Goal: Task Accomplishment & Management: Manage account settings

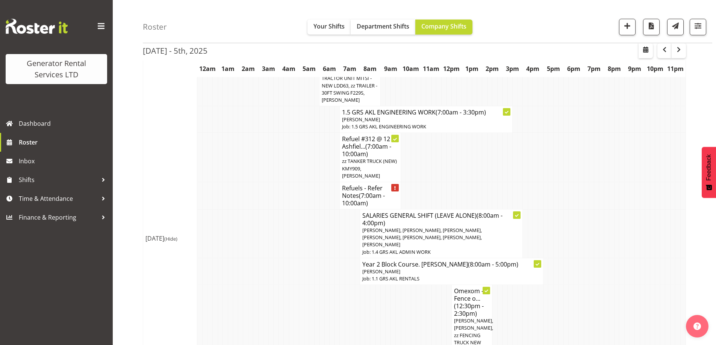
scroll to position [376, 0]
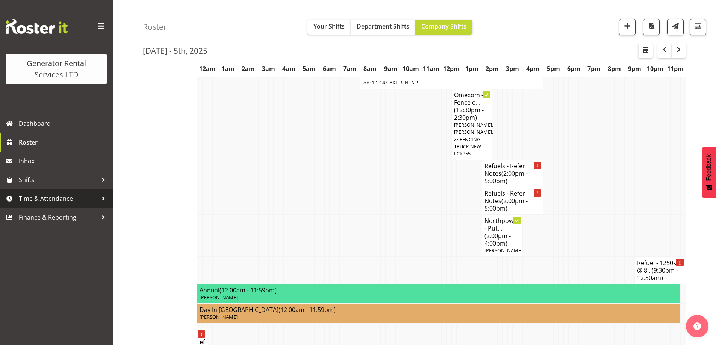
click at [65, 198] on span "Time & Attendance" at bounding box center [58, 198] width 79 height 11
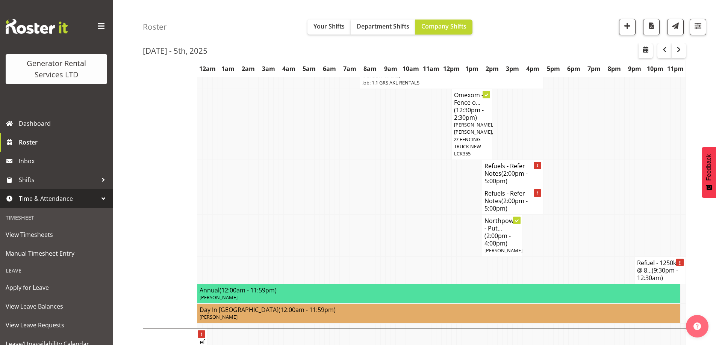
click at [204, 188] on td at bounding box center [204, 201] width 5 height 27
click at [45, 233] on span "View Timesheets" at bounding box center [57, 234] width 102 height 11
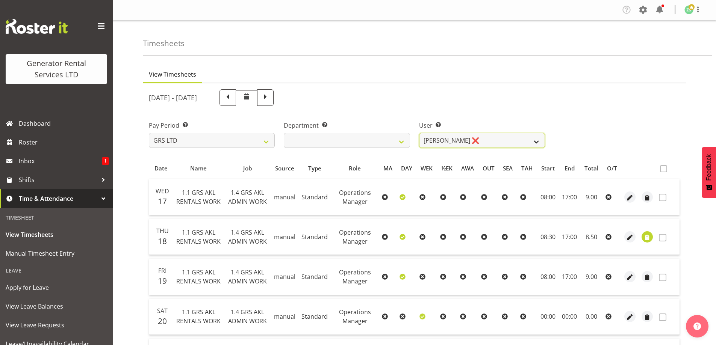
click at [538, 142] on select "Zach Satiu ❌" at bounding box center [482, 140] width 126 height 15
click at [393, 118] on div "Department Select which department you would like to view. GRS ADMIN AKL GRS EN…" at bounding box center [346, 132] width 135 height 42
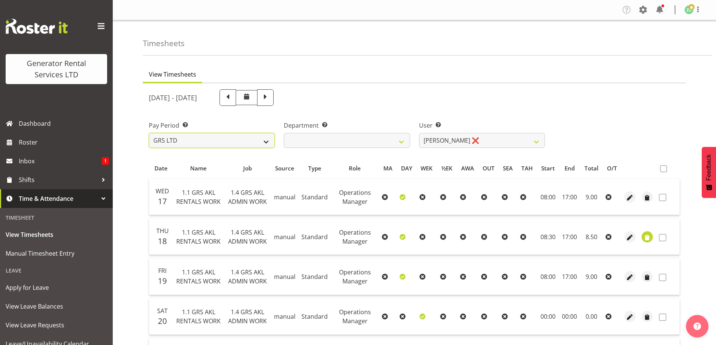
click at [240, 142] on select "GRS LTD GRS VEHICLES" at bounding box center [212, 140] width 126 height 15
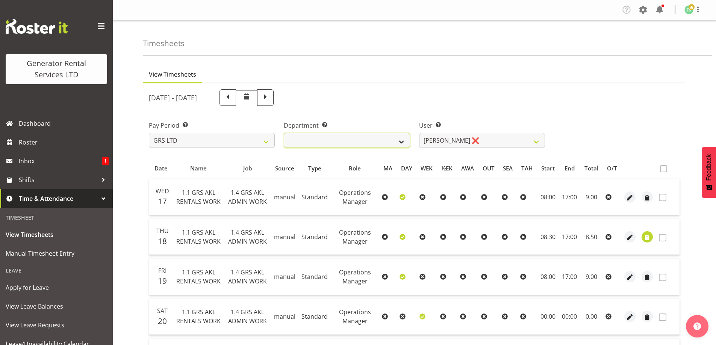
click at [348, 139] on select "GRS ADMIN AKL GRS ENGINEERING AKL GRS HIRE AKL GRS SALES AKL" at bounding box center [347, 140] width 126 height 15
select select "20"
click at [284, 133] on select "GRS ADMIN AKL GRS ENGINEERING AKL GRS HIRE AKL GRS SALES AKL" at bounding box center [347, 140] width 126 height 15
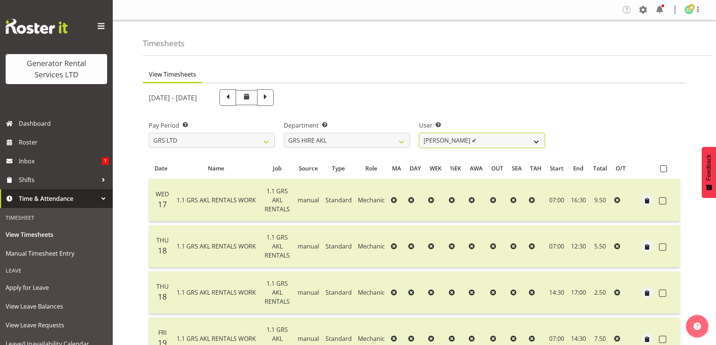
click at [536, 140] on select "Aaron Naish ✔ Brandon Adonis ✔ Brendan (Paris) Jordan ✔ Caleb Phillips ✔ Carl S…" at bounding box center [482, 140] width 126 height 15
select select "183"
click at [419, 133] on select "Aaron Naish ✔ Brandon Adonis ✔ Brendan (Paris) Jordan ✔ Caleb Phillips ✔ Carl S…" at bounding box center [482, 140] width 126 height 15
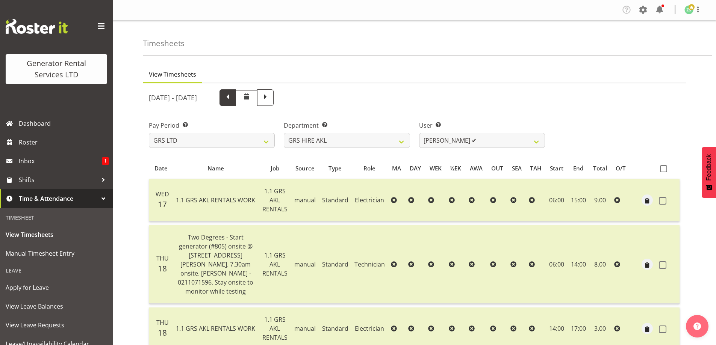
click at [233, 98] on span at bounding box center [228, 97] width 10 height 10
select select
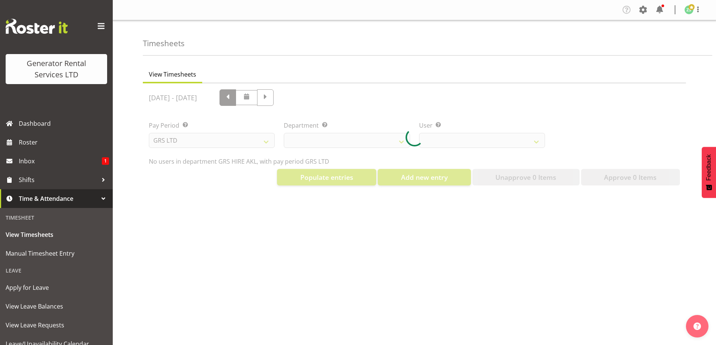
select select "20"
select select "183"
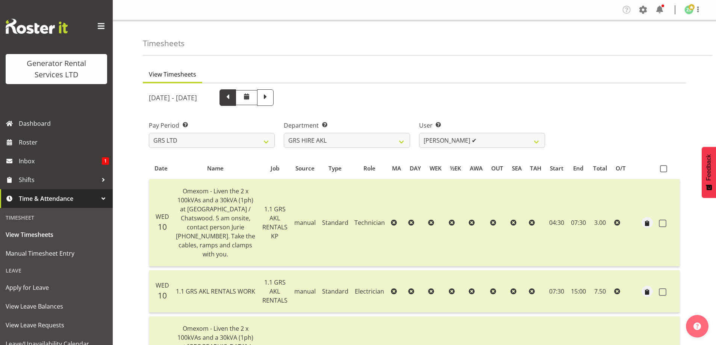
click at [233, 98] on span at bounding box center [228, 97] width 10 height 10
select select
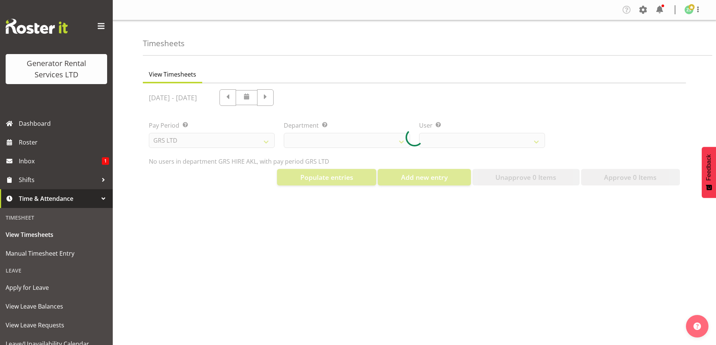
select select "20"
select select "183"
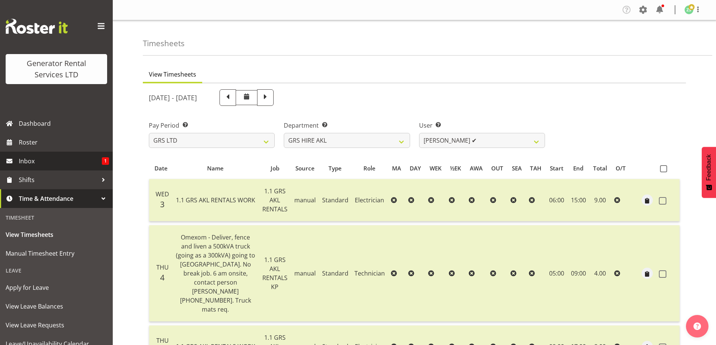
click at [52, 164] on span "Inbox" at bounding box center [60, 161] width 83 height 11
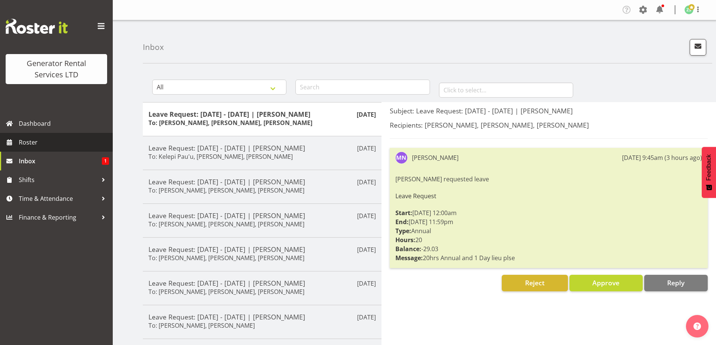
click at [50, 140] on span "Roster" at bounding box center [64, 142] width 90 height 11
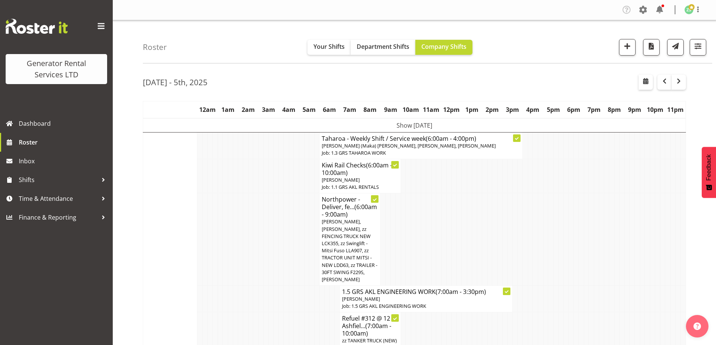
click at [261, 250] on td at bounding box center [260, 240] width 5 height 92
click at [269, 254] on td at bounding box center [270, 240] width 5 height 92
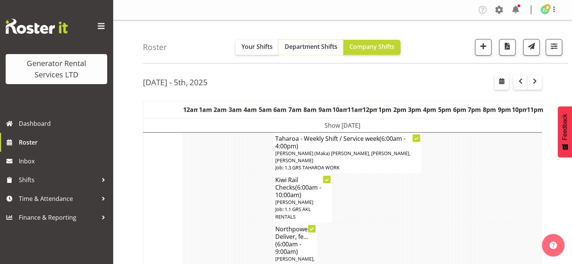
click at [320, 50] on span "Department Shifts" at bounding box center [311, 46] width 53 height 8
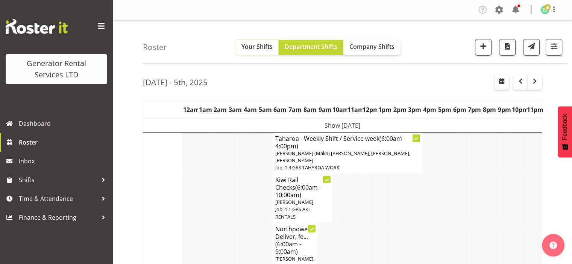
click at [265, 47] on span "Your Shifts" at bounding box center [256, 46] width 31 height 8
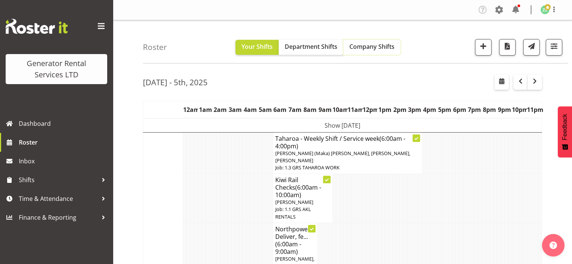
click at [373, 48] on span "Company Shifts" at bounding box center [371, 46] width 45 height 8
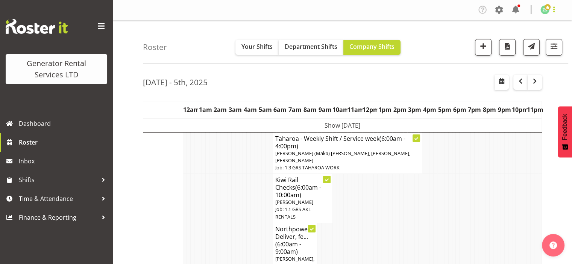
click at [555, 10] on span at bounding box center [553, 9] width 9 height 9
click at [545, 9] on span at bounding box center [547, 7] width 6 height 6
click at [502, 11] on span at bounding box center [499, 10] width 12 height 12
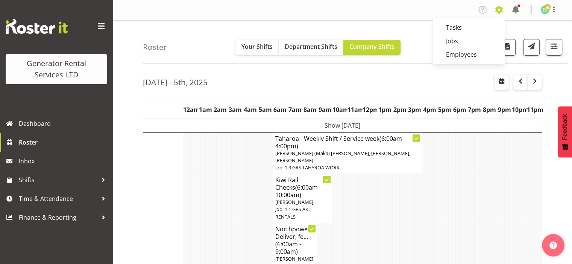
click at [502, 11] on span at bounding box center [499, 10] width 12 height 12
click at [239, 199] on td at bounding box center [241, 198] width 4 height 49
click at [485, 46] on span "button" at bounding box center [483, 46] width 10 height 10
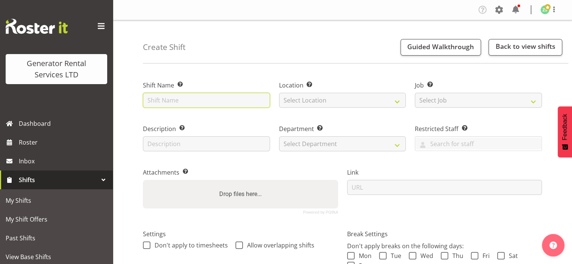
click at [186, 103] on input "text" at bounding box center [206, 100] width 127 height 15
click at [220, 72] on div "Shift Name Enter a name for the shift (e.g. Day Shift)." at bounding box center [206, 92] width 136 height 44
click at [196, 101] on input "text" at bounding box center [206, 100] width 127 height 15
click at [245, 102] on input "text" at bounding box center [206, 100] width 127 height 15
click at [241, 98] on input "text" at bounding box center [206, 100] width 127 height 15
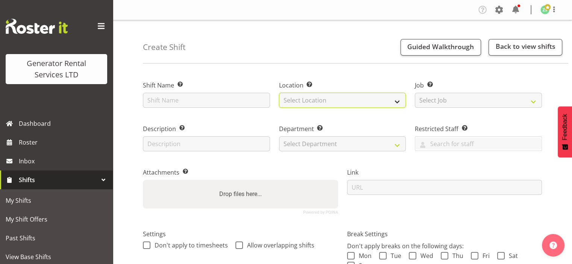
click at [336, 100] on select "Select Location GRS Auckland" at bounding box center [342, 100] width 127 height 15
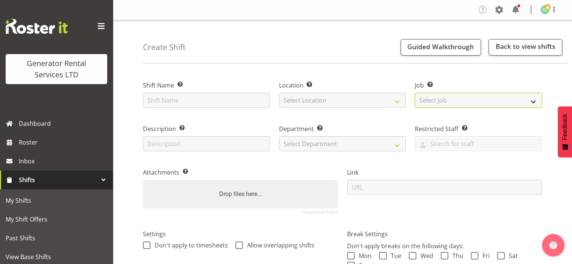
click at [465, 100] on select "Select Job Create new job 1.1 GRS AKL RENTALS 1.1 GRS AKL RENTALS AC 1.1 GRS AK…" at bounding box center [478, 100] width 127 height 15
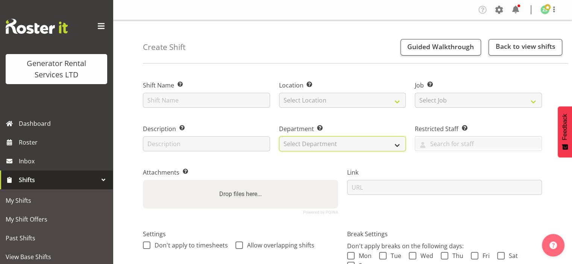
click at [336, 145] on select "Select Department GRS ADMIN AKL GRS HIRE AKL GRS HIRE TGA GRS HIRE HST GRS ENGI…" at bounding box center [342, 143] width 127 height 15
drag, startPoint x: 337, startPoint y: 145, endPoint x: 331, endPoint y: 144, distance: 6.1
click at [337, 145] on select "Select Department GRS ADMIN AKL GRS HIRE AKL GRS HIRE TGA GRS HIRE HST GRS ENGI…" at bounding box center [342, 143] width 127 height 15
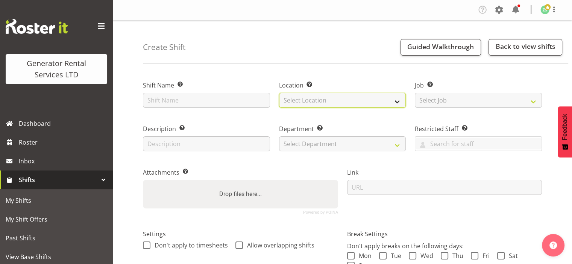
click at [343, 103] on select "Select Location GRS Auckland" at bounding box center [342, 100] width 127 height 15
select select "28"
click at [279, 93] on select "Select Location GRS Auckland" at bounding box center [342, 100] width 127 height 15
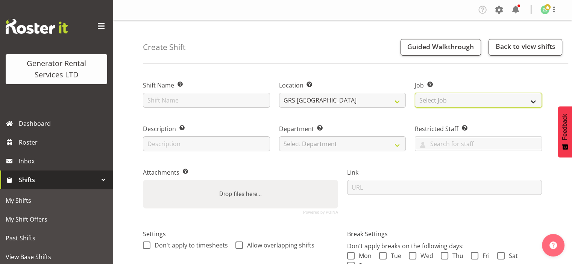
click at [470, 103] on select "Select Job Create new job 1.1 GRS AKL RENTALS 1.1 GRS AKL RENTALS AC 1.1 GRS AK…" at bounding box center [478, 100] width 127 height 15
select select "9"
click at [415, 93] on select "Select Job Create new job 1.1 GRS AKL RENTALS 1.1 GRS AKL RENTALS AC 1.1 GRS AK…" at bounding box center [478, 100] width 127 height 15
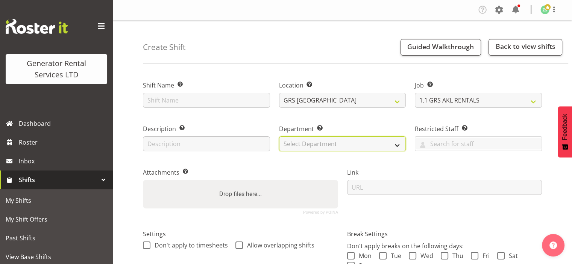
click at [316, 144] on select "Select Department GRS ADMIN AKL GRS HIRE AKL GRS HIRE TGA GRS HIRE HST GRS ENGI…" at bounding box center [342, 143] width 127 height 15
select select "20"
click at [279, 136] on select "Select Department GRS ADMIN AKL GRS HIRE AKL GRS HIRE TGA GRS HIRE HST GRS ENGI…" at bounding box center [342, 143] width 127 height 15
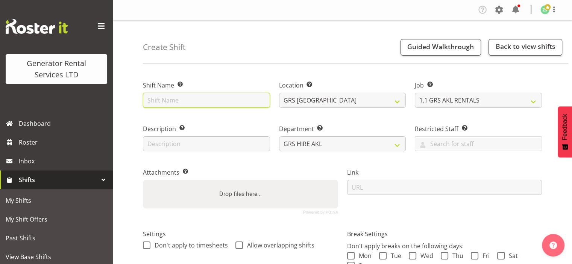
click at [237, 106] on input "text" at bounding box center [206, 100] width 127 height 15
click at [227, 100] on input "text" at bounding box center [206, 100] width 127 height 15
type input "#C016222 - Ambient Electrical - Deliver a 45kva (Skid) and cable to [GEOGRAPHIC…"
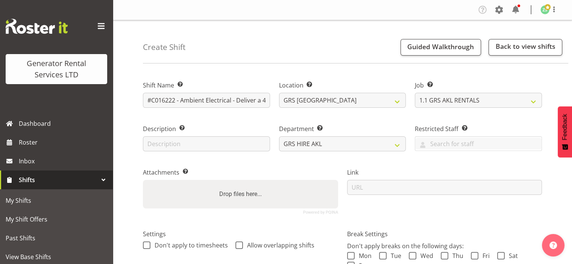
click at [294, 165] on div "Attachments Add any relevant attachments to the shift (e.g. Health & Safety Pla…" at bounding box center [240, 189] width 204 height 62
click at [223, 94] on input "#C016222 - Ambient Electrical - Deliver a 45kva (Skid) and cable to [GEOGRAPHIC…" at bounding box center [206, 100] width 127 height 15
click at [380, 102] on select "GRS [GEOGRAPHIC_DATA]" at bounding box center [342, 100] width 127 height 15
click at [378, 99] on select "GRS [GEOGRAPHIC_DATA]" at bounding box center [342, 100] width 127 height 15
click at [456, 97] on select "Create new job 1.1 GRS AKL RENTALS 1.1 GRS AKL RENTALS AC 1.1 GRS AKL RENTALS C…" at bounding box center [478, 100] width 127 height 15
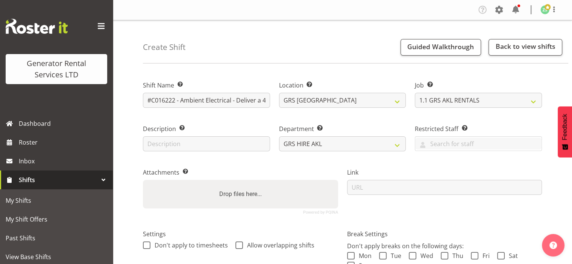
click at [389, 124] on div "Department Set the department that the shift relates to. GRS ADMIN AKL GRS HIRE…" at bounding box center [342, 136] width 136 height 44
click at [367, 142] on select "GRS ADMIN AKL GRS HIRE AKL GRS HIRE TGA GRS HIRE HST GRS ENGINEERING AKL GRS TA…" at bounding box center [342, 143] width 127 height 15
click at [279, 166] on div "Attachments Add any relevant attachments to the shift (e.g. Health & Safety Pla…" at bounding box center [240, 189] width 204 height 62
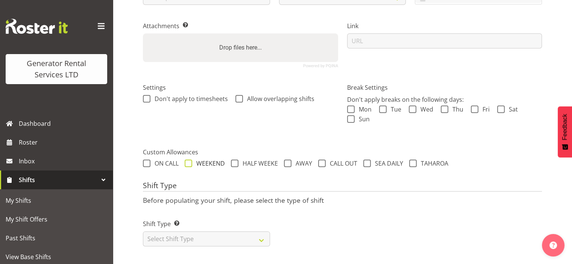
scroll to position [153, 0]
click at [170, 237] on select "Select Shift Type One Off Shift Recurring Shift Rotating Shift" at bounding box center [206, 239] width 127 height 15
select select "one_off"
click at [143, 232] on select "Select Shift Type One Off Shift Recurring Shift Rotating Shift" at bounding box center [206, 239] width 127 height 15
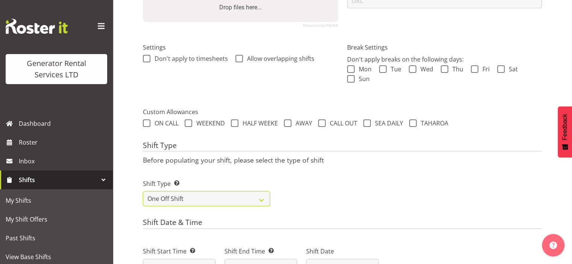
scroll to position [265, 0]
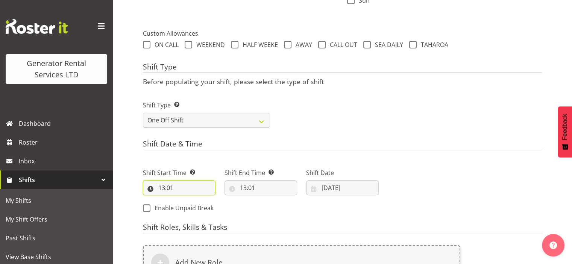
click at [189, 188] on input "13:01" at bounding box center [179, 187] width 73 height 15
drag, startPoint x: 196, startPoint y: 209, endPoint x: 194, endPoint y: 206, distance: 4.0
click at [194, 207] on select "00 01 02 03 04 05 06 07 08 09 10 11 12 13 14 15 16 17 18 19 20 21 22 23" at bounding box center [194, 207] width 17 height 15
select select "6"
click at [186, 200] on select "00 01 02 03 04 05 06 07 08 09 10 11 12 13 14 15 16 17 18 19 20 21 22 23" at bounding box center [194, 207] width 17 height 15
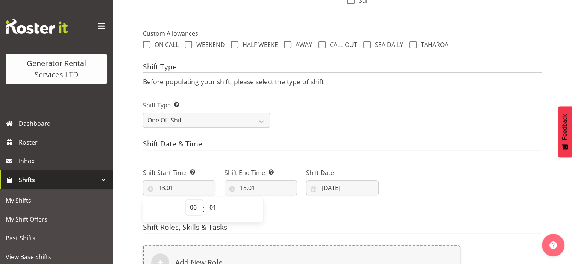
type input "06:01"
drag, startPoint x: 192, startPoint y: 218, endPoint x: 192, endPoint y: 213, distance: 5.3
click at [192, 216] on span "00 01 02 03 04 05 06 07 08 09 10 11 12 13 14 15 16 17 18 19 20 21 22 23" at bounding box center [194, 209] width 17 height 19
click at [192, 209] on select "00 01 02 03 04 05 06 07 08 09 10 11 12 13 14 15 16 17 18 19 20 21 22 23" at bounding box center [194, 207] width 17 height 15
select select "7"
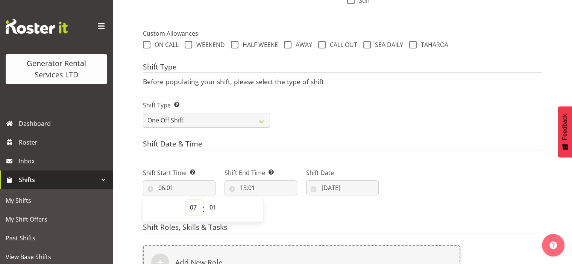
click at [186, 200] on select "00 01 02 03 04 05 06 07 08 09 10 11 12 13 14 15 16 17 18 19 20 21 22 23" at bounding box center [194, 207] width 17 height 15
type input "07:01"
drag, startPoint x: 212, startPoint y: 207, endPoint x: 214, endPoint y: 203, distance: 4.3
click at [213, 207] on select "00 01 02 03 04 05 06 07 08 09 10 11 12 13 14 15 16 17 18 19 20 21 22 23 24 25 2…" at bounding box center [213, 207] width 17 height 15
select select "0"
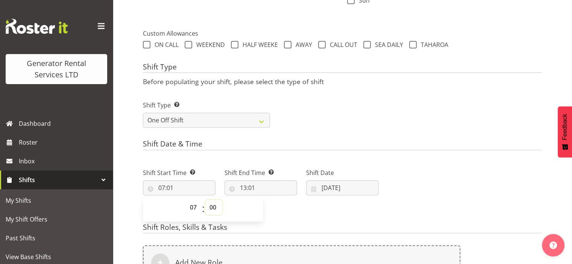
click at [205, 200] on select "00 01 02 03 04 05 06 07 08 09 10 11 12 13 14 15 16 17 18 19 20 21 22 23 24 25 2…" at bounding box center [213, 207] width 17 height 15
type input "07:00"
click at [277, 186] on input "13:01" at bounding box center [260, 187] width 73 height 15
click at [275, 209] on select "00 01 02 03 04 05 06 07 08 09 10 11 12 13 14 15 16 17 18 19 20 21 22 23" at bounding box center [275, 207] width 17 height 15
select select "9"
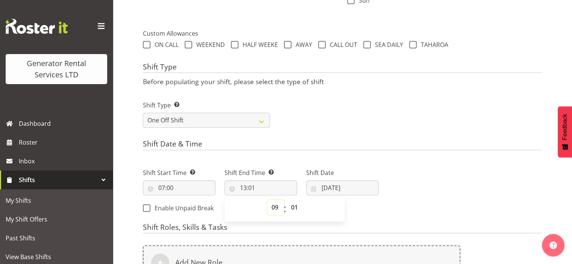
click at [267, 200] on select "00 01 02 03 04 05 06 07 08 09 10 11 12 13 14 15 16 17 18 19 20 21 22 23" at bounding box center [275, 207] width 17 height 15
type input "09:01"
drag, startPoint x: 292, startPoint y: 204, endPoint x: 295, endPoint y: 200, distance: 4.1
click at [292, 204] on select "00 01 02 03 04 05 06 07 08 09 10 11 12 13 14 15 16 17 18 19 20 21 22 23 24 25 2…" at bounding box center [295, 207] width 17 height 15
select select "0"
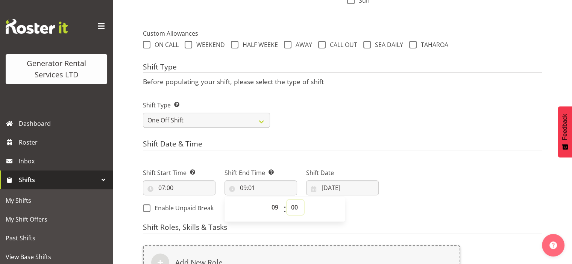
click at [287, 200] on select "00 01 02 03 04 05 06 07 08 09 10 11 12 13 14 15 16 17 18 19 20 21 22 23 24 25 2…" at bounding box center [295, 207] width 17 height 15
type input "09:00"
click at [350, 183] on input "30/09/2025" at bounding box center [342, 187] width 73 height 15
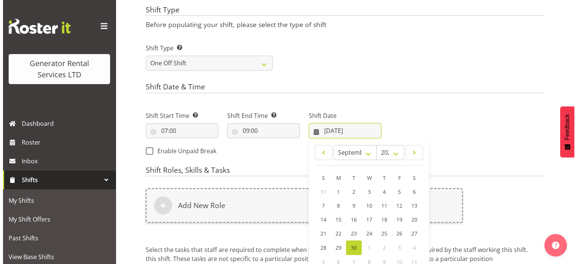
scroll to position [341, 0]
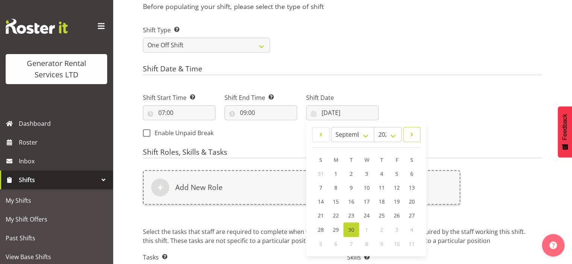
click at [412, 132] on span at bounding box center [412, 134] width 8 height 9
select select "9"
click at [365, 174] on span "1" at bounding box center [366, 174] width 3 height 7
type input "01/10/2025"
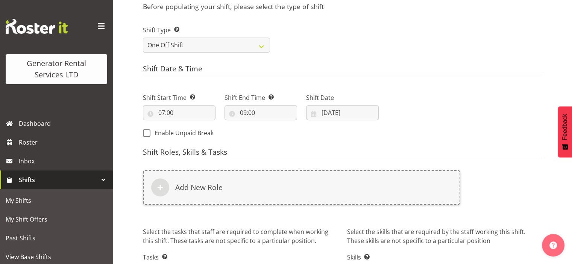
click at [334, 156] on h4 "Shift Roles, Skills & Tasks" at bounding box center [342, 153] width 399 height 11
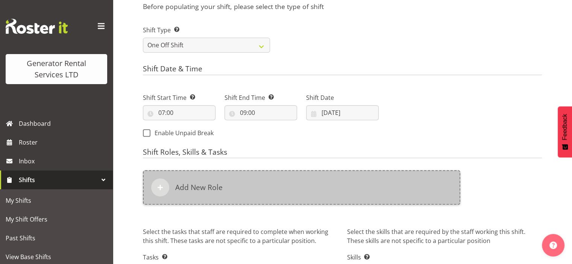
click at [321, 196] on div "Add New Role" at bounding box center [301, 187] width 317 height 35
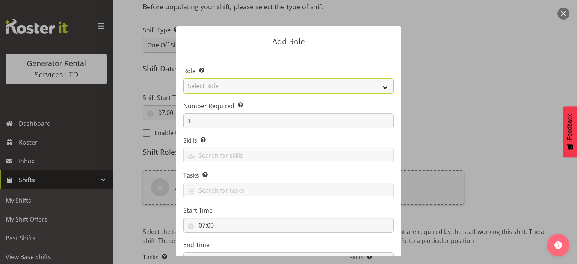
click at [250, 86] on select "Select Role Account Manager Electrician Engineering GM HSEQ manager MECH Mechan…" at bounding box center [288, 86] width 211 height 15
select select "20"
click at [183, 79] on select "Select Role Account Manager Electrician Engineering GM HSEQ manager MECH Mechan…" at bounding box center [288, 86] width 211 height 15
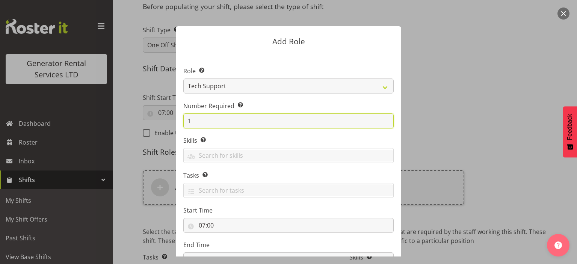
click at [219, 124] on input "1" at bounding box center [288, 121] width 211 height 15
click at [218, 125] on input "1" at bounding box center [288, 121] width 211 height 15
click at [217, 126] on input "1" at bounding box center [288, 121] width 211 height 15
type input "2"
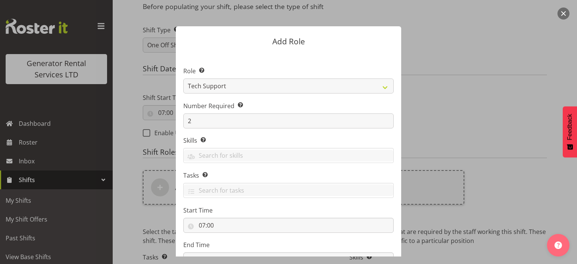
click at [411, 143] on form "Add Role Role Select the role you wish to add to the shift. Account Manager Ele…" at bounding box center [288, 132] width 361 height 249
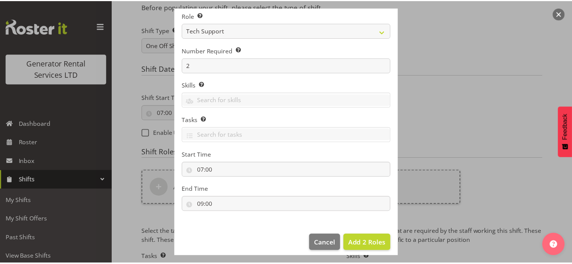
scroll to position [61, 0]
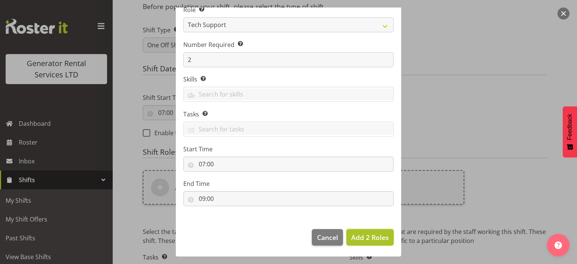
click at [368, 238] on span "Add 2 Roles" at bounding box center [371, 237] width 38 height 9
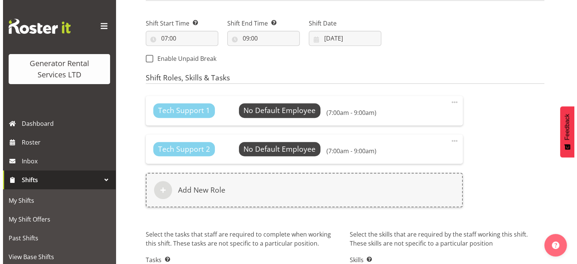
scroll to position [416, 0]
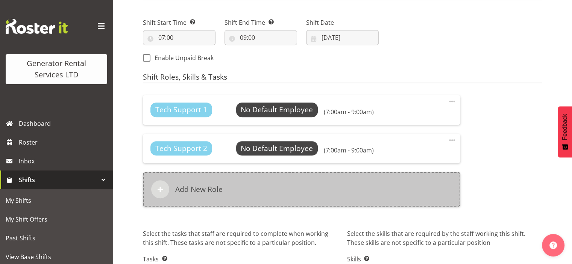
click at [271, 188] on div "Add New Role" at bounding box center [301, 189] width 317 height 35
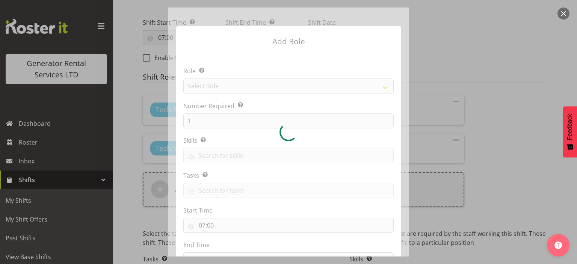
click at [243, 88] on div at bounding box center [288, 132] width 241 height 249
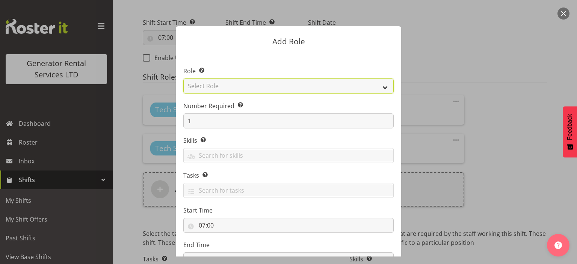
click at [242, 86] on select "Select Role Account Manager Electrician Engineering GM HSEQ manager MECH Mechan…" at bounding box center [288, 86] width 211 height 15
select select "27"
click at [183, 79] on select "Select Role Account Manager Electrician Engineering GM HSEQ manager MECH Mechan…" at bounding box center [288, 86] width 211 height 15
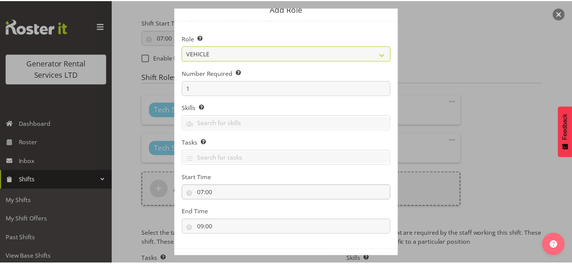
scroll to position [61, 0]
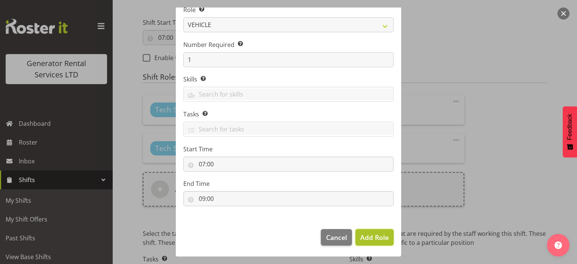
click at [364, 237] on span "Add Role" at bounding box center [375, 237] width 29 height 9
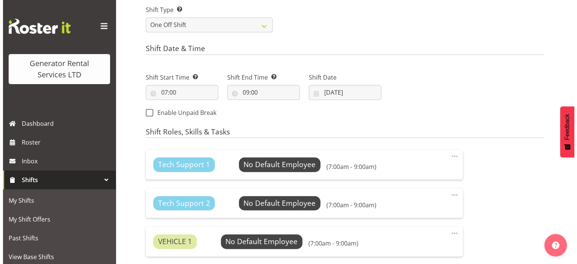
scroll to position [378, 0]
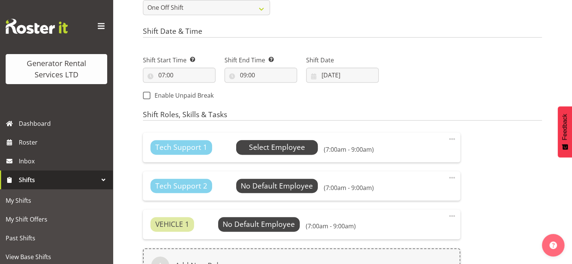
click at [282, 142] on span "Select Employee" at bounding box center [277, 147] width 56 height 11
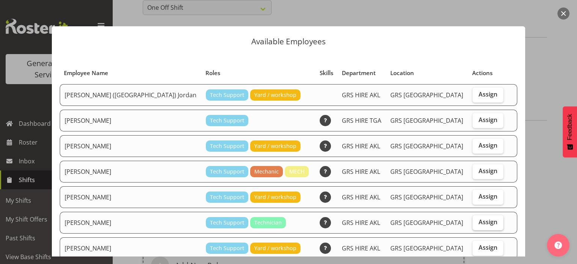
click at [487, 221] on label "Assign" at bounding box center [488, 222] width 31 height 15
click at [478, 221] on input "Assign" at bounding box center [475, 222] width 5 height 5
checkbox input "true"
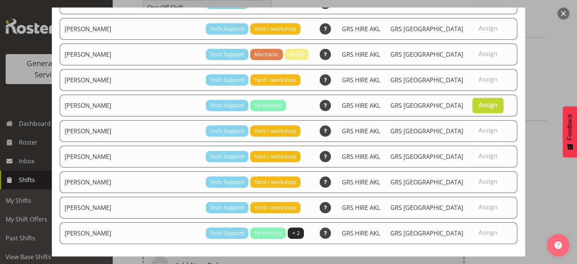
scroll to position [148, 0]
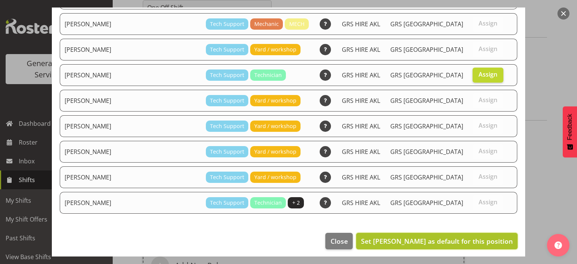
click at [439, 243] on button "Set Craig Barrett as default for this position" at bounding box center [437, 241] width 162 height 17
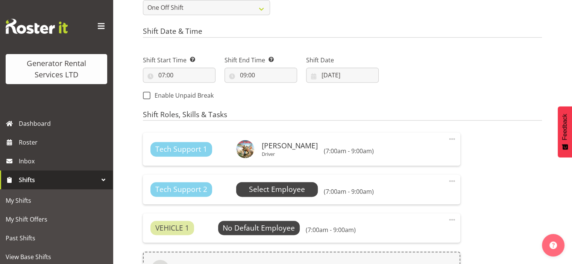
click at [247, 188] on span "Select Employee" at bounding box center [277, 189] width 82 height 14
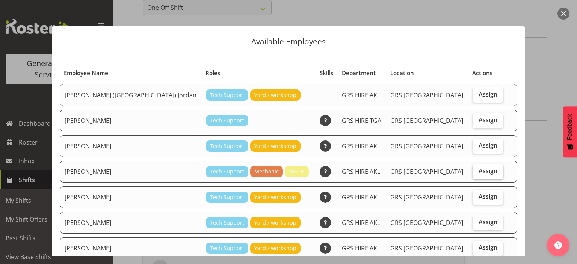
click at [487, 170] on label "Assign" at bounding box center [488, 171] width 31 height 15
click at [478, 170] on input "Assign" at bounding box center [475, 171] width 5 height 5
checkbox input "true"
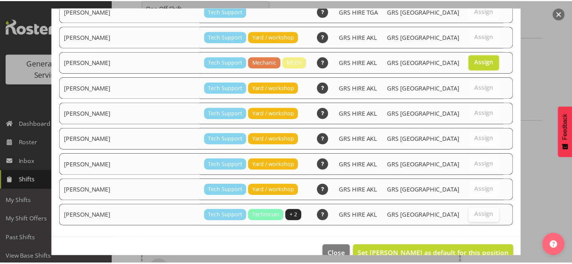
scroll to position [123, 0]
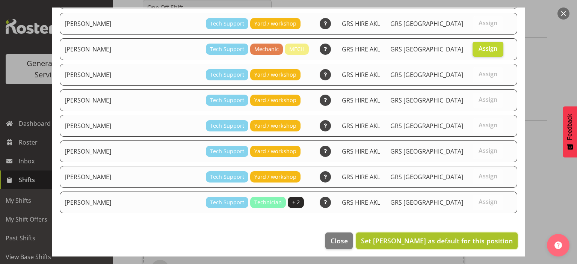
click at [462, 233] on button "Set Carl Shoebridge as default for this position" at bounding box center [437, 241] width 162 height 17
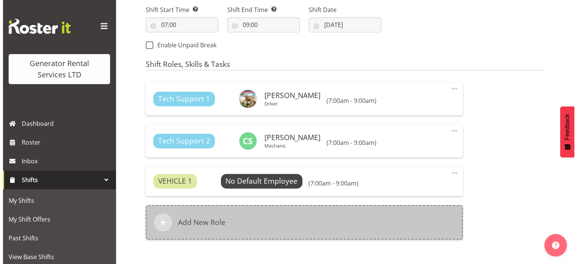
scroll to position [453, 0]
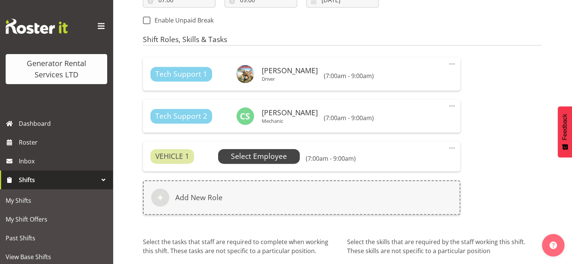
click at [256, 157] on span "Select Employee" at bounding box center [259, 156] width 56 height 11
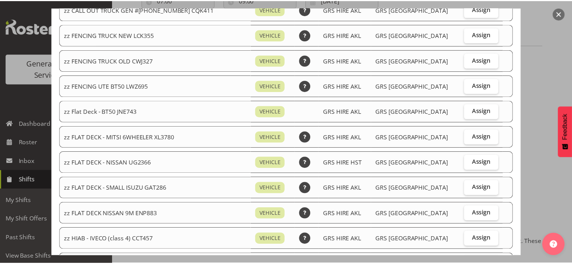
scroll to position [0, 0]
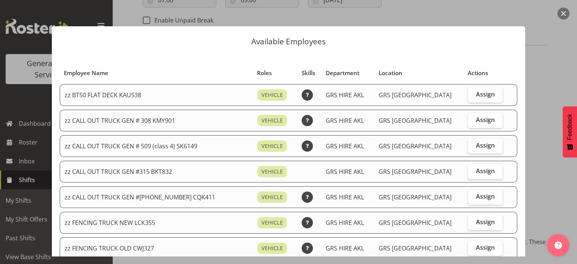
click at [552, 72] on div at bounding box center [288, 132] width 577 height 264
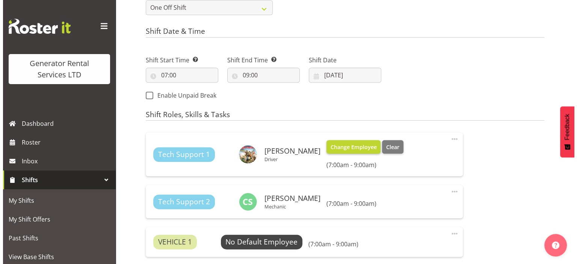
scroll to position [453, 0]
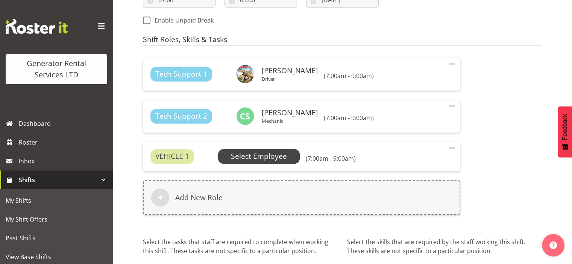
click at [238, 159] on span "Select Employee" at bounding box center [259, 156] width 56 height 11
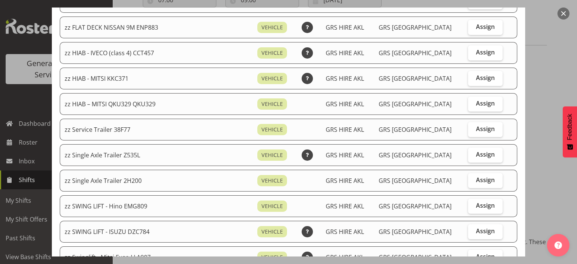
scroll to position [376, 0]
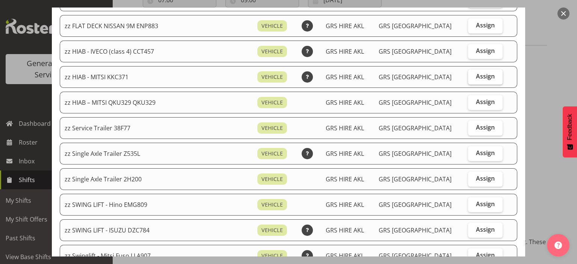
click at [478, 73] on span "Assign" at bounding box center [485, 77] width 19 height 8
click at [473, 74] on input "Assign" at bounding box center [470, 76] width 5 height 5
checkbox input "true"
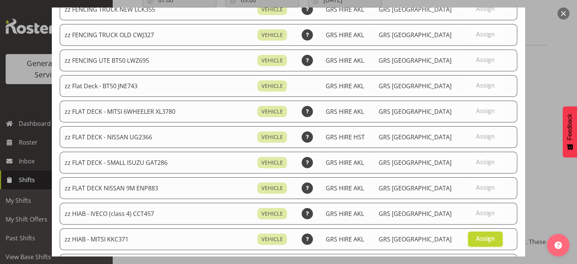
scroll to position [226, 0]
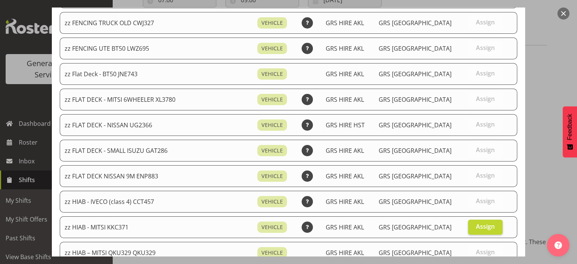
drag, startPoint x: 161, startPoint y: 173, endPoint x: 62, endPoint y: 172, distance: 98.9
click at [62, 172] on td "zz FLAT DECK NISSAN 9M ENP883" at bounding box center [156, 176] width 193 height 22
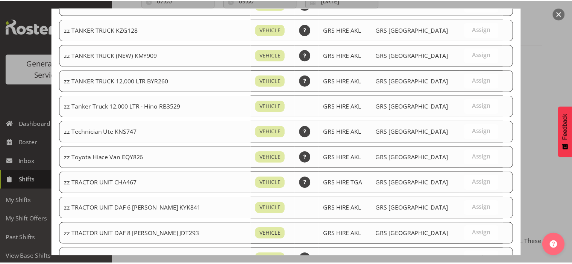
scroll to position [1007, 0]
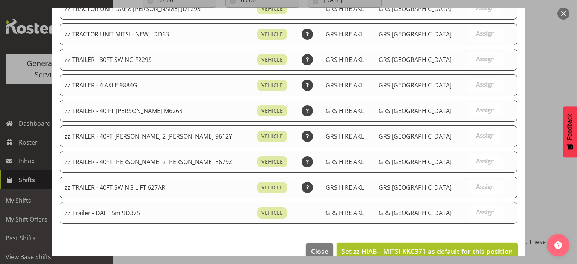
click at [367, 247] on span "Set zz HIAB - MITSI KKC371 as default for this position" at bounding box center [427, 251] width 171 height 9
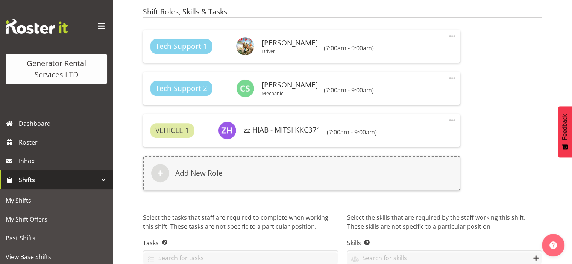
scroll to position [520, 0]
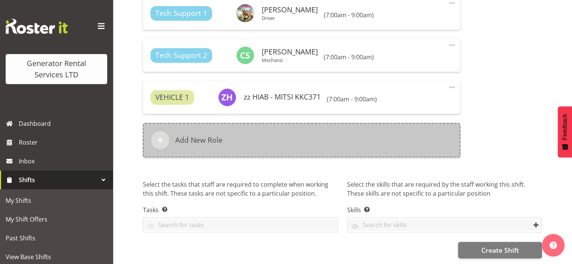
click at [224, 146] on div "Add New Role" at bounding box center [301, 140] width 317 height 35
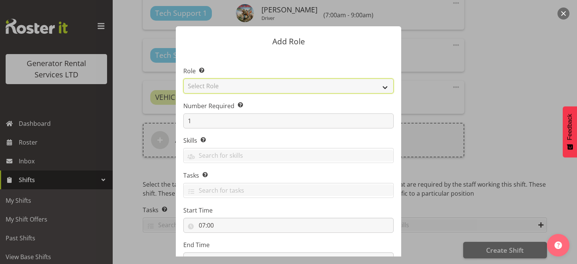
click at [215, 84] on select "Select Role Account Manager Electrician Engineering GM HSEQ manager MECH Mechan…" at bounding box center [288, 86] width 211 height 15
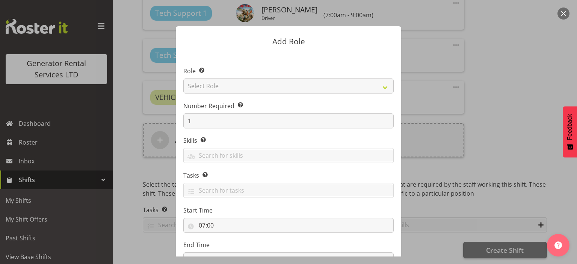
click at [445, 101] on form "Add Role Role Select the role you wish to add to the shift. Select Role Account…" at bounding box center [288, 132] width 361 height 249
click at [491, 102] on div at bounding box center [288, 132] width 577 height 264
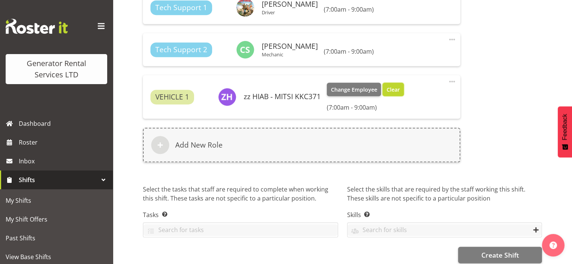
click at [388, 95] on button "Clear" at bounding box center [392, 90] width 21 height 14
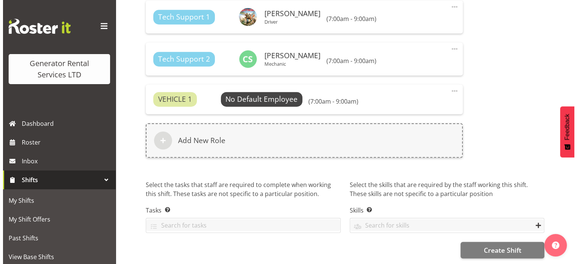
scroll to position [516, 0]
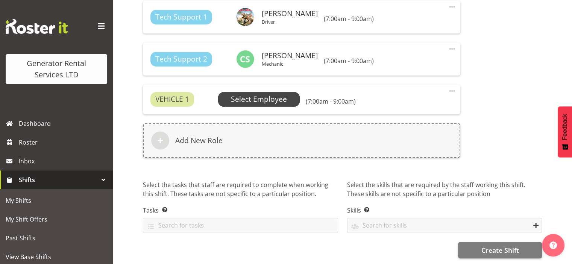
click at [258, 94] on span "Select Employee" at bounding box center [259, 99] width 56 height 11
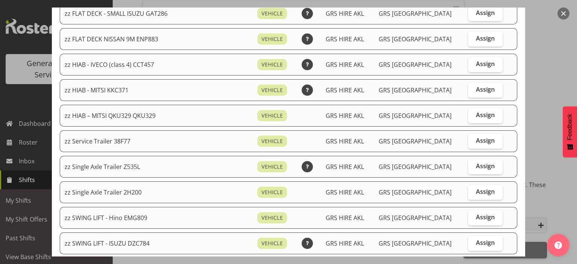
scroll to position [376, 0]
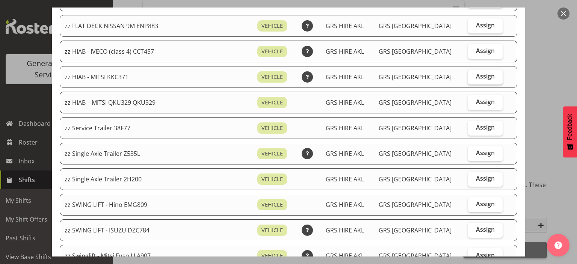
click at [477, 75] on span "Assign" at bounding box center [485, 77] width 19 height 8
click at [473, 75] on input "Assign" at bounding box center [470, 76] width 5 height 5
checkbox input "true"
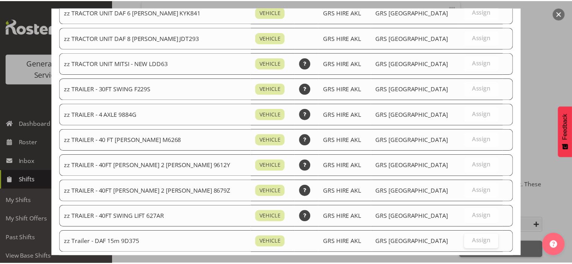
scroll to position [1007, 0]
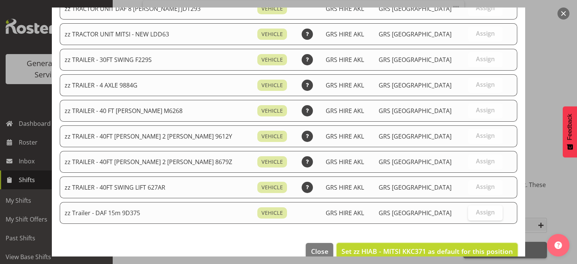
click at [489, 247] on span "Set zz HIAB - MITSI KKC371 as default for this position" at bounding box center [427, 251] width 171 height 9
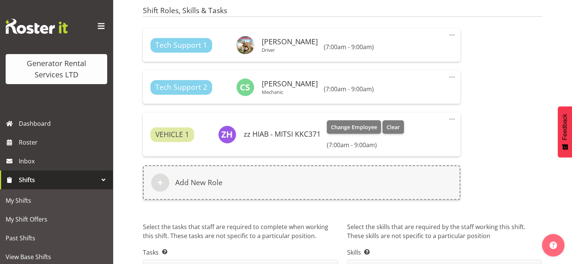
scroll to position [520, 0]
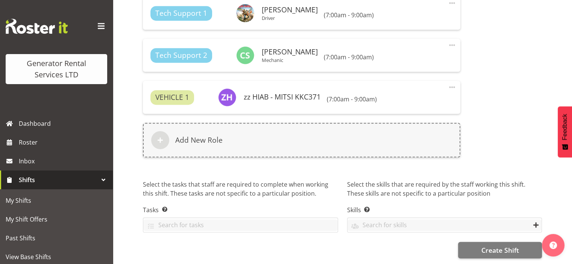
click at [522, 152] on div "Tech Support 1 Craig Barrett Driver Change Employee Clear (7:00am - 9:00am) Edi…" at bounding box center [342, 81] width 408 height 179
click at [491, 248] on span "Create Shift" at bounding box center [500, 250] width 38 height 10
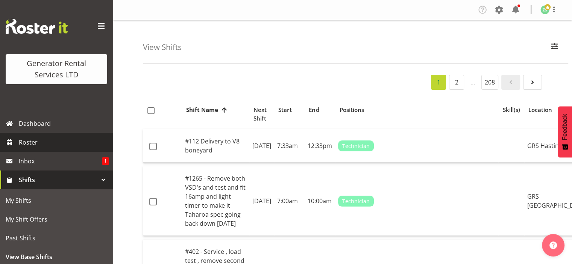
click at [30, 147] on span "Roster" at bounding box center [64, 142] width 90 height 11
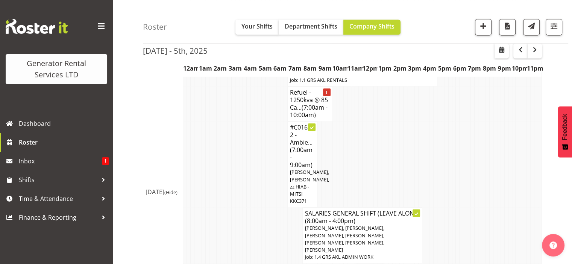
scroll to position [1128, 0]
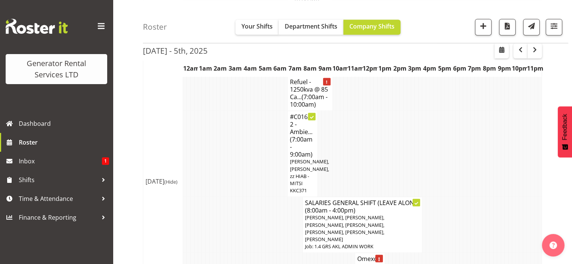
click at [244, 160] on td at bounding box center [245, 154] width 4 height 86
click at [245, 227] on td at bounding box center [245, 225] width 4 height 56
click at [230, 163] on td at bounding box center [230, 154] width 4 height 86
click at [248, 210] on td at bounding box center [248, 225] width 4 height 56
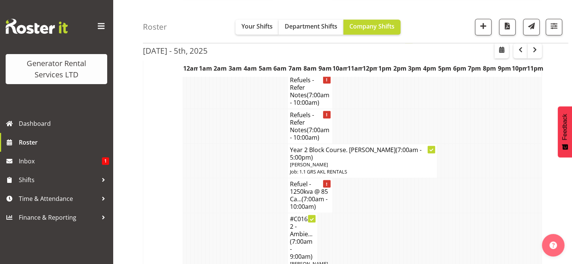
scroll to position [1015, 0]
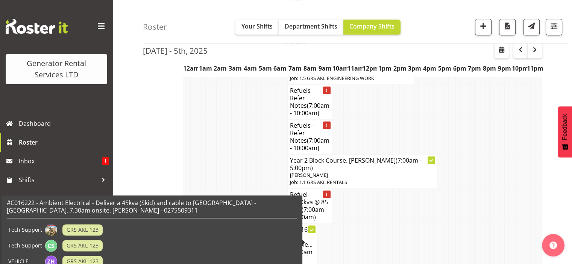
click at [295, 226] on div "#C016222 - Ambient Electrical - Deliver a 45kva (Skid) and cable to [GEOGRAPHIC…" at bounding box center [152, 242] width 290 height 86
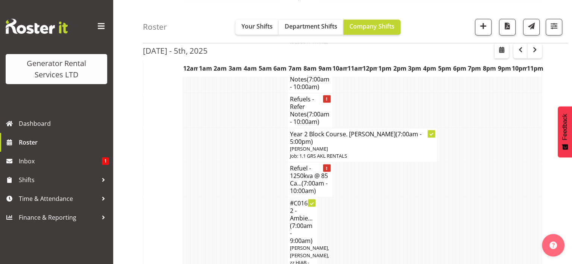
scroll to position [1053, 0]
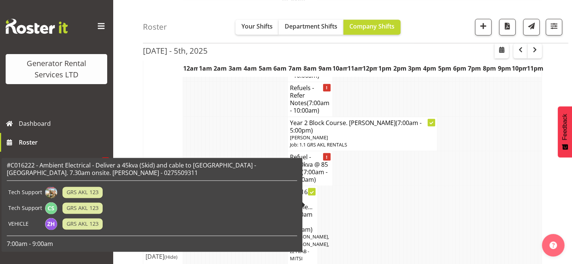
click at [297, 186] on div "#C016222 - Ambient Electrical - Deliver a 45kva (Skid) and cable to [GEOGRAPHIC…" at bounding box center [152, 205] width 290 height 86
click at [312, 188] on h4 "#C016222 - Ambie... (7:00am - 9:00am)" at bounding box center [302, 210] width 25 height 45
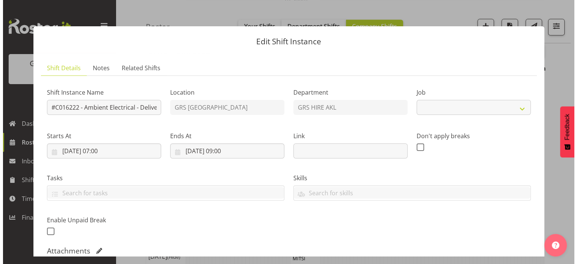
scroll to position [1030, 0]
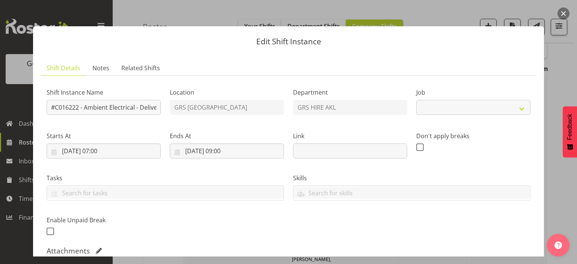
select select "9"
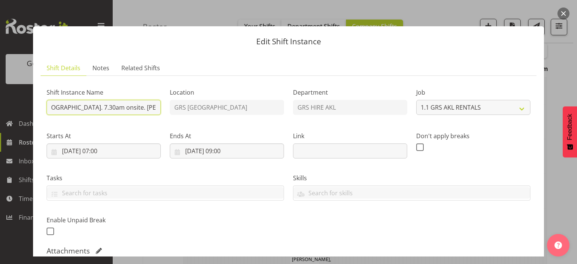
scroll to position [0, 278]
drag, startPoint x: 116, startPoint y: 100, endPoint x: 232, endPoint y: 115, distance: 117.5
click at [232, 115] on div "Shift Instance Name #C016222 - Ambient Electrical - Deliver a 45kva (Skid) and …" at bounding box center [288, 159] width 493 height 165
click at [155, 106] on input "#C016222 - Ambient Electrical - Deliver a 45kva (Skid) and cable to [GEOGRAPHIC…" at bounding box center [104, 107] width 114 height 15
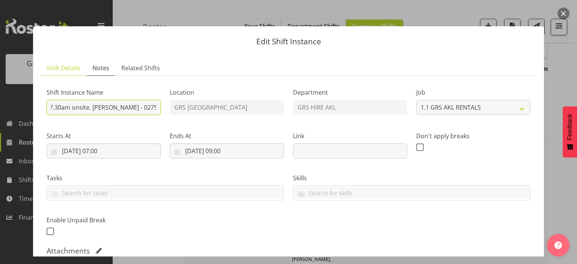
type input "#C016222 - Ambient Electrical - Deliver a 45kva (Skid) and cable to [GEOGRAPHIC…"
click at [95, 63] on link "Notes" at bounding box center [100, 68] width 29 height 15
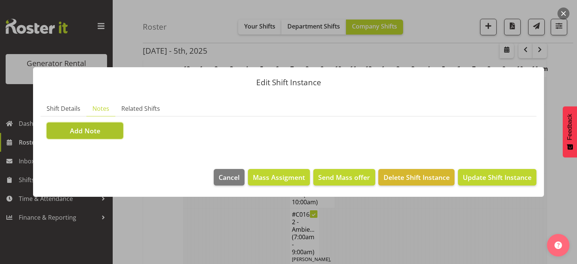
click at [93, 130] on span "Add Note" at bounding box center [85, 131] width 30 height 10
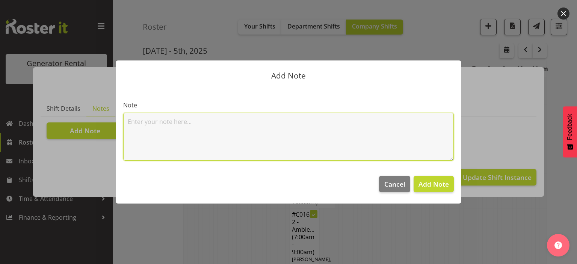
click at [144, 131] on textarea at bounding box center [288, 137] width 331 height 48
type textarea "TLM cable must be no shorter than 10 metres."
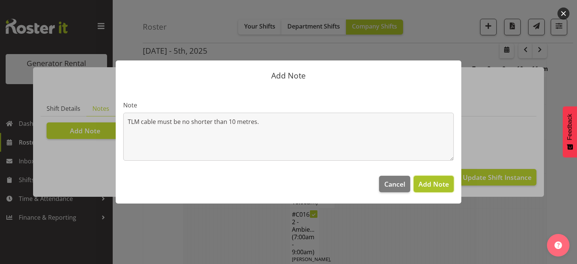
click at [429, 182] on span "Add Note" at bounding box center [434, 184] width 30 height 9
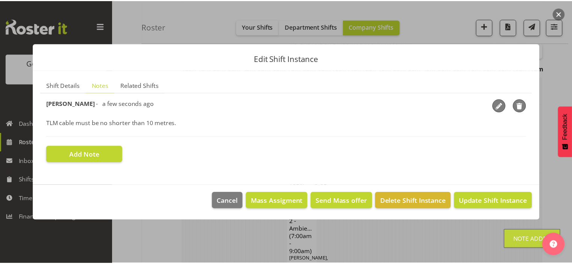
scroll to position [1053, 0]
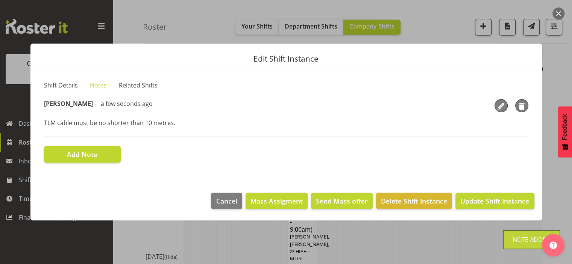
click at [52, 85] on span "Shift Details" at bounding box center [61, 85] width 34 height 9
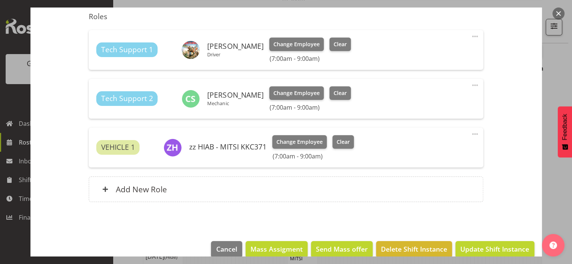
scroll to position [263, 0]
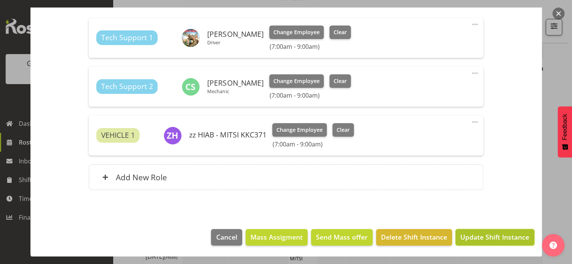
click at [478, 238] on span "Update Shift Instance" at bounding box center [494, 237] width 69 height 10
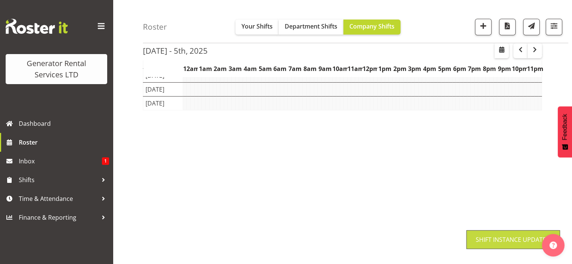
scroll to position [105, 0]
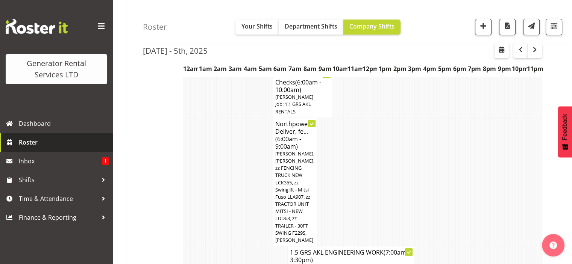
click at [44, 138] on span "Roster" at bounding box center [64, 142] width 90 height 11
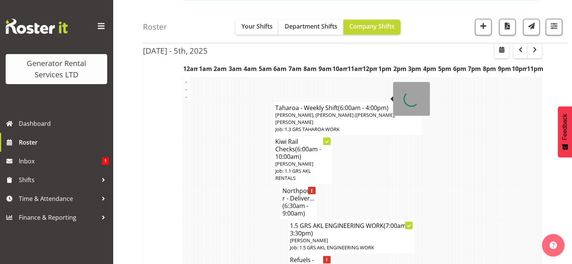
scroll to position [902, 0]
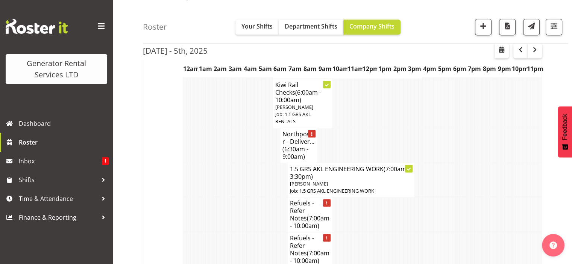
click at [238, 133] on td at bounding box center [237, 145] width 4 height 35
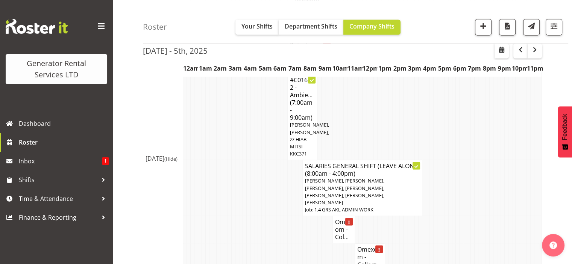
scroll to position [1203, 0]
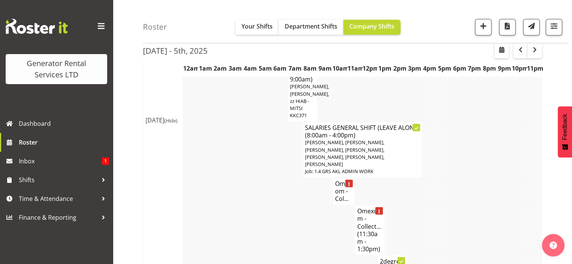
click at [244, 205] on td at bounding box center [245, 230] width 4 height 50
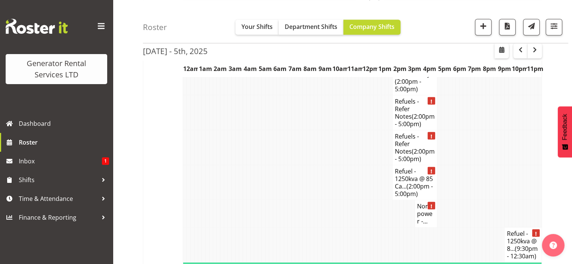
scroll to position [1466, 0]
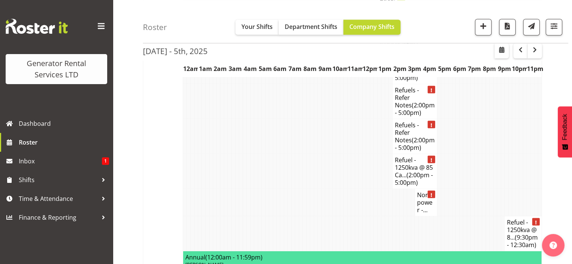
click at [311, 154] on td at bounding box center [312, 171] width 4 height 35
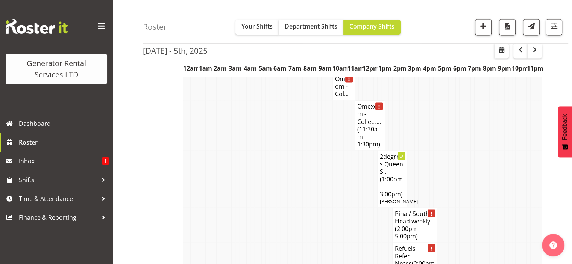
scroll to position [1278, 0]
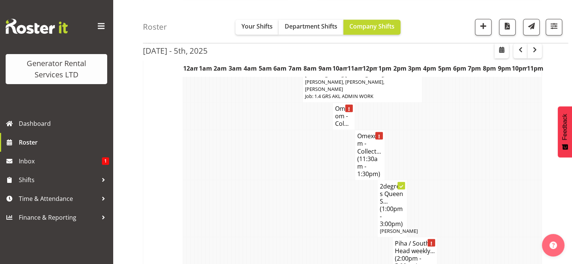
click at [316, 180] on td at bounding box center [316, 208] width 4 height 57
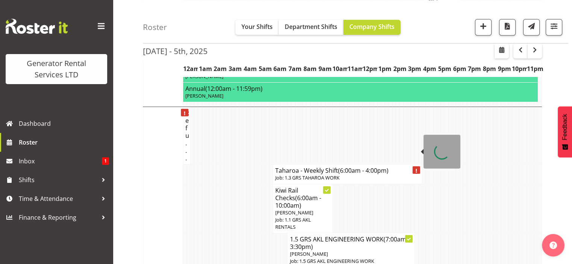
scroll to position [2331, 0]
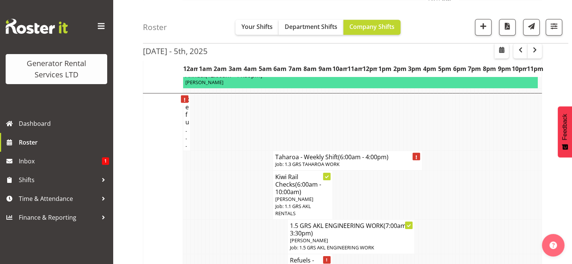
click at [214, 189] on td at bounding box center [215, 195] width 4 height 49
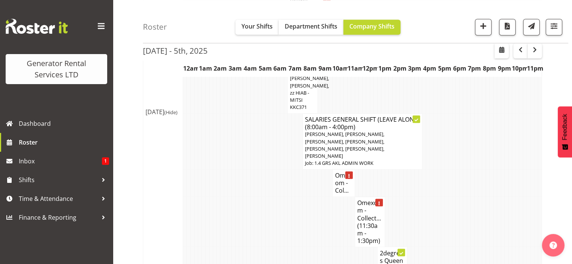
scroll to position [1203, 0]
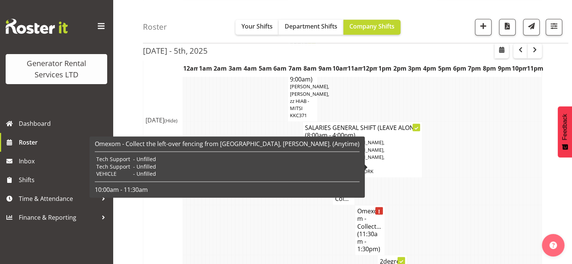
click at [340, 180] on h4 "Omexom - Col..." at bounding box center [344, 191] width 18 height 23
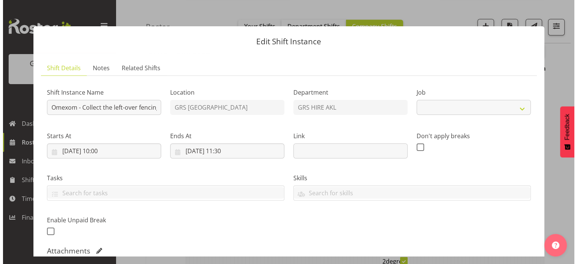
scroll to position [1180, 0]
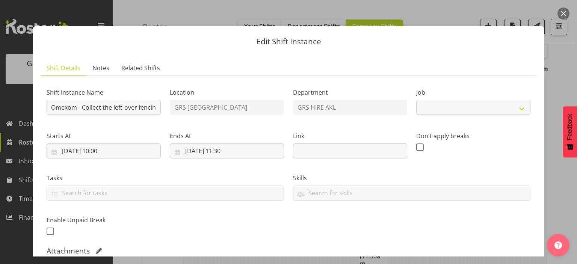
select select "7504"
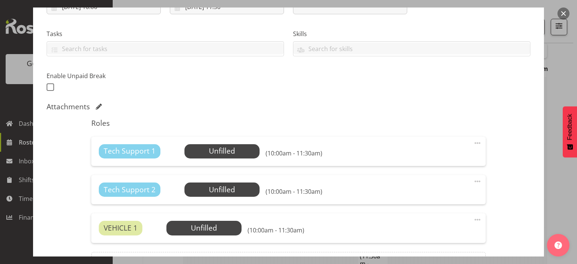
scroll to position [150, 0]
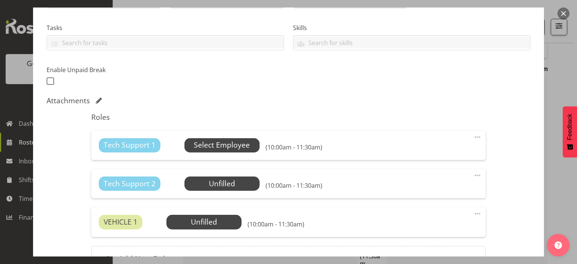
click at [214, 141] on span "Select Employee" at bounding box center [222, 145] width 56 height 11
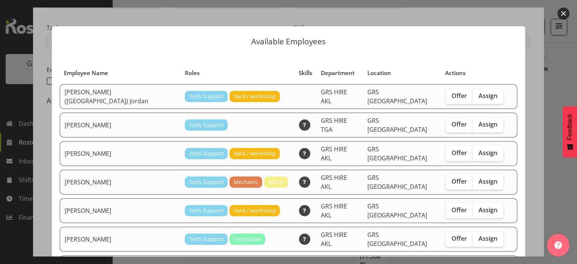
scroll to position [75, 0]
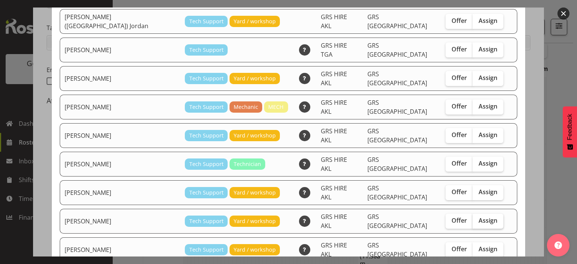
click at [479, 217] on span "Assign" at bounding box center [488, 221] width 19 height 8
click at [473, 218] on input "Assign" at bounding box center [475, 220] width 5 height 5
checkbox input "true"
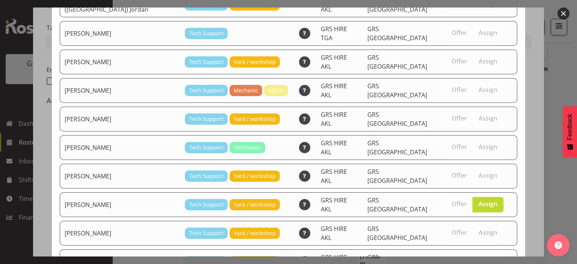
scroll to position [148, 0]
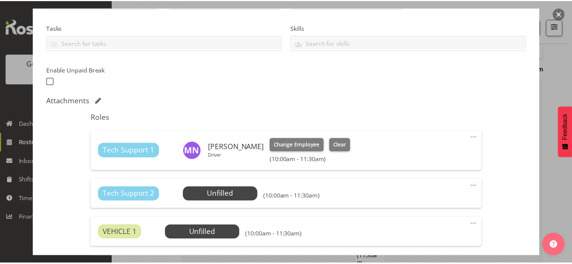
scroll to position [1203, 0]
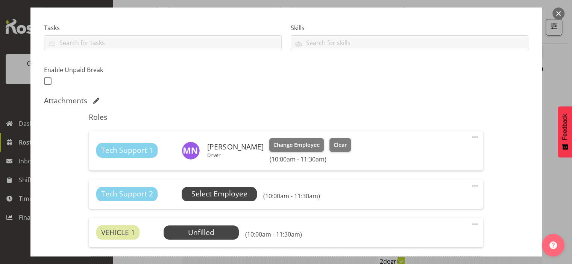
click at [238, 191] on span "Select Employee" at bounding box center [219, 194] width 56 height 11
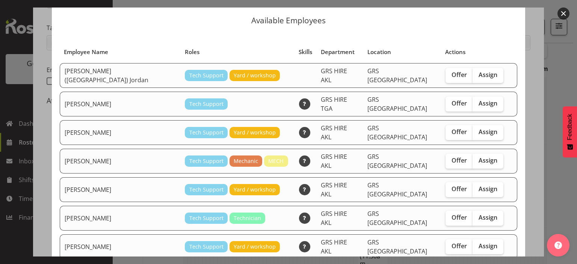
scroll to position [10, 0]
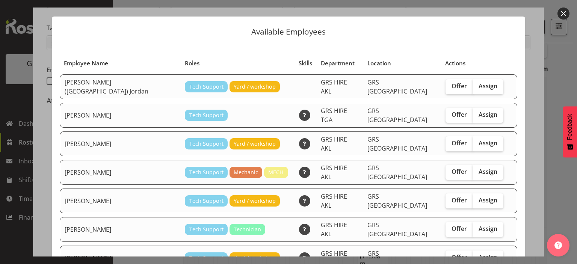
click at [555, 196] on div at bounding box center [288, 132] width 577 height 264
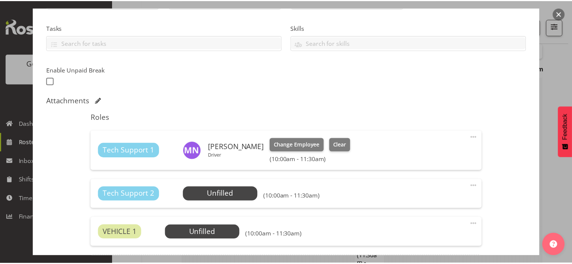
scroll to position [1203, 0]
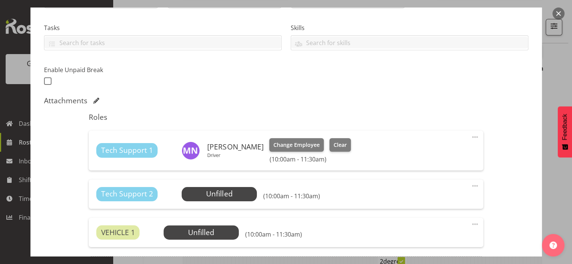
click at [470, 187] on span at bounding box center [474, 186] width 9 height 9
click at [426, 230] on link "Delete" at bounding box center [443, 230] width 72 height 14
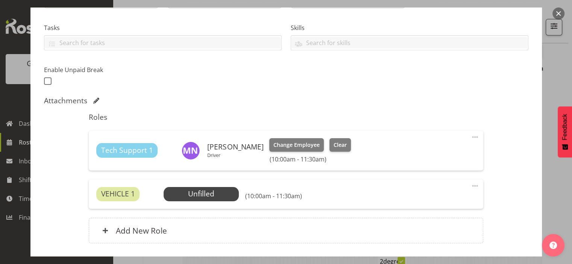
scroll to position [204, 0]
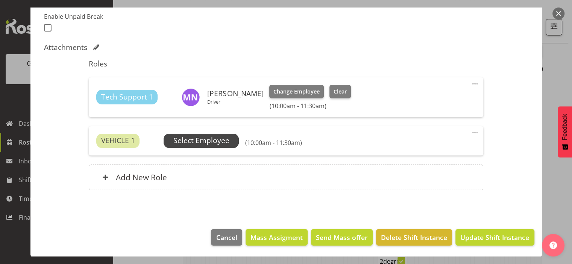
click at [226, 142] on span "Select Employee" at bounding box center [201, 140] width 56 height 11
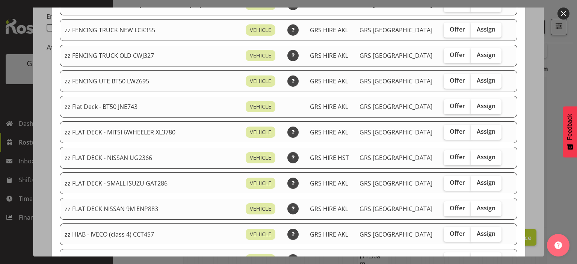
scroll to position [188, 0]
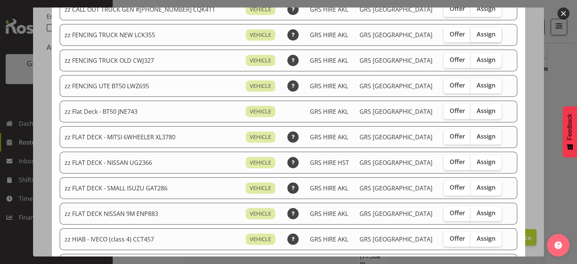
click at [477, 35] on span "Assign" at bounding box center [486, 34] width 19 height 8
click at [475, 35] on input "Assign" at bounding box center [473, 34] width 5 height 5
checkbox input "true"
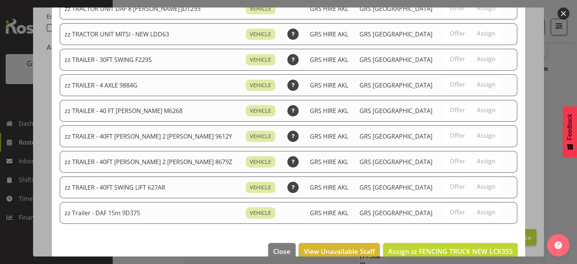
scroll to position [1006, 0]
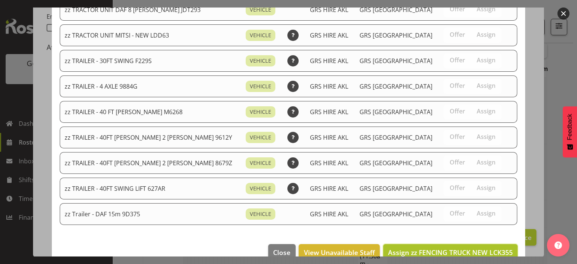
click at [499, 248] on span "Assign zz FENCING TRUCK NEW LCK355" at bounding box center [450, 252] width 125 height 9
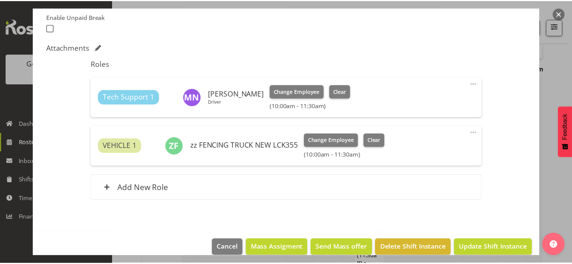
scroll to position [1203, 0]
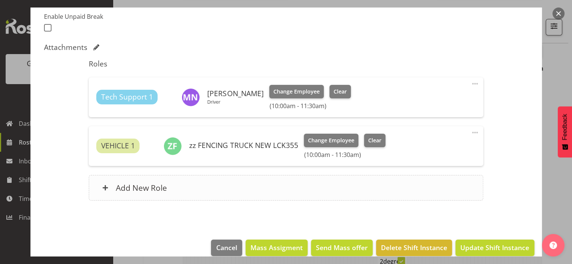
click at [361, 183] on div "Add New Role" at bounding box center [286, 188] width 394 height 26
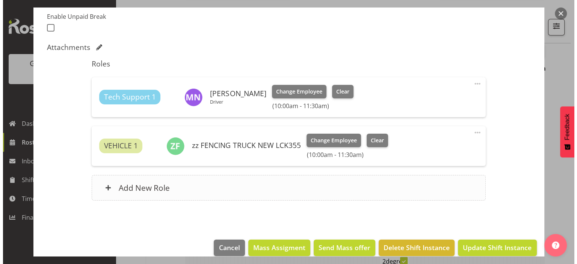
scroll to position [1180, 0]
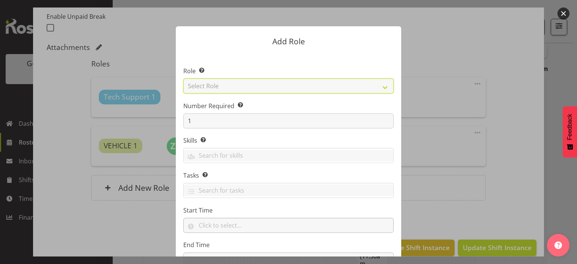
drag, startPoint x: 383, startPoint y: 83, endPoint x: 211, endPoint y: 223, distance: 222.9
click at [211, 223] on section "Role Select the role you wish to add to the shift. Select Role Account Manager …" at bounding box center [289, 168] width 226 height 230
select select "21"
click at [183, 79] on select "Select Role Account Manager Electrician Engineering GM HSEQ manager MECH Mechan…" at bounding box center [288, 86] width 211 height 15
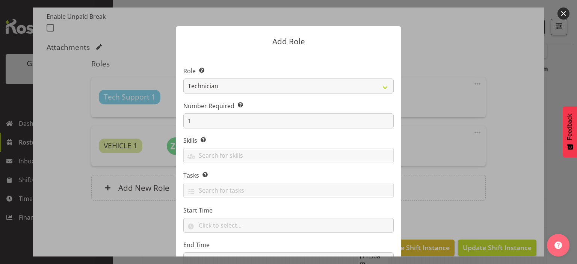
scroll to position [61, 0]
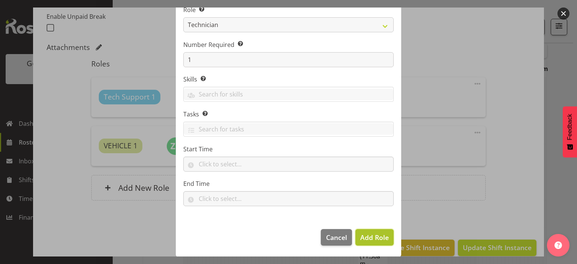
click at [386, 241] on button "Add Role" at bounding box center [375, 237] width 38 height 17
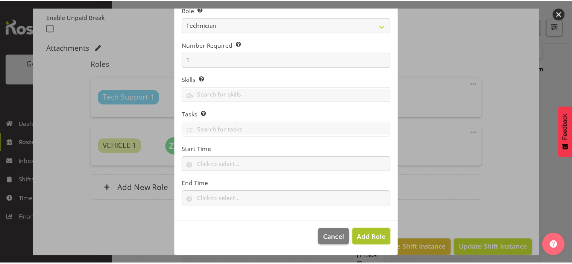
scroll to position [1203, 0]
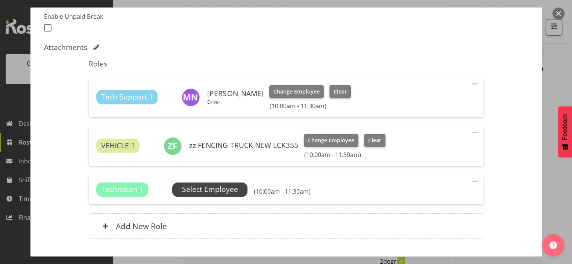
click at [241, 189] on span "Select Employee" at bounding box center [209, 190] width 75 height 14
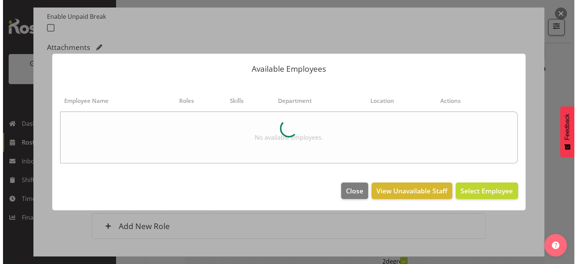
scroll to position [1180, 0]
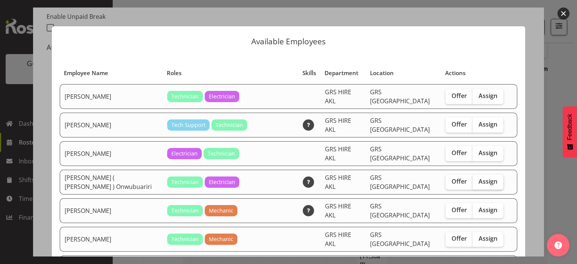
click at [474, 175] on label "Assign" at bounding box center [488, 182] width 31 height 15
click at [474, 179] on input "Assign" at bounding box center [475, 181] width 5 height 5
checkbox input "true"
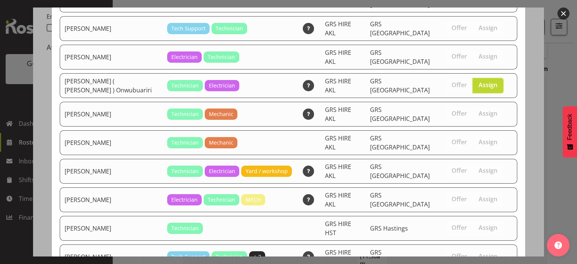
scroll to position [123, 0]
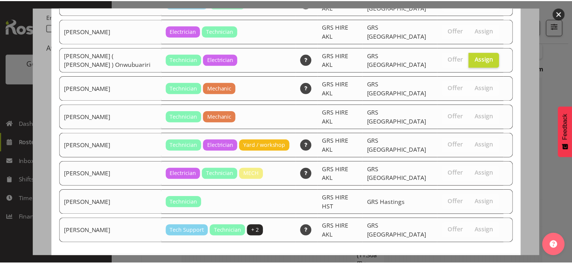
scroll to position [1203, 0]
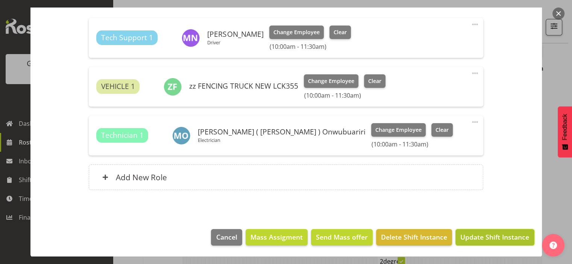
click at [474, 235] on span "Update Shift Instance" at bounding box center [494, 237] width 69 height 10
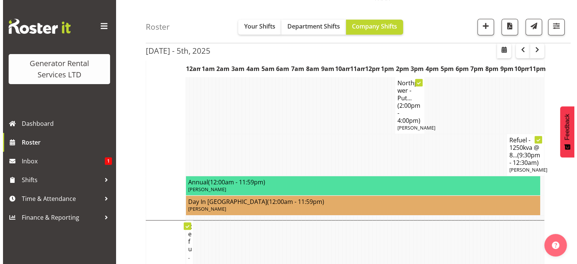
scroll to position [857, 0]
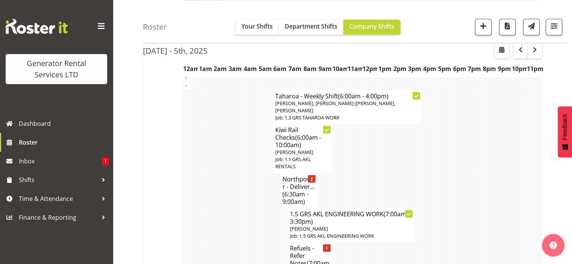
click at [244, 179] on td at bounding box center [245, 190] width 4 height 35
click at [305, 190] on span "(6:30am - 9:00am)" at bounding box center [295, 198] width 26 height 16
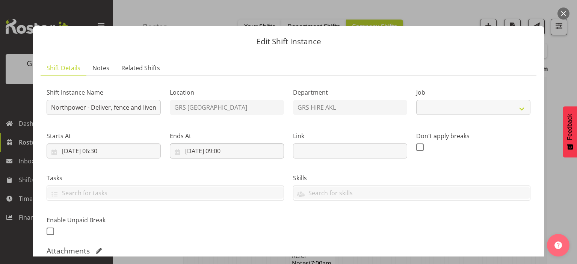
select select "7504"
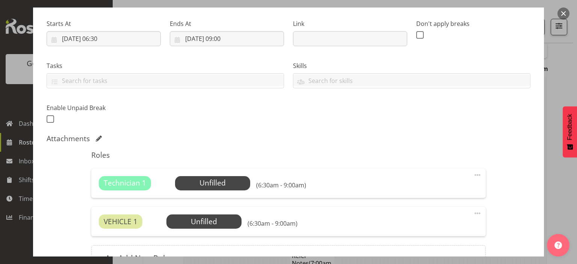
scroll to position [113, 0]
click at [191, 176] on span "Select Employee" at bounding box center [212, 183] width 75 height 14
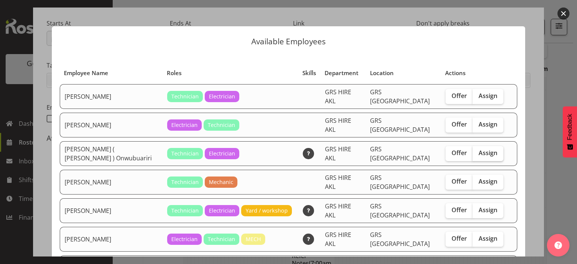
click at [479, 149] on span "Assign" at bounding box center [488, 153] width 19 height 8
click at [474, 151] on input "Assign" at bounding box center [475, 153] width 5 height 5
checkbox input "true"
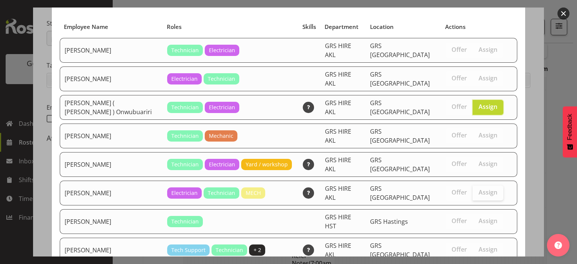
scroll to position [72, 0]
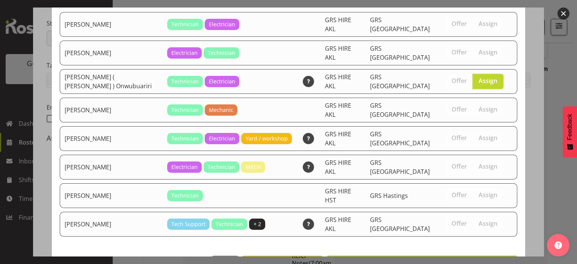
click at [463, 260] on span "Assign Emmanuel ( Manny ) Onwubuariri" at bounding box center [423, 264] width 182 height 9
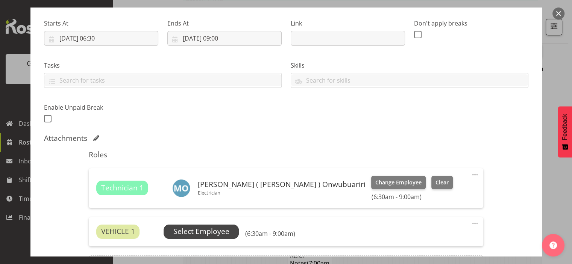
click at [212, 234] on span "Select Employee" at bounding box center [201, 231] width 56 height 11
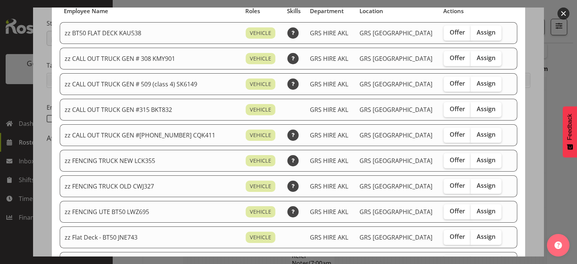
scroll to position [75, 0]
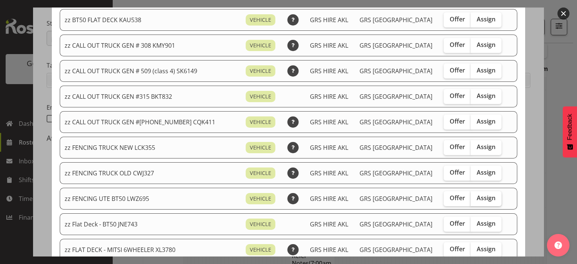
click at [477, 197] on span "Assign" at bounding box center [486, 198] width 19 height 8
click at [471, 197] on input "Assign" at bounding box center [473, 198] width 5 height 5
checkbox input "true"
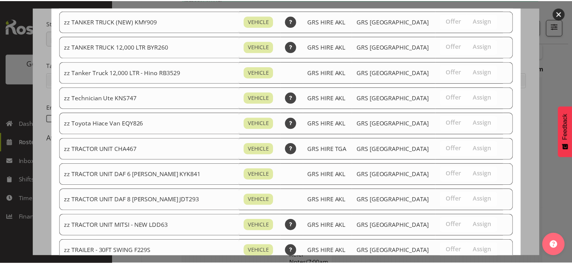
scroll to position [982, 0]
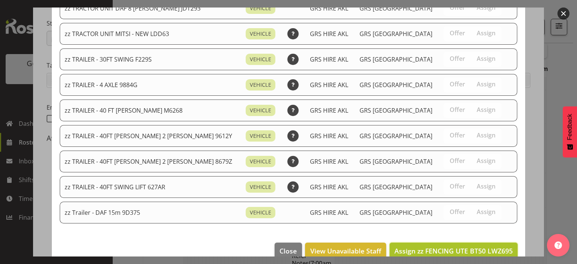
click at [465, 247] on span "Assign zz FENCING UTE BT50 LWZ695" at bounding box center [454, 251] width 118 height 9
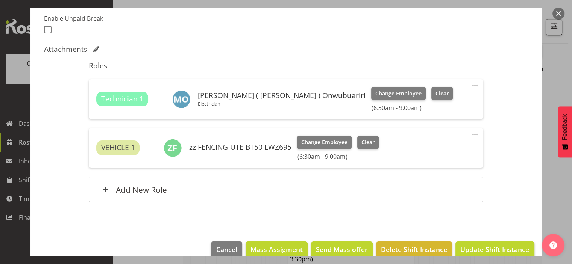
scroll to position [214, 0]
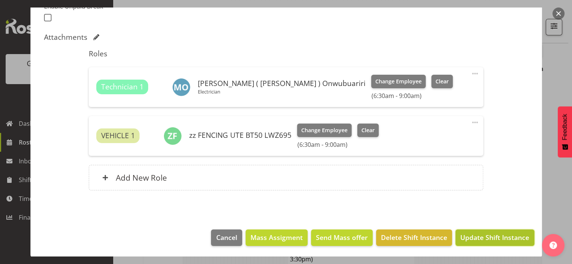
click at [470, 236] on span "Update Shift Instance" at bounding box center [494, 238] width 69 height 10
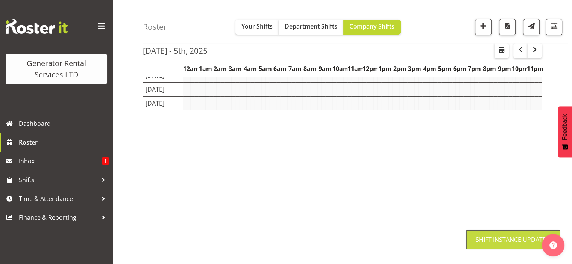
scroll to position [105, 0]
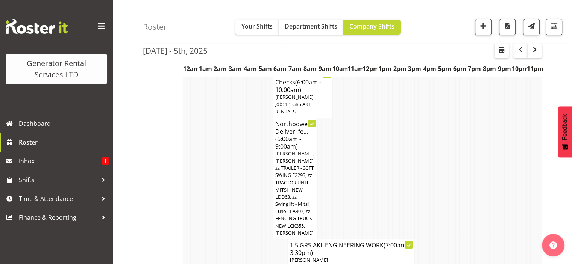
click at [391, 195] on td at bounding box center [390, 178] width 4 height 121
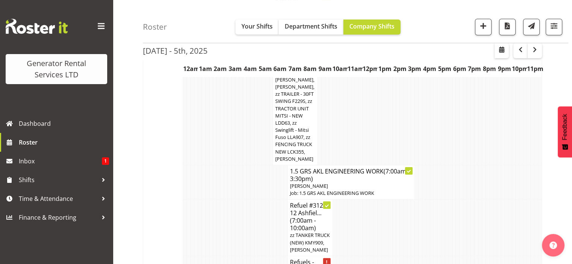
scroll to position [180, 0]
click at [257, 199] on td at bounding box center [256, 226] width 4 height 57
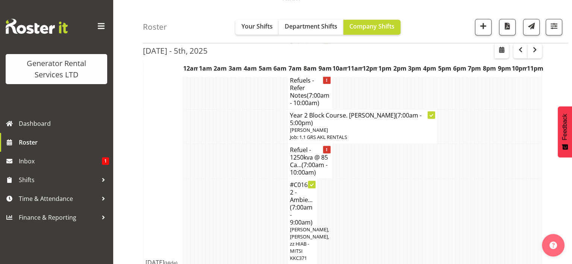
scroll to position [1083, 0]
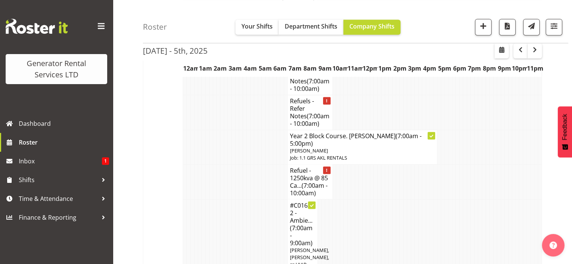
click at [264, 199] on td at bounding box center [263, 242] width 4 height 86
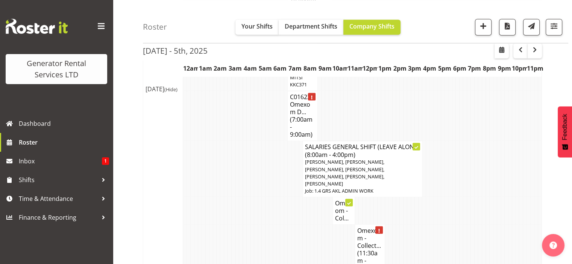
scroll to position [1346, 0]
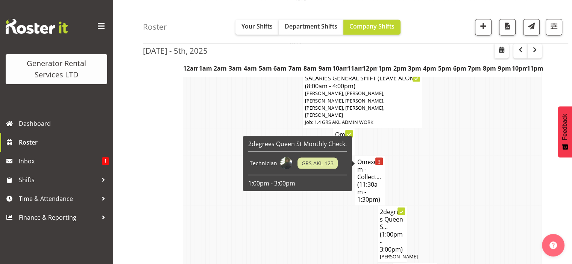
click at [367, 174] on h4 "Omexom - Collect... (11:30am - 1:30pm)" at bounding box center [369, 180] width 25 height 45
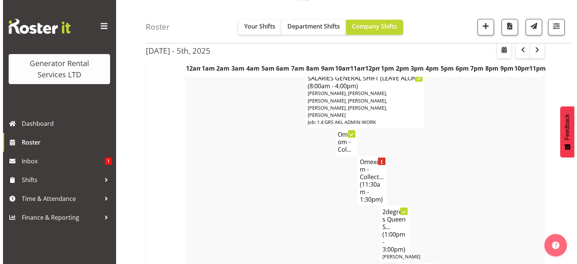
scroll to position [1316, 0]
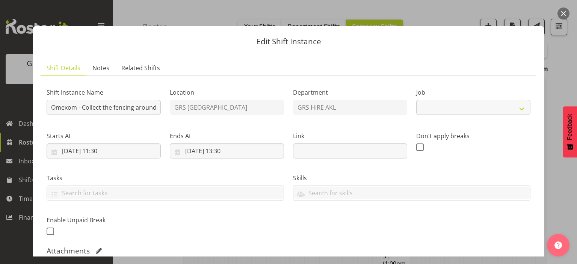
select select "7504"
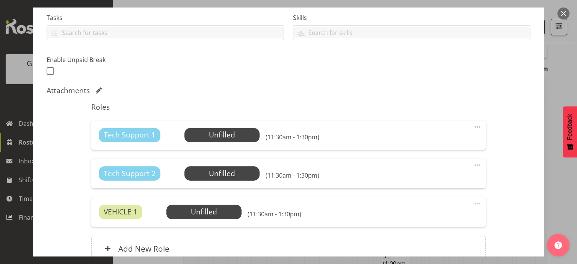
scroll to position [188, 0]
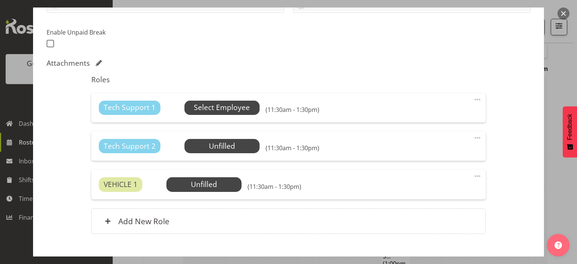
click at [216, 111] on span "Select Employee" at bounding box center [222, 107] width 56 height 11
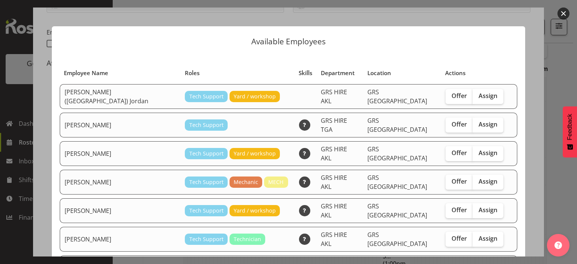
scroll to position [148, 0]
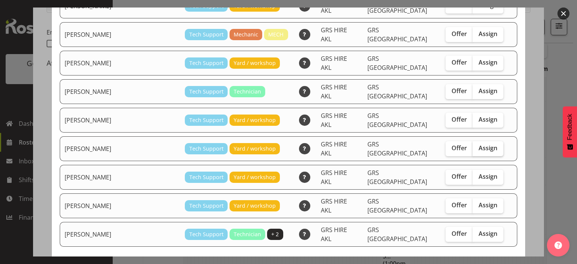
click at [479, 144] on span "Assign" at bounding box center [488, 148] width 19 height 8
click at [473, 146] on input "Assign" at bounding box center [475, 148] width 5 height 5
checkbox input "true"
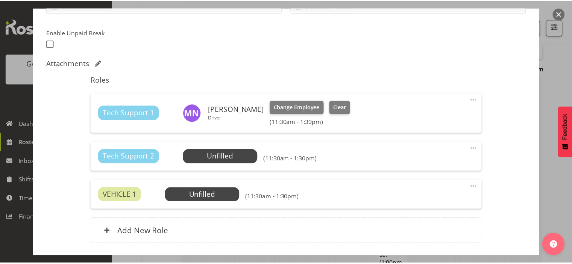
scroll to position [1346, 0]
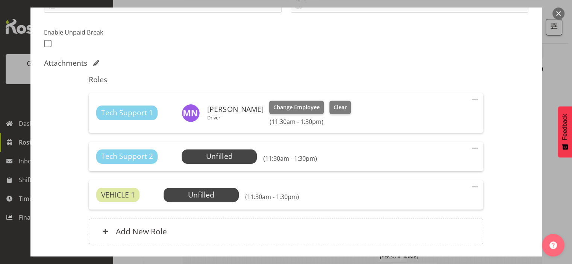
click at [470, 149] on span at bounding box center [474, 148] width 9 height 9
click at [435, 189] on link "Delete" at bounding box center [443, 192] width 72 height 14
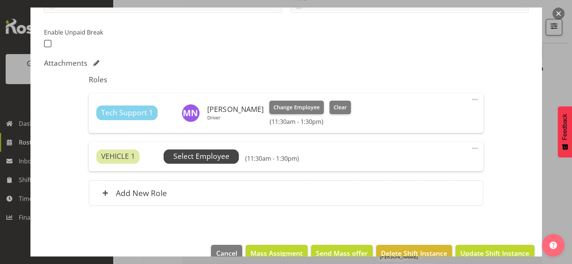
click at [189, 153] on span "Select Employee" at bounding box center [201, 156] width 56 height 11
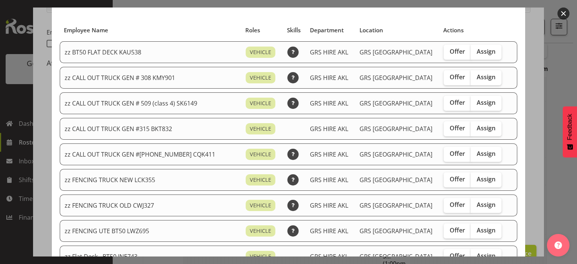
scroll to position [75, 0]
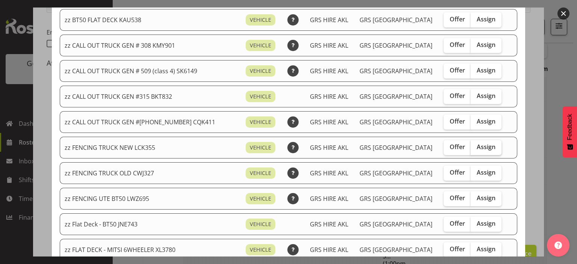
click at [477, 148] on span "Assign" at bounding box center [486, 147] width 19 height 8
click at [472, 148] on input "Assign" at bounding box center [473, 147] width 5 height 5
checkbox input "true"
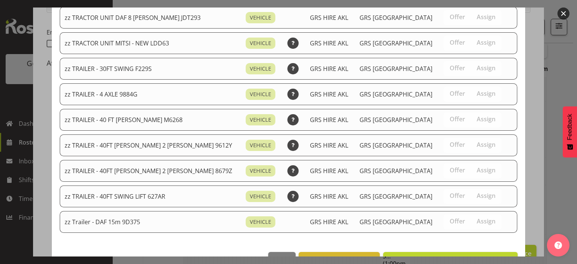
scroll to position [1007, 0]
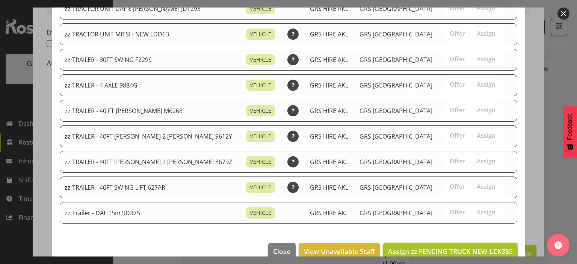
click at [476, 247] on span "Assign zz FENCING TRUCK NEW LCK355" at bounding box center [450, 251] width 125 height 9
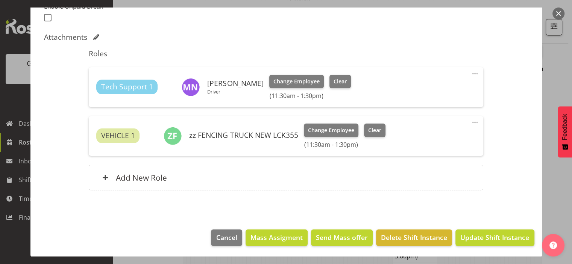
scroll to position [1421, 0]
click at [476, 236] on span "Update Shift Instance" at bounding box center [494, 238] width 69 height 10
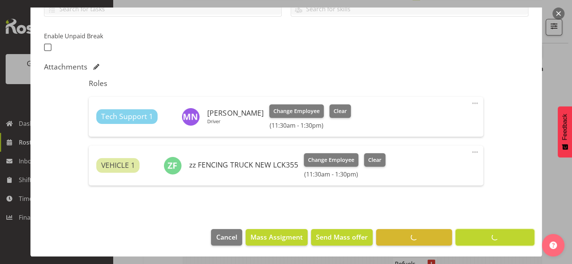
scroll to position [105, 0]
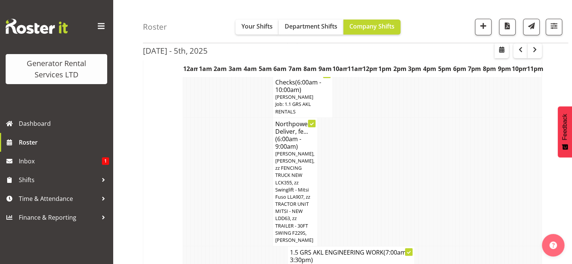
click at [218, 164] on td at bounding box center [219, 182] width 4 height 129
click at [229, 155] on td at bounding box center [230, 182] width 4 height 129
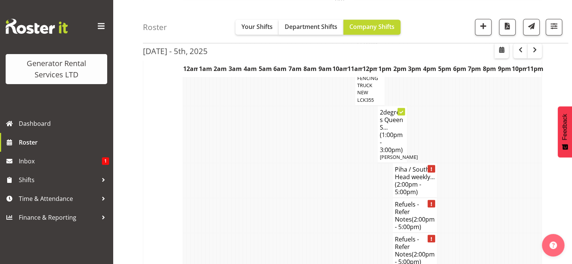
scroll to position [1459, 0]
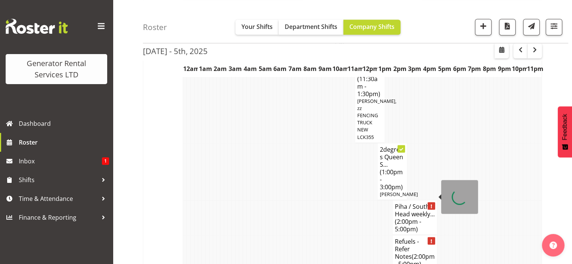
click at [406, 203] on h4 "Piha / South Head weekly... (2:00pm - 5:00pm)" at bounding box center [415, 218] width 40 height 30
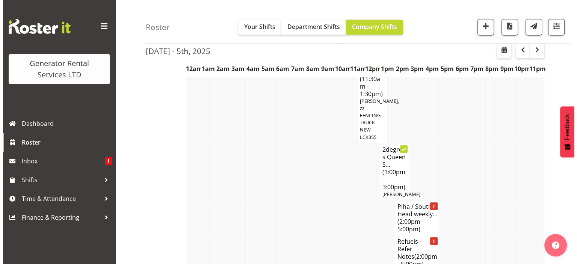
scroll to position [1444, 0]
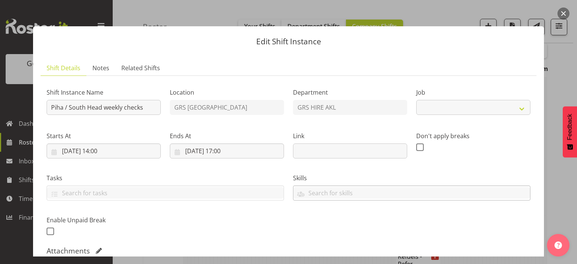
select select "9"
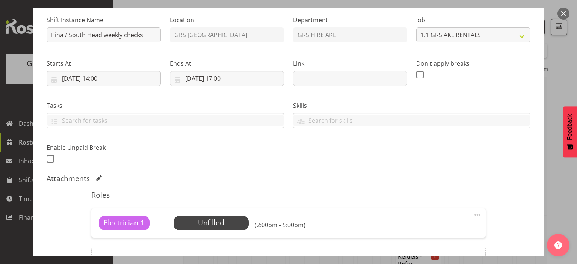
scroll to position [113, 0]
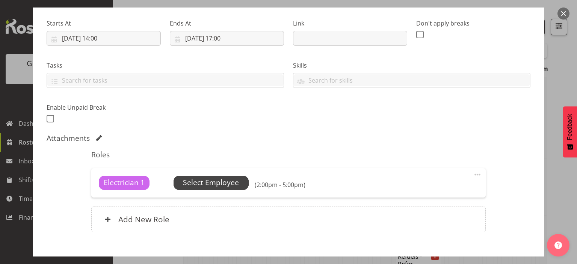
click at [224, 186] on span "Select Employee" at bounding box center [211, 182] width 56 height 11
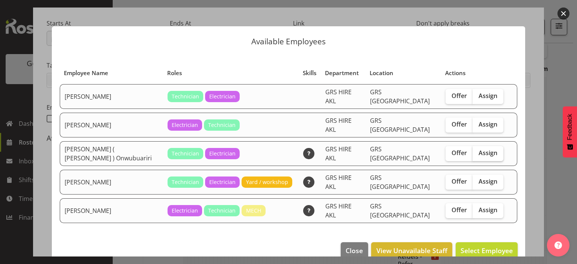
click at [487, 149] on span "Assign" at bounding box center [488, 153] width 19 height 8
click at [478, 151] on input "Assign" at bounding box center [475, 153] width 5 height 5
checkbox input "true"
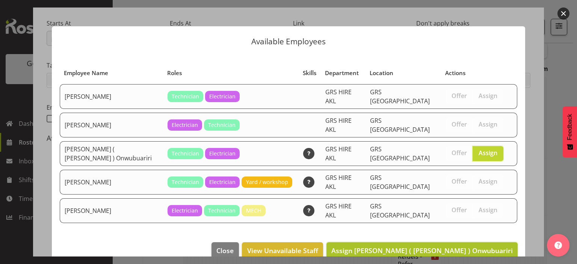
click at [484, 246] on span "Assign Emmanuel ( Manny ) Onwubuariri" at bounding box center [423, 250] width 182 height 9
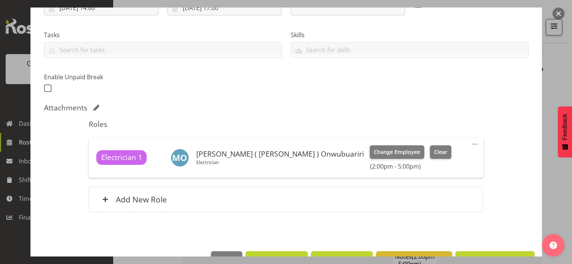
scroll to position [165, 0]
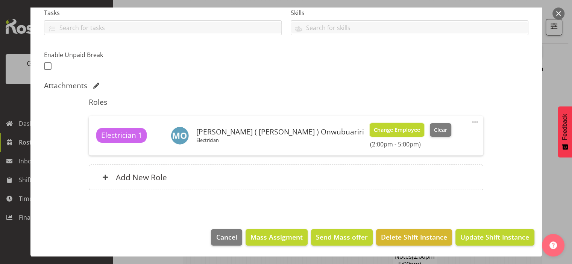
click at [370, 136] on button "Change Employee" at bounding box center [397, 130] width 55 height 14
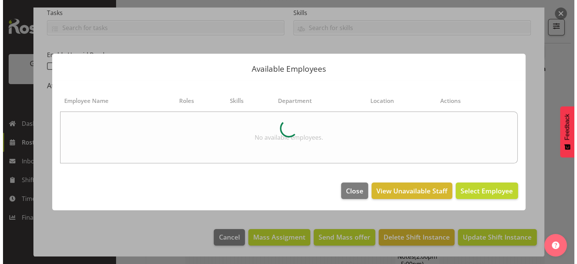
scroll to position [1444, 0]
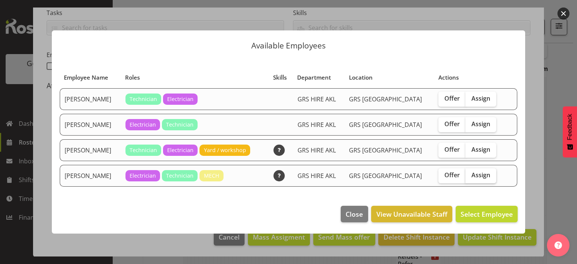
click at [472, 171] on span "Assign" at bounding box center [481, 175] width 19 height 8
click at [466, 173] on input "Assign" at bounding box center [468, 175] width 5 height 5
checkbox input "true"
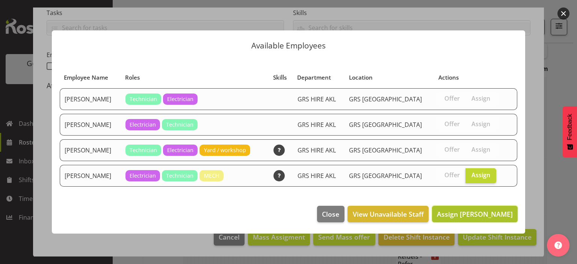
click at [488, 211] on span "Assign [PERSON_NAME]" at bounding box center [475, 214] width 76 height 9
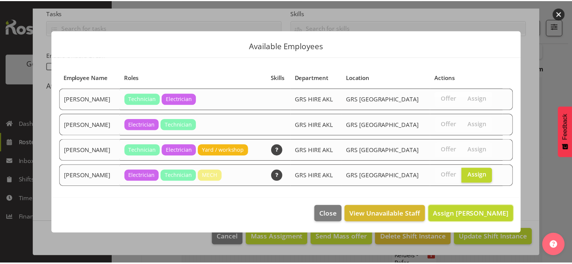
scroll to position [1459, 0]
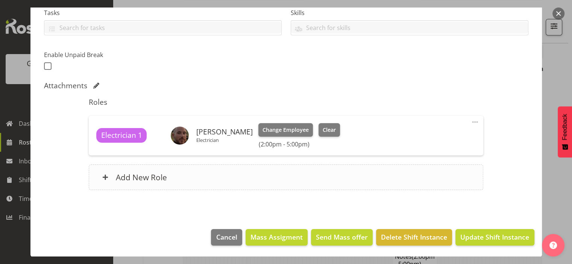
click at [347, 171] on div "Add New Role" at bounding box center [286, 178] width 394 height 26
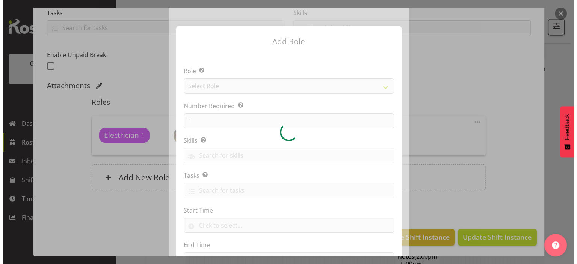
scroll to position [1444, 0]
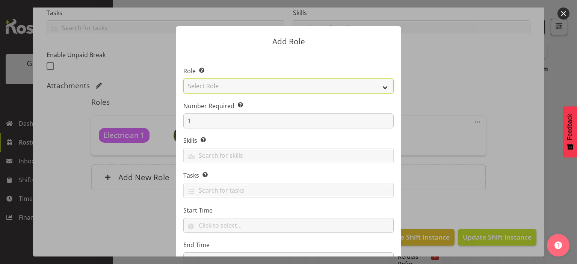
click at [292, 92] on select "Select Role Account Manager Electrician Engineering GM HSEQ manager MECH Mechan…" at bounding box center [288, 86] width 211 height 15
select select "21"
click at [183, 79] on select "Select Role Account Manager Electrician Engineering GM HSEQ manager MECH Mechan…" at bounding box center [288, 86] width 211 height 15
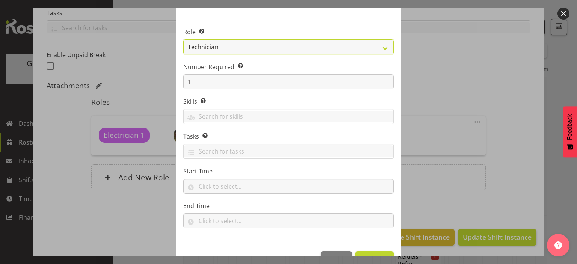
scroll to position [61, 0]
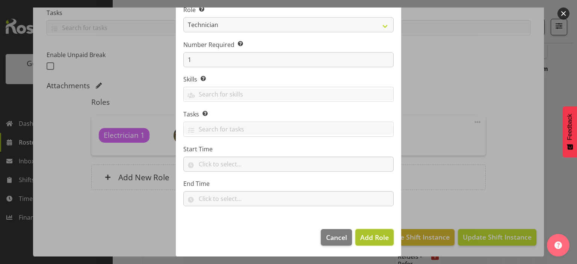
click at [371, 243] on button "Add Role" at bounding box center [375, 237] width 38 height 17
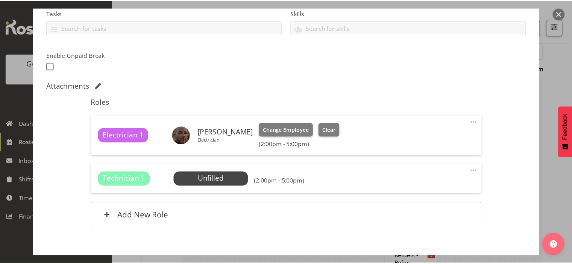
scroll to position [1459, 0]
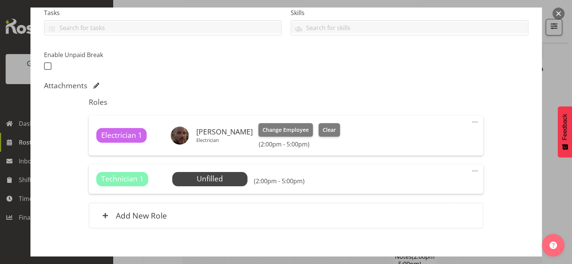
click at [190, 170] on div "Technician 1 Unfilled Select Employee (2:00pm - 5:00pm) Edit Cover Role Delete" at bounding box center [286, 179] width 394 height 29
click at [197, 182] on span "Select Employee" at bounding box center [210, 179] width 56 height 11
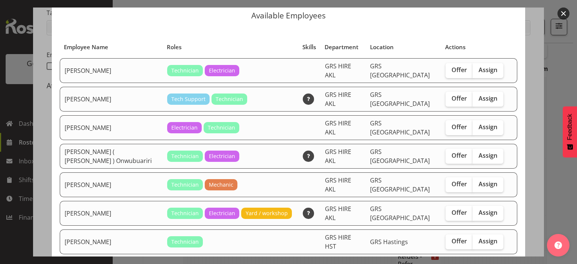
scroll to position [38, 0]
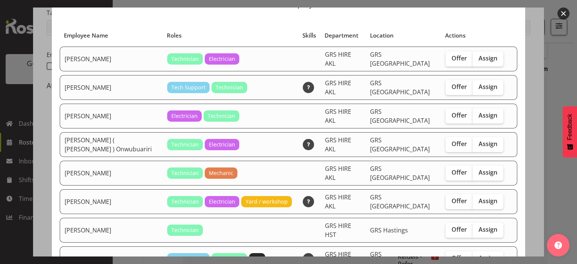
drag, startPoint x: 477, startPoint y: 55, endPoint x: 480, endPoint y: 71, distance: 16.3
click at [479, 56] on span "Assign" at bounding box center [488, 59] width 19 height 8
click at [477, 56] on input "Assign" at bounding box center [475, 58] width 5 height 5
checkbox input "true"
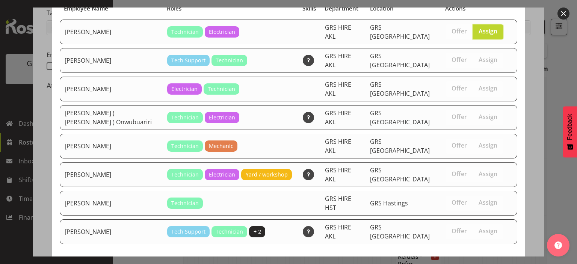
scroll to position [72, 0]
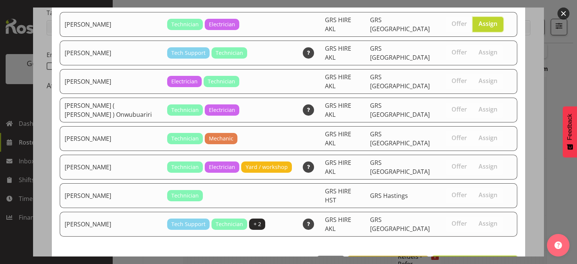
click at [478, 260] on span "Assign [PERSON_NAME]" at bounding box center [475, 264] width 76 height 9
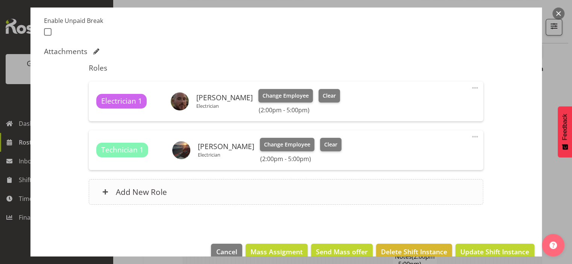
scroll to position [214, 0]
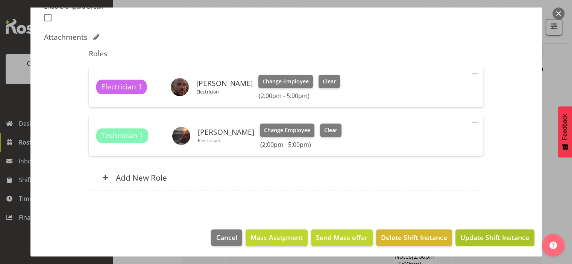
click at [469, 234] on span "Update Shift Instance" at bounding box center [494, 238] width 69 height 10
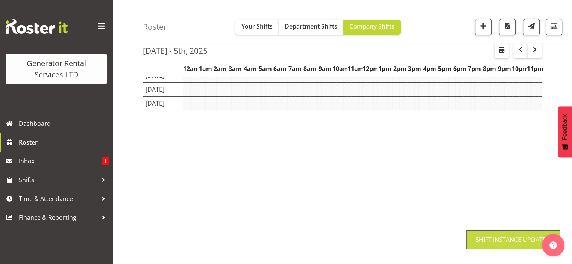
scroll to position [105, 0]
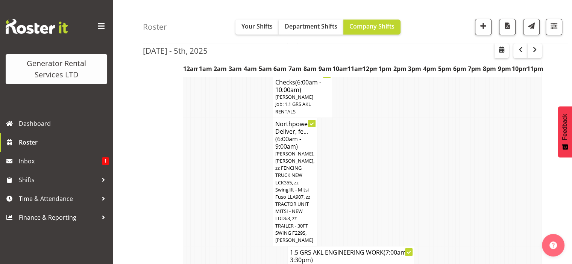
click at [458, 132] on td at bounding box center [458, 182] width 4 height 129
click at [470, 184] on td at bounding box center [469, 182] width 4 height 129
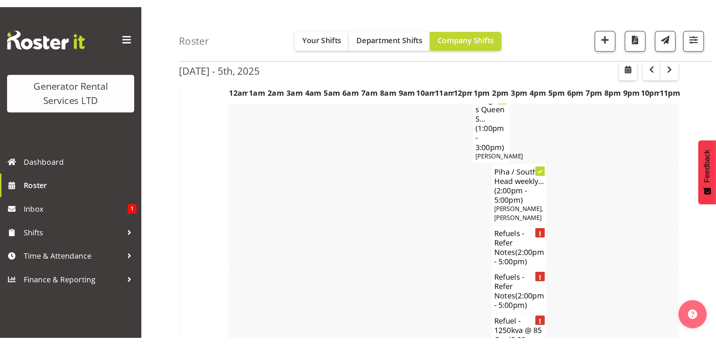
scroll to position [1534, 0]
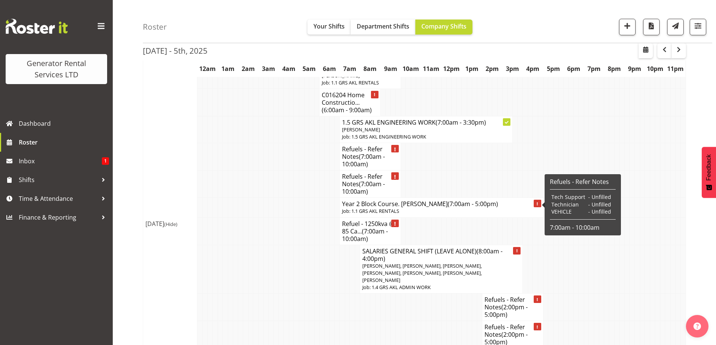
click at [542, 163] on td at bounding box center [540, 156] width 5 height 27
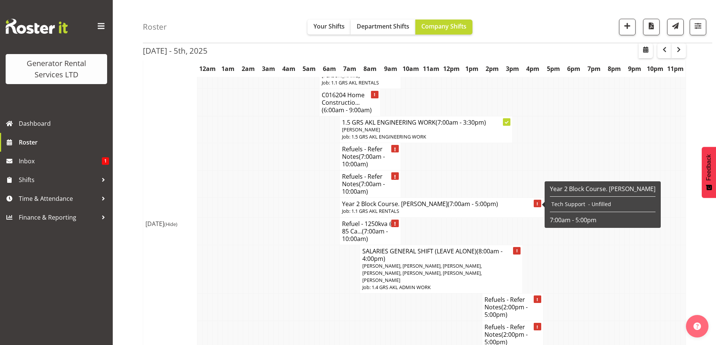
click at [266, 224] on td at bounding box center [266, 231] width 5 height 27
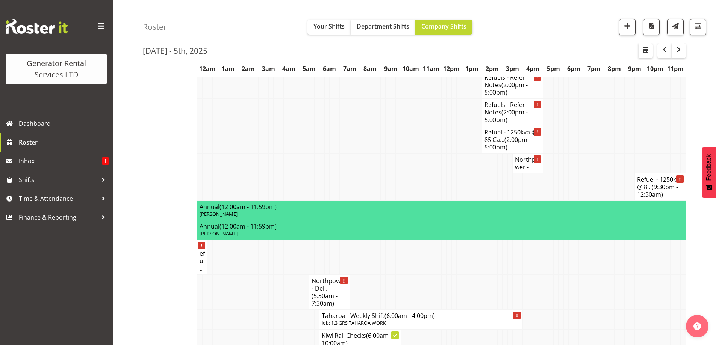
scroll to position [1196, 0]
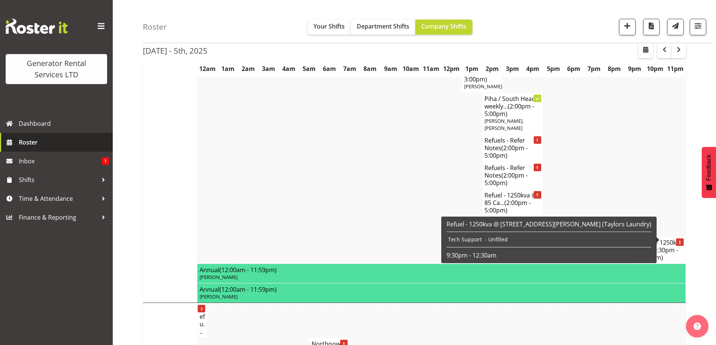
click at [74, 135] on link "Roster" at bounding box center [56, 142] width 113 height 19
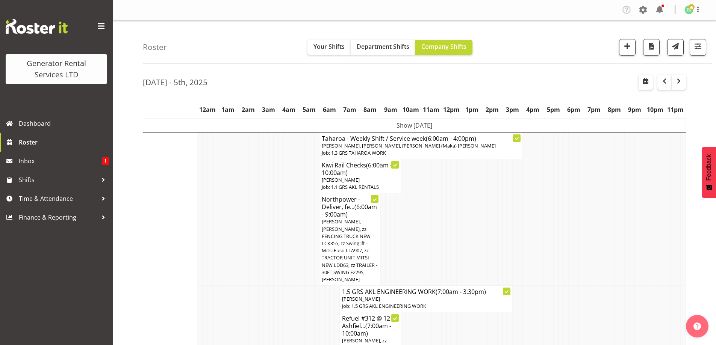
click at [268, 227] on td at bounding box center [270, 240] width 5 height 92
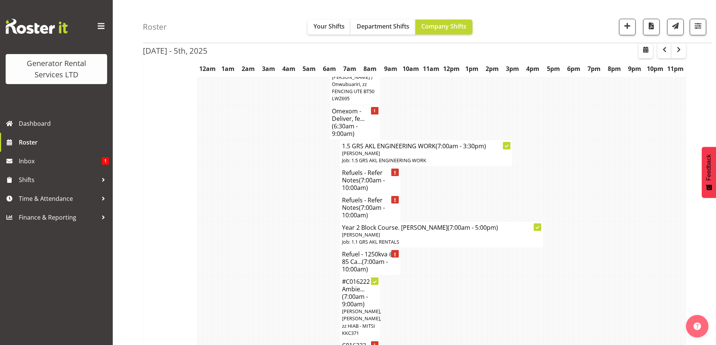
scroll to position [752, 0]
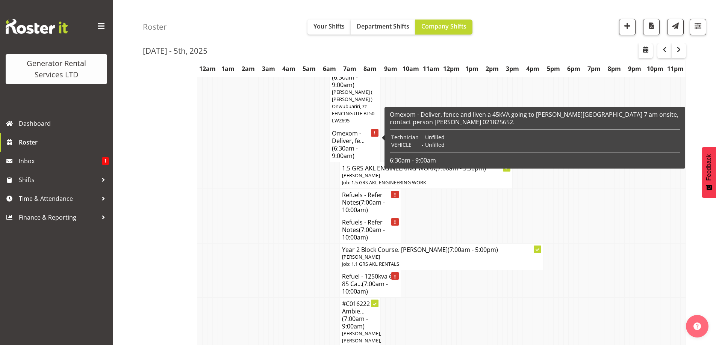
click at [341, 144] on span "(6:30am - 9:00am)" at bounding box center [345, 152] width 26 height 16
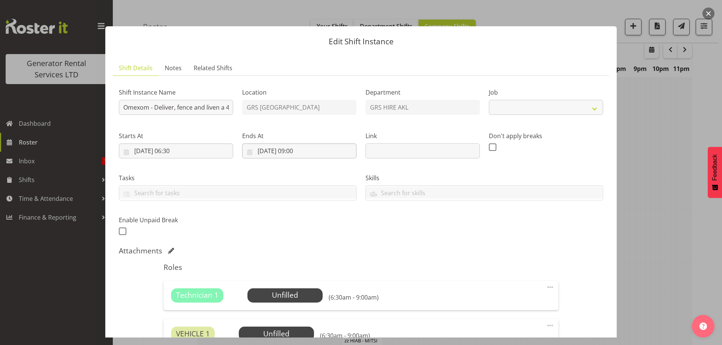
select select "7504"
click at [261, 298] on span "Select Employee" at bounding box center [285, 295] width 56 height 11
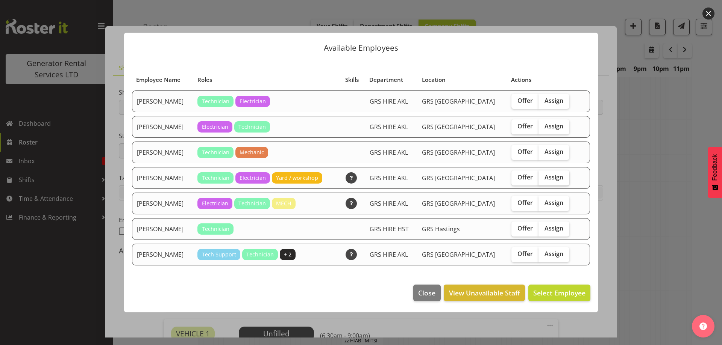
click at [555, 179] on span "Assign" at bounding box center [553, 178] width 19 height 8
click at [543, 179] on input "Assign" at bounding box center [540, 177] width 5 height 5
checkbox input "true"
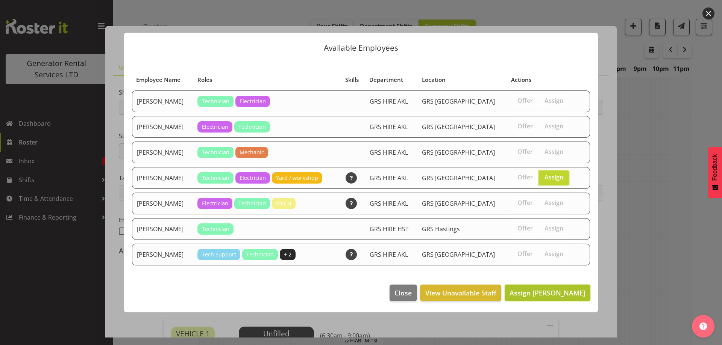
click at [550, 288] on button "Assign [PERSON_NAME]" at bounding box center [548, 293] width 86 height 17
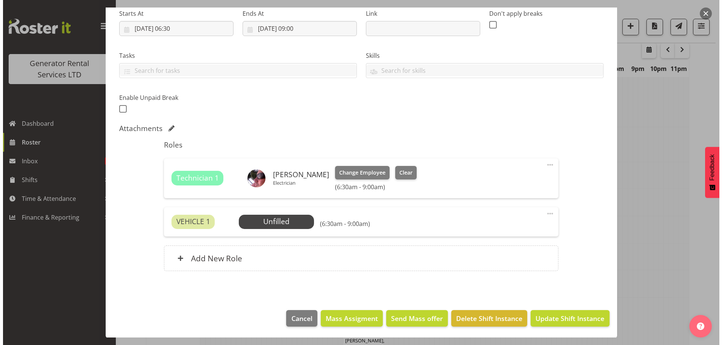
scroll to position [123, 0]
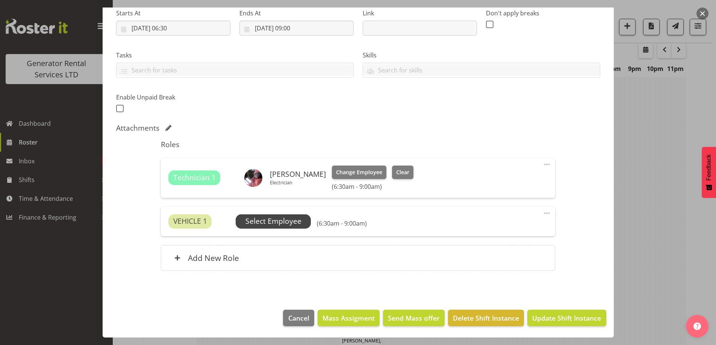
click at [303, 223] on span "Select Employee" at bounding box center [273, 222] width 75 height 14
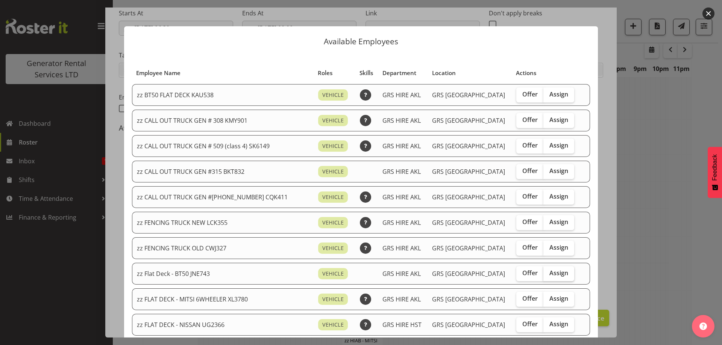
click at [549, 273] on span "Assign" at bounding box center [558, 274] width 19 height 8
click at [544, 273] on input "Assign" at bounding box center [545, 273] width 5 height 5
checkbox input "true"
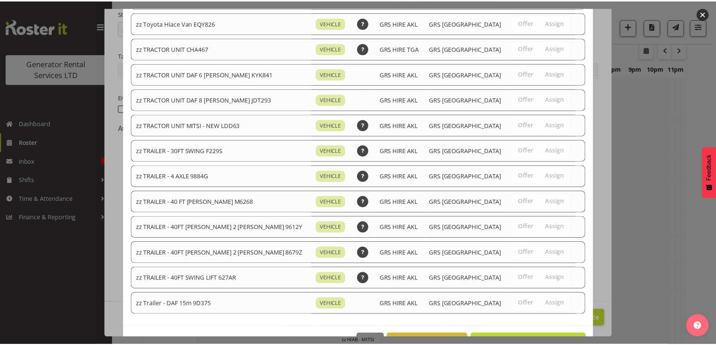
scroll to position [889, 0]
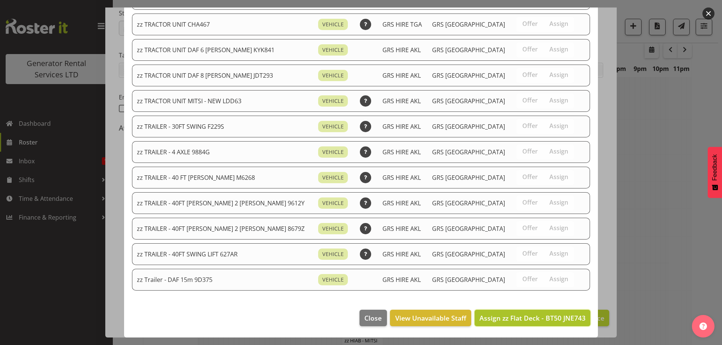
click at [542, 318] on span "Assign zz Flat Deck - BT50 JNE743" at bounding box center [532, 318] width 106 height 9
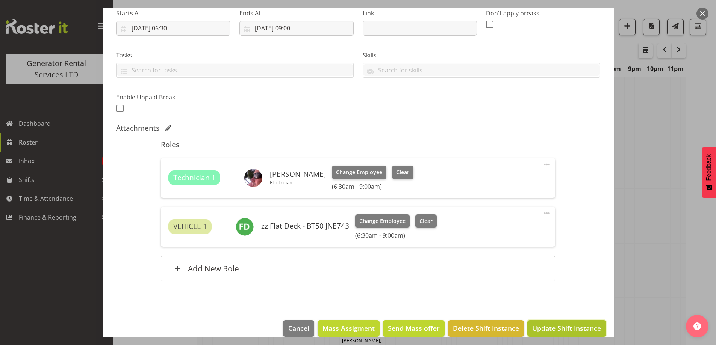
click at [563, 330] on span "Update Shift Instance" at bounding box center [566, 329] width 69 height 10
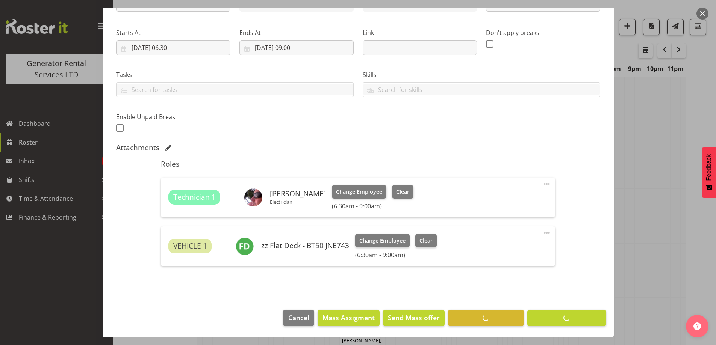
scroll to position [24, 0]
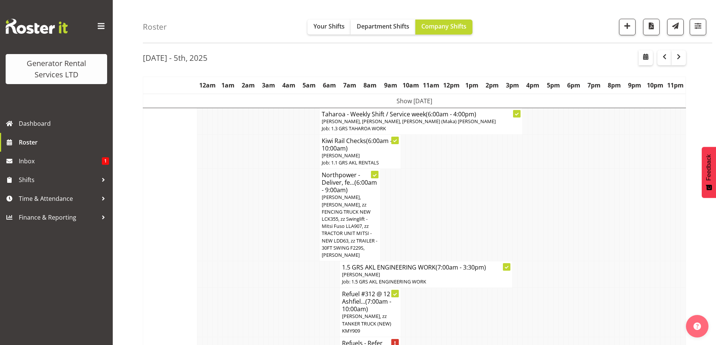
click at [290, 246] on td at bounding box center [291, 215] width 5 height 92
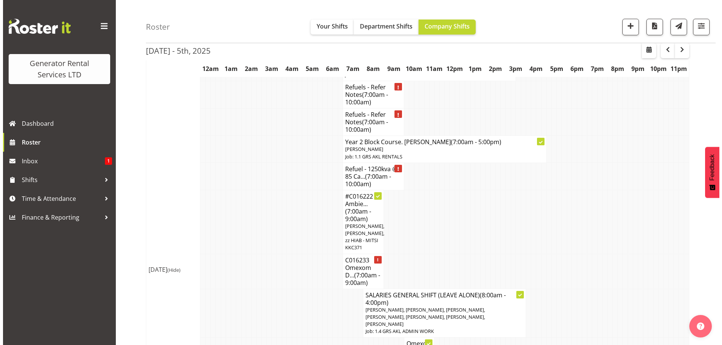
scroll to position [889, 0]
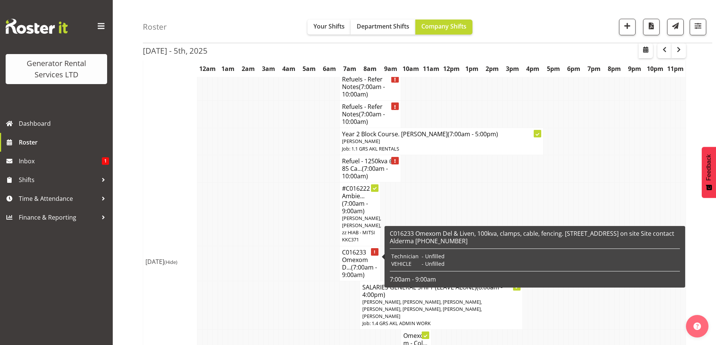
click at [360, 251] on h4 "C016233 Omexom D... (7:00am - 9:00am)" at bounding box center [360, 264] width 36 height 30
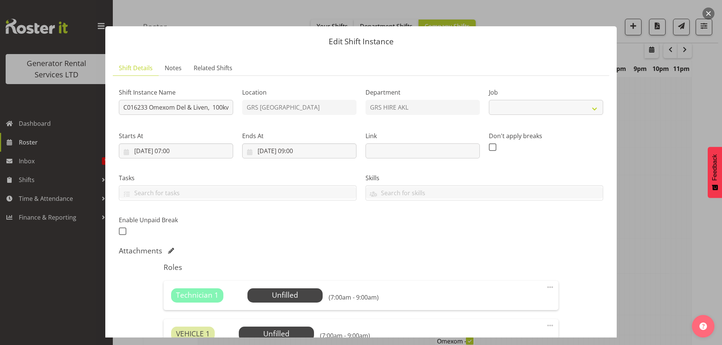
select select "9"
drag, startPoint x: 164, startPoint y: 105, endPoint x: 223, endPoint y: 106, distance: 59.1
click at [223, 106] on input "C016233 Omexom Del & Liven, 100kva, clamps, cable, fencing. [STREET_ADDRESS] on…" at bounding box center [176, 107] width 114 height 15
click at [197, 112] on input "C016233 Omexom Del & Liven, 100kva, clamps, cable, fencing. [STREET_ADDRESS] on…" at bounding box center [176, 107] width 114 height 15
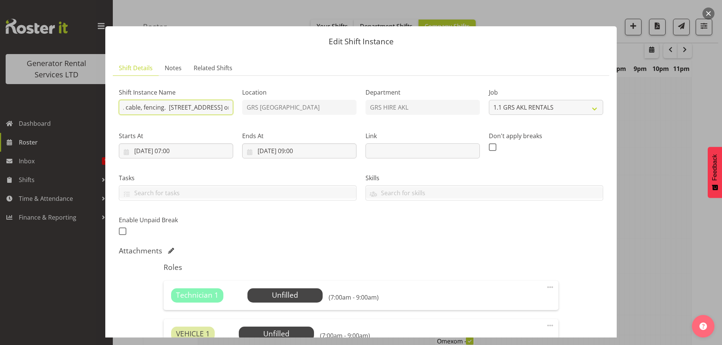
drag, startPoint x: 193, startPoint y: 109, endPoint x: 223, endPoint y: 110, distance: 29.3
click at [223, 110] on input "C016233 Omexom Del & Liven, 100kva, clamps, cable, fencing. [STREET_ADDRESS] on…" at bounding box center [176, 107] width 114 height 15
click at [214, 108] on input "C016233 Omexom Del & Liven, 100kva, clamps, cable, fencing. [STREET_ADDRESS] on…" at bounding box center [176, 107] width 114 height 15
click at [245, 108] on div "Shift Instance Name C016233 Omexom Del & Liven, 100kva, clamps, cable, fencing.…" at bounding box center [360, 159] width 493 height 165
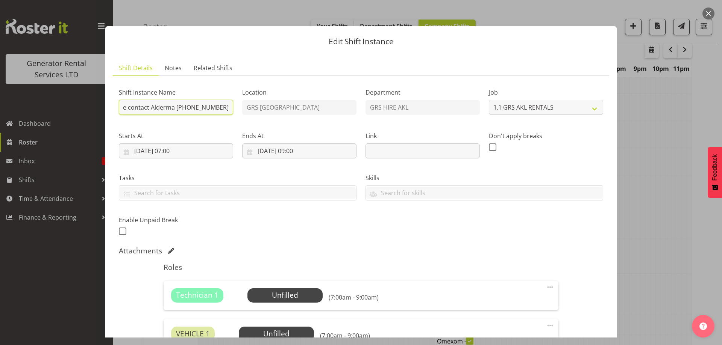
click at [216, 108] on input "C016233 Omexom Del & Liven, 100kva, clamps, cable, fencing. [STREET_ADDRESS] on…" at bounding box center [176, 107] width 114 height 15
drag, startPoint x: 216, startPoint y: 108, endPoint x: 114, endPoint y: 108, distance: 101.9
click at [114, 108] on div "Shift Instance Name C016233 Omexom Del & Liven, 100kva, clamps, cable, fencing.…" at bounding box center [175, 99] width 123 height 44
click at [192, 128] on div "Starts At [DATE] 07:00 January February March April May June July August Septem…" at bounding box center [175, 142] width 123 height 42
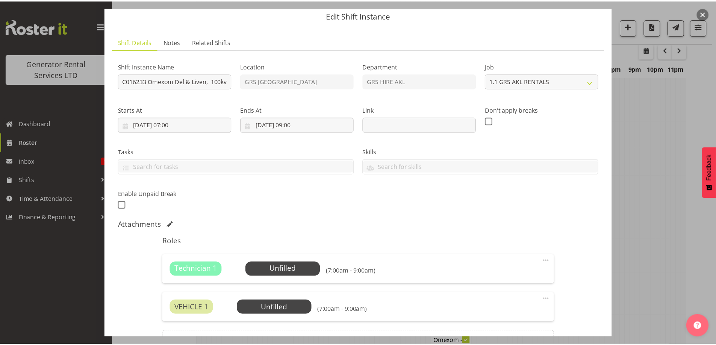
scroll to position [38, 0]
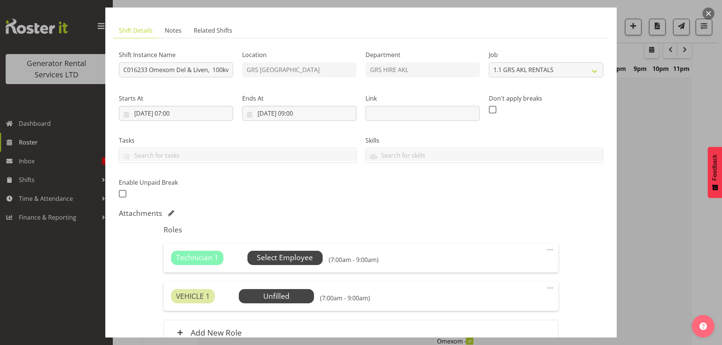
click at [291, 258] on span "Select Employee" at bounding box center [285, 258] width 56 height 11
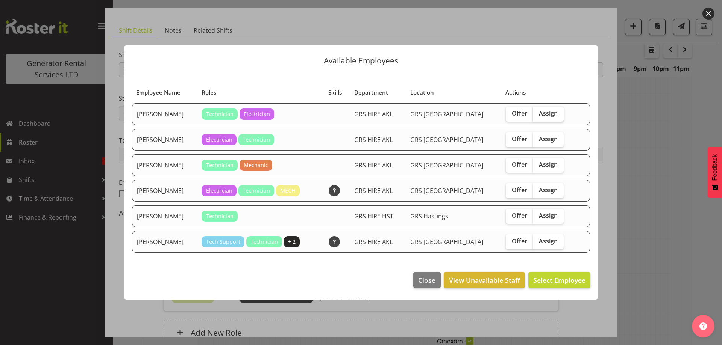
click at [539, 114] on span "Assign" at bounding box center [548, 114] width 19 height 8
click at [538, 114] on input "Assign" at bounding box center [535, 113] width 5 height 5
checkbox input "true"
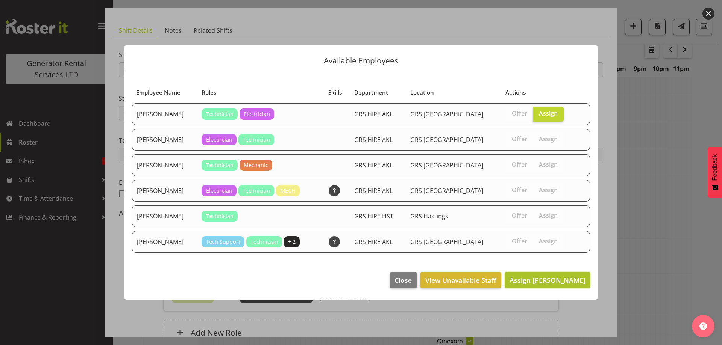
click at [551, 279] on span "Assign [PERSON_NAME]" at bounding box center [547, 280] width 76 height 9
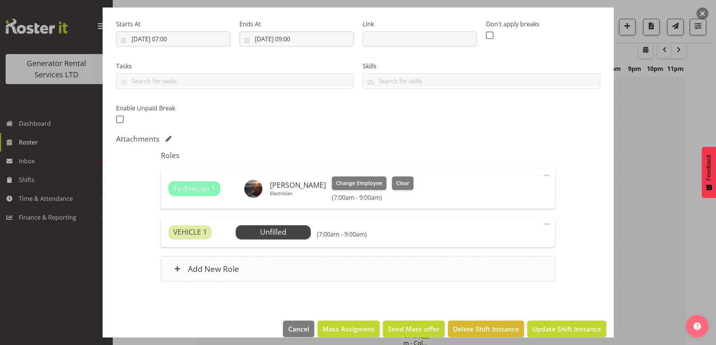
scroll to position [113, 0]
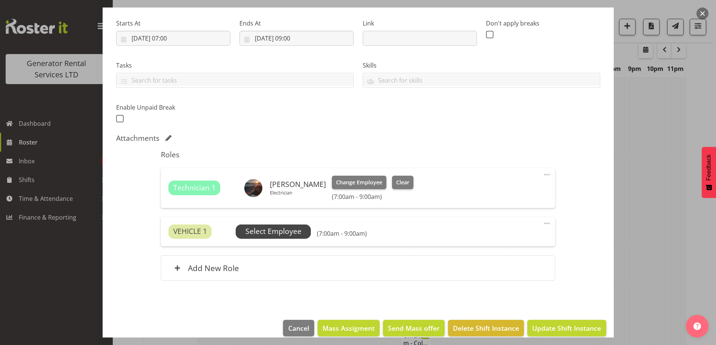
click at [302, 233] on span "Select Employee" at bounding box center [273, 232] width 75 height 14
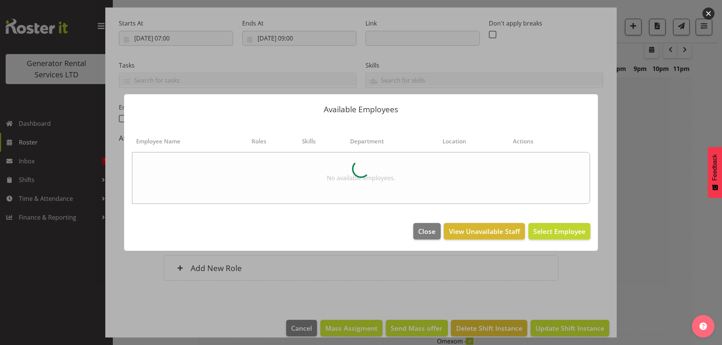
click at [637, 216] on div at bounding box center [361, 172] width 722 height 345
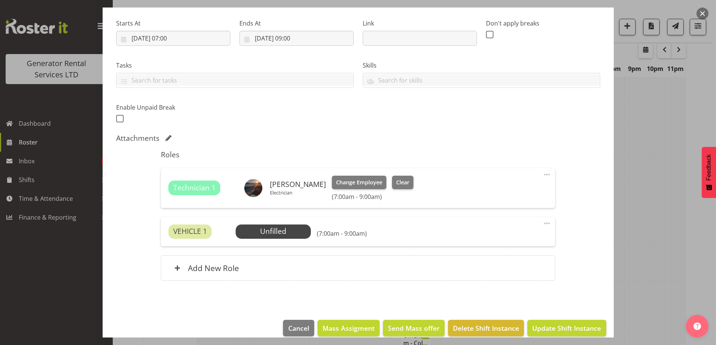
click at [645, 215] on div at bounding box center [358, 172] width 716 height 345
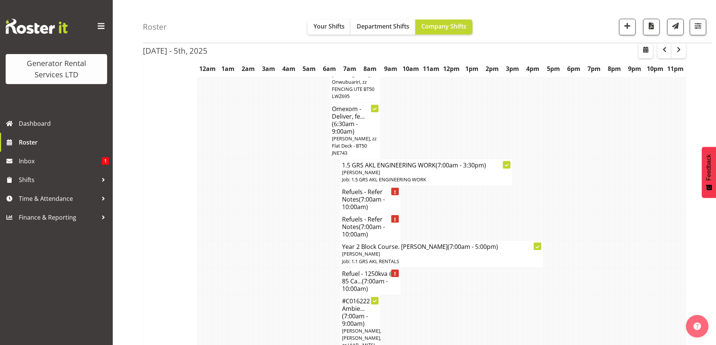
scroll to position [739, 0]
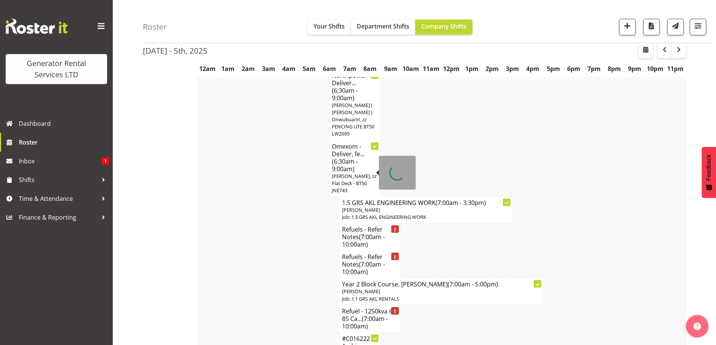
click at [342, 161] on span "(6:30am - 9:00am)" at bounding box center [345, 166] width 26 height 16
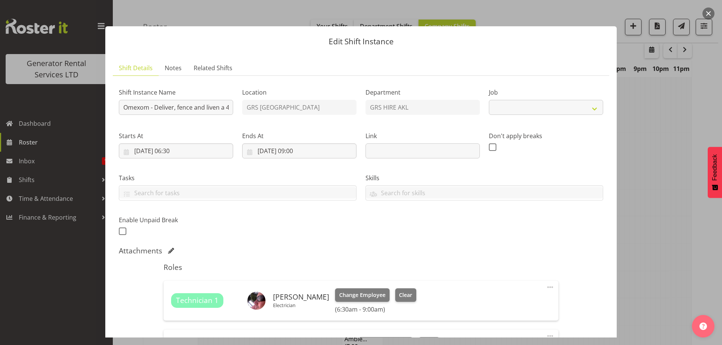
select select "7504"
click at [358, 291] on span "Change Employee" at bounding box center [362, 295] width 46 height 8
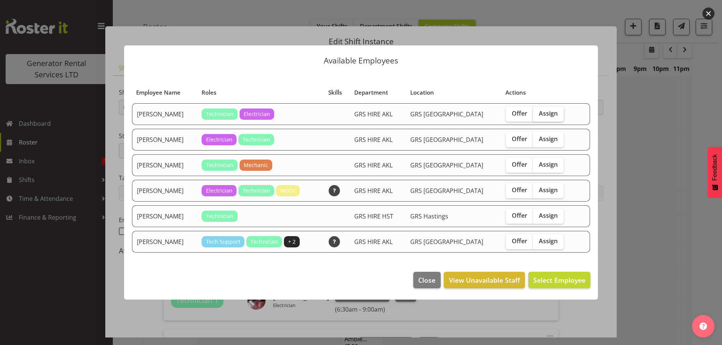
click at [539, 117] on span "Assign" at bounding box center [548, 114] width 19 height 8
click at [536, 116] on input "Assign" at bounding box center [535, 113] width 5 height 5
checkbox input "true"
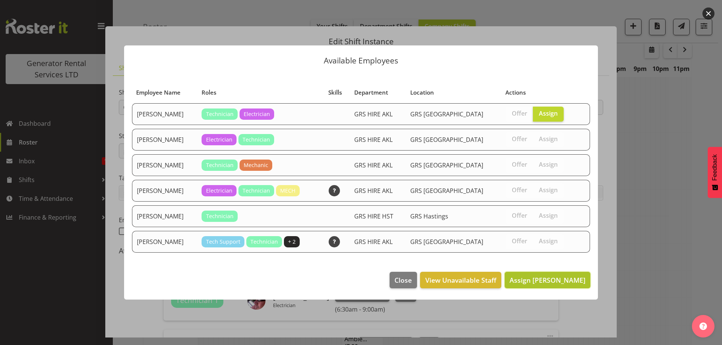
click at [551, 279] on span "Assign [PERSON_NAME]" at bounding box center [547, 280] width 76 height 9
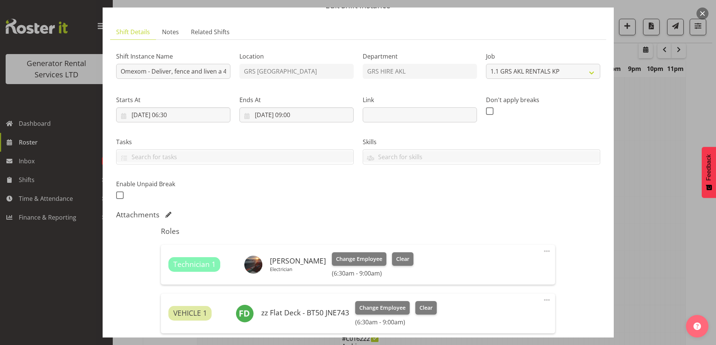
scroll to position [133, 0]
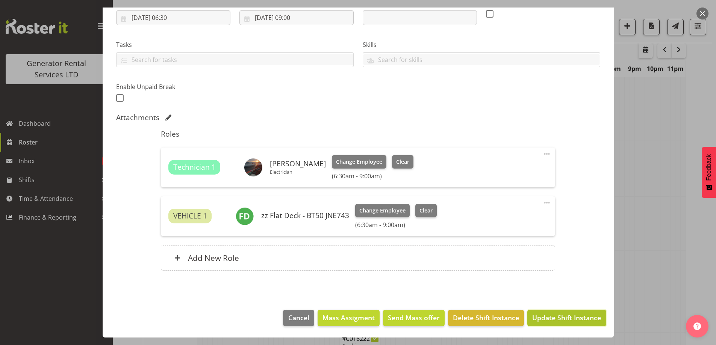
click at [555, 319] on span "Update Shift Instance" at bounding box center [566, 318] width 69 height 10
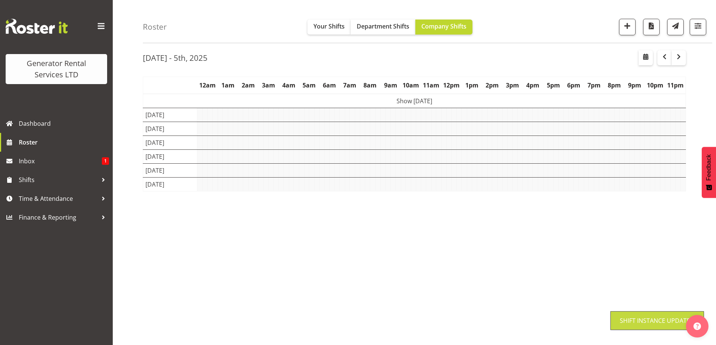
scroll to position [24, 0]
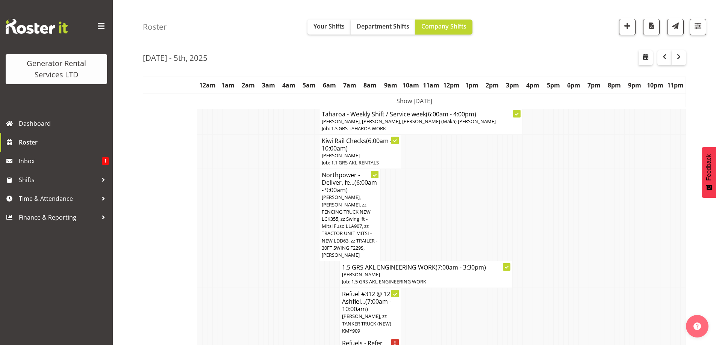
click at [280, 241] on td at bounding box center [281, 215] width 5 height 92
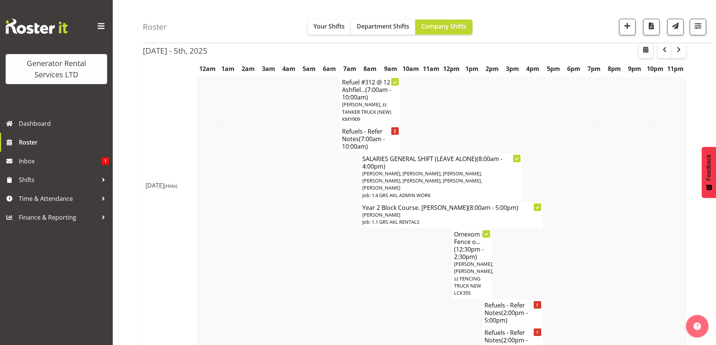
scroll to position [250, 0]
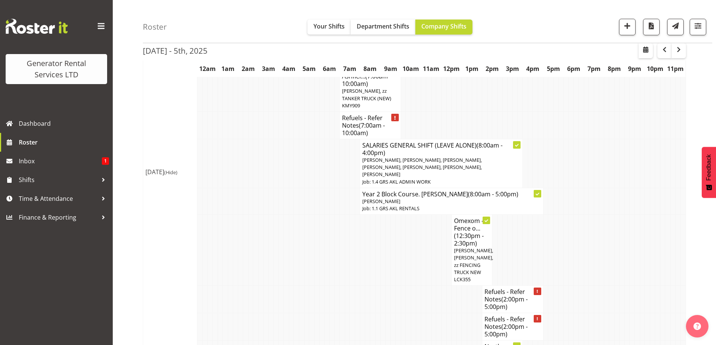
click at [317, 257] on td at bounding box center [316, 250] width 5 height 71
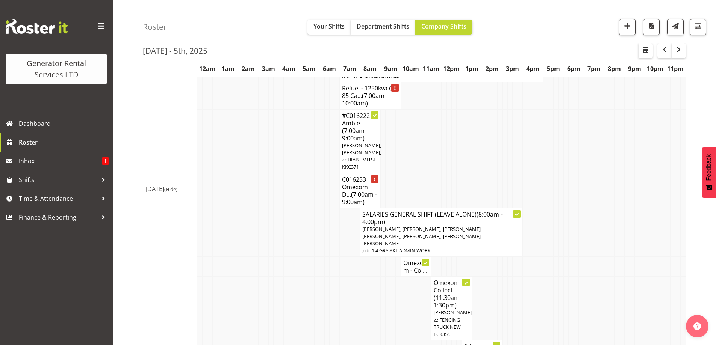
scroll to position [964, 0]
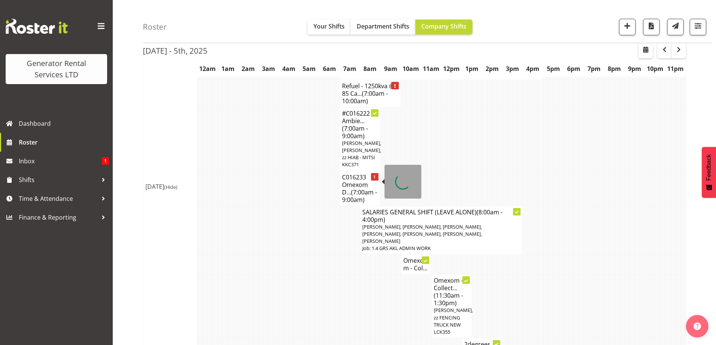
click at [350, 189] on span "(7:00am - 9:00am)" at bounding box center [359, 196] width 35 height 16
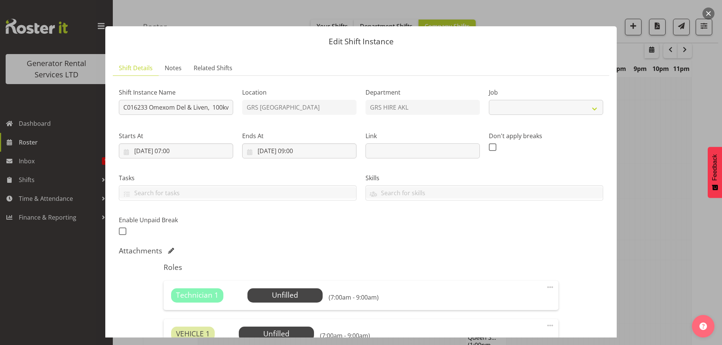
select select "9"
click at [281, 294] on span "Select Employee" at bounding box center [285, 295] width 56 height 11
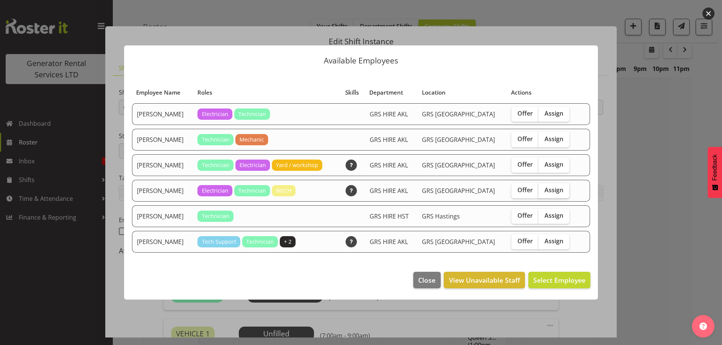
click at [556, 189] on label "Assign" at bounding box center [553, 190] width 31 height 15
click at [543, 189] on input "Assign" at bounding box center [540, 190] width 5 height 5
checkbox input "true"
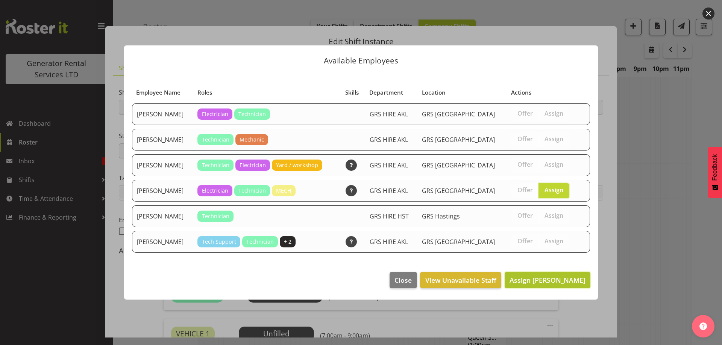
click at [561, 276] on span "Assign [PERSON_NAME]" at bounding box center [547, 280] width 76 height 9
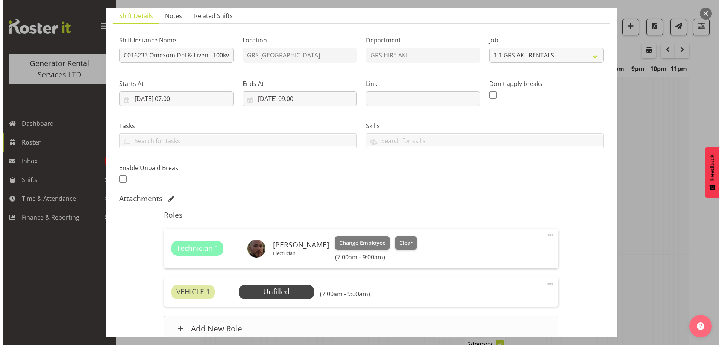
scroll to position [113, 0]
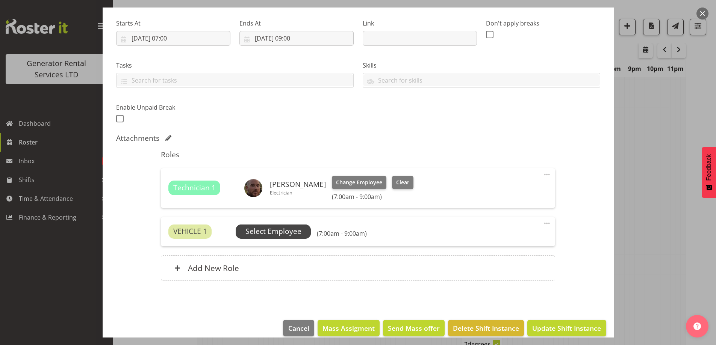
click at [297, 235] on span "Select Employee" at bounding box center [273, 231] width 56 height 11
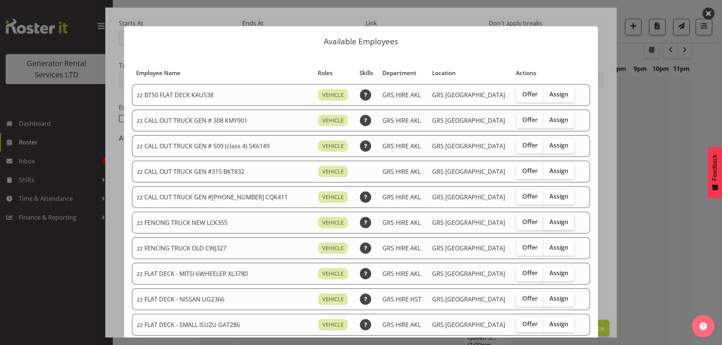
click at [549, 225] on span "Assign" at bounding box center [558, 222] width 19 height 8
click at [543, 225] on input "Assign" at bounding box center [545, 222] width 5 height 5
checkbox input "true"
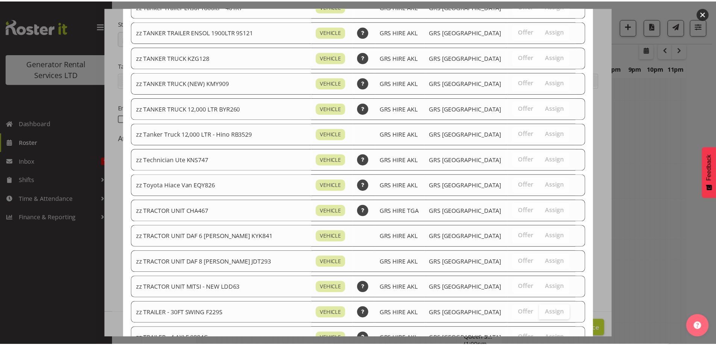
scroll to position [863, 0]
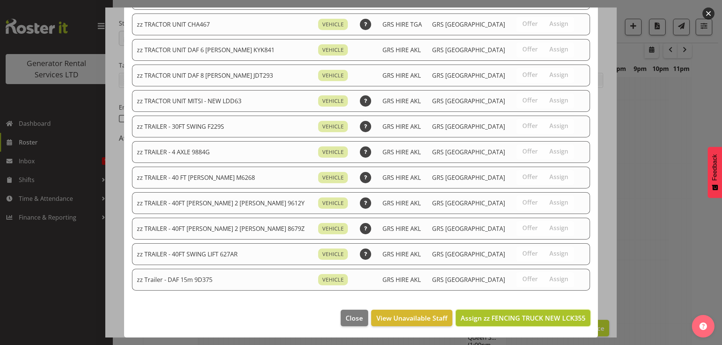
click at [553, 315] on span "Assign zz FENCING TRUCK NEW LCK355" at bounding box center [523, 318] width 125 height 9
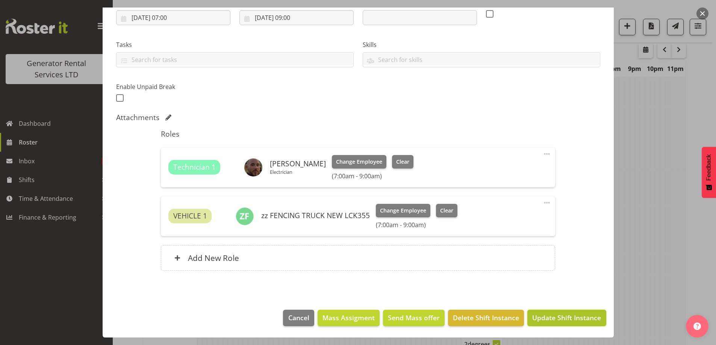
click at [554, 314] on span "Update Shift Instance" at bounding box center [566, 318] width 69 height 10
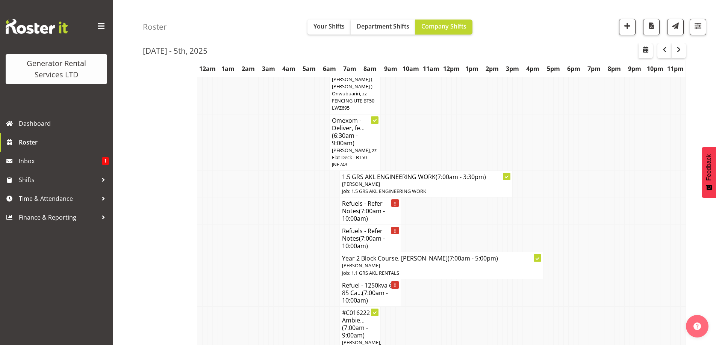
scroll to position [776, 0]
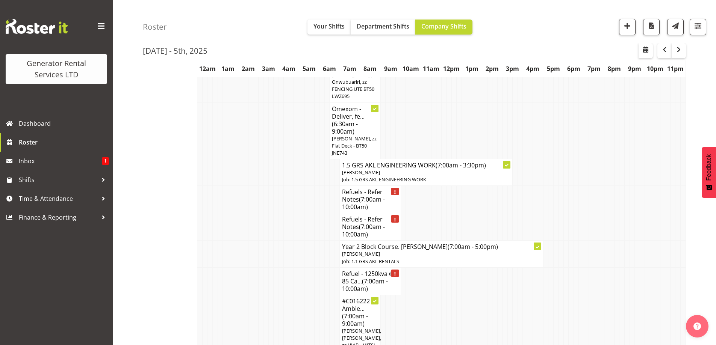
click at [325, 298] on td at bounding box center [326, 327] width 5 height 64
click at [274, 268] on td at bounding box center [276, 281] width 5 height 27
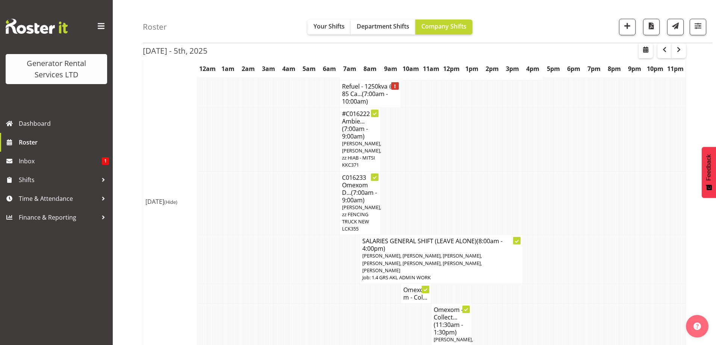
scroll to position [964, 0]
click at [257, 261] on td at bounding box center [255, 259] width 5 height 49
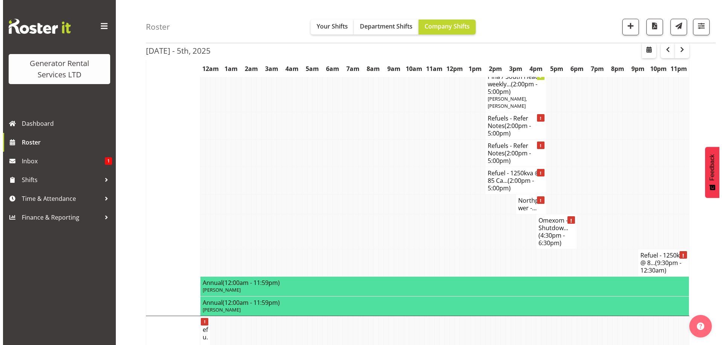
scroll to position [1303, 0]
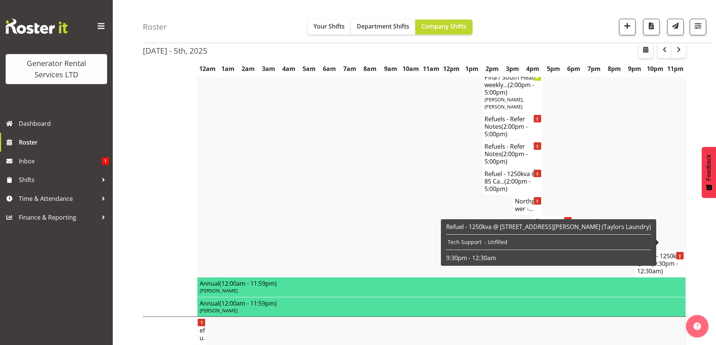
click at [653, 253] on h4 "Refuel - 1250kva @ 8... (9:30pm - 12:30am)" at bounding box center [660, 264] width 46 height 23
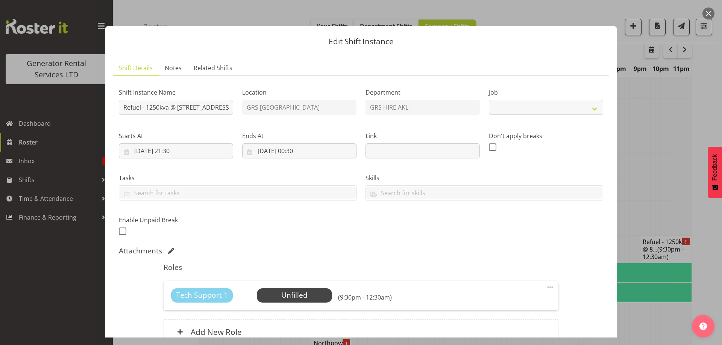
select select "9"
click at [315, 296] on span "Select Employee" at bounding box center [294, 295] width 56 height 11
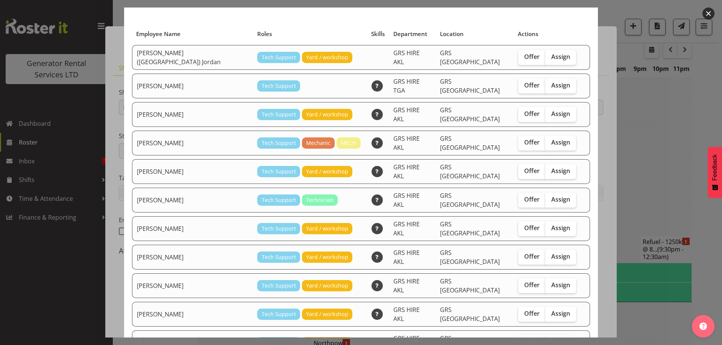
scroll to position [75, 0]
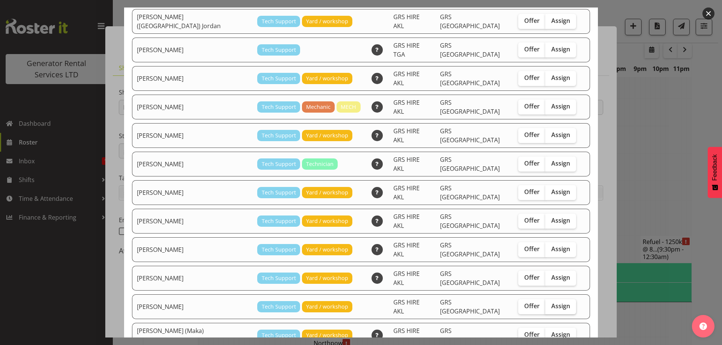
click at [551, 303] on span "Assign" at bounding box center [560, 307] width 19 height 8
click at [545, 304] on input "Assign" at bounding box center [547, 306] width 5 height 5
checkbox input "true"
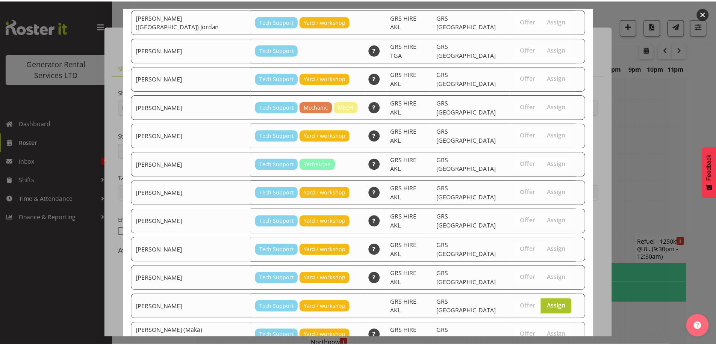
scroll to position [122, 0]
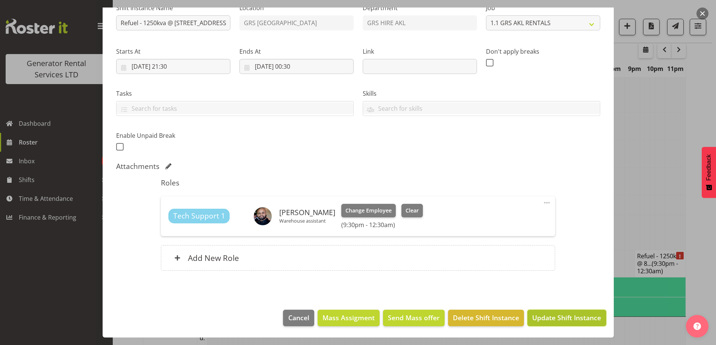
click at [554, 320] on span "Update Shift Instance" at bounding box center [566, 318] width 69 height 10
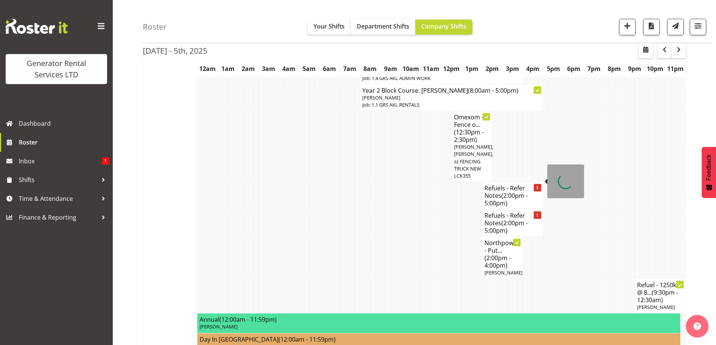
scroll to position [288, 0]
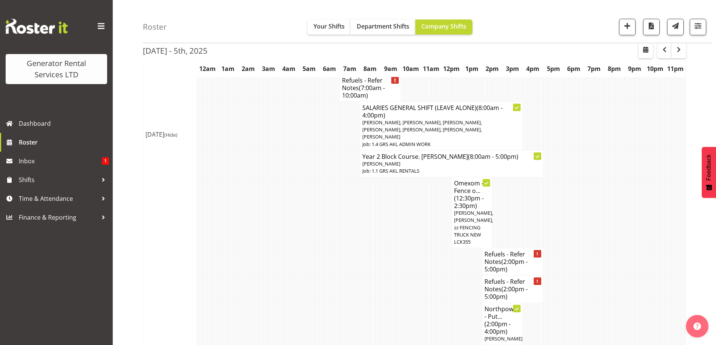
click at [426, 282] on td at bounding box center [428, 289] width 5 height 27
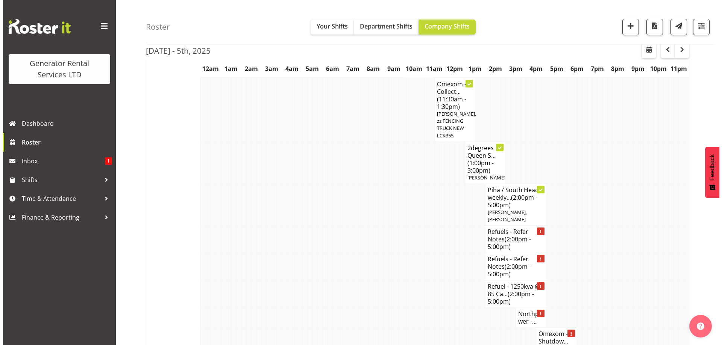
scroll to position [1303, 0]
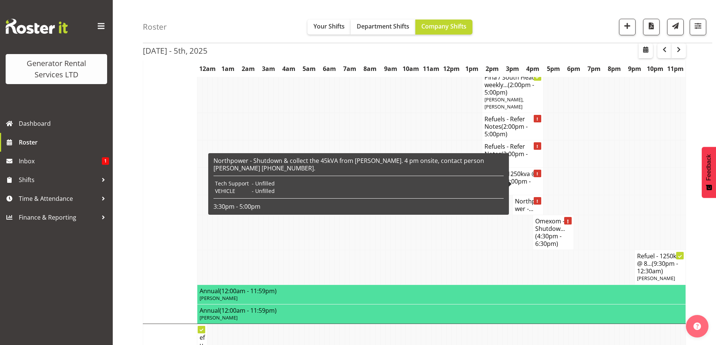
click at [522, 198] on h4 "Northpower -..." at bounding box center [528, 205] width 26 height 15
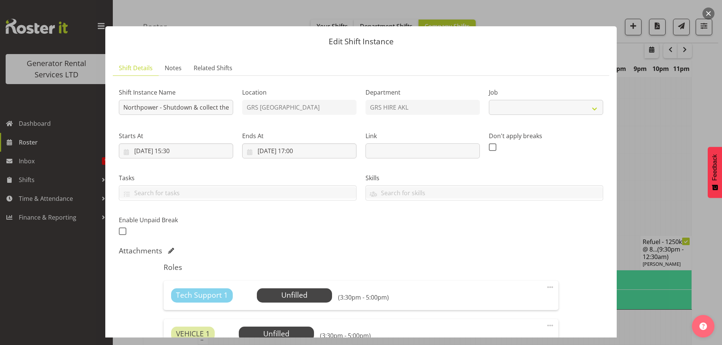
select select "7504"
click at [293, 297] on span "Select Employee" at bounding box center [294, 295] width 56 height 11
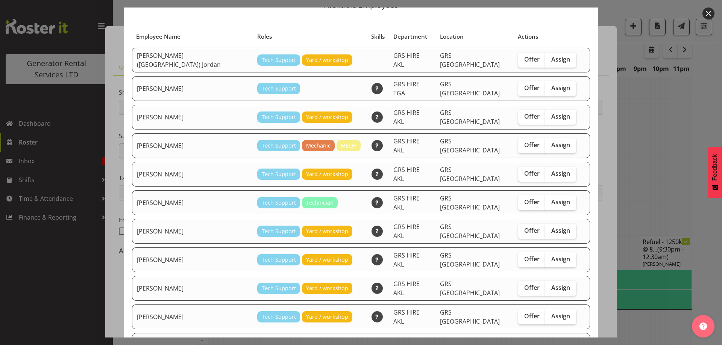
scroll to position [38, 0]
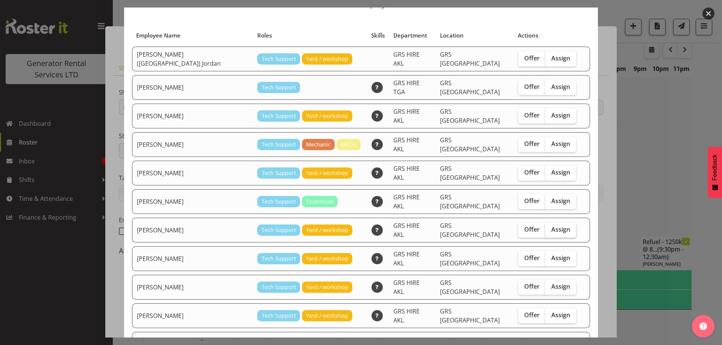
click at [551, 226] on span "Assign" at bounding box center [560, 230] width 19 height 8
click at [545, 227] on input "Assign" at bounding box center [547, 229] width 5 height 5
checkbox input "true"
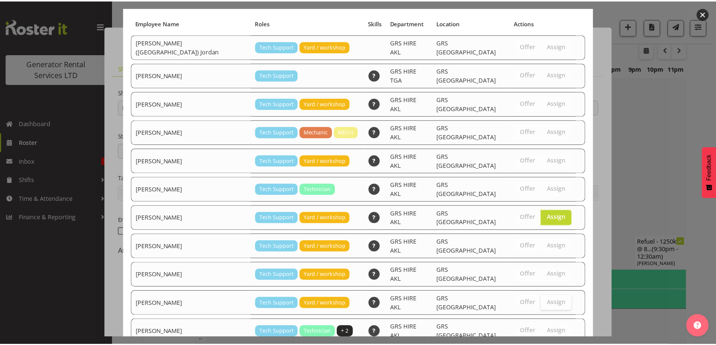
scroll to position [71, 0]
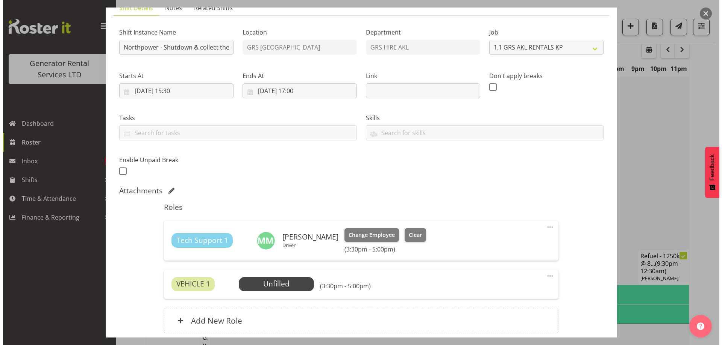
scroll to position [123, 0]
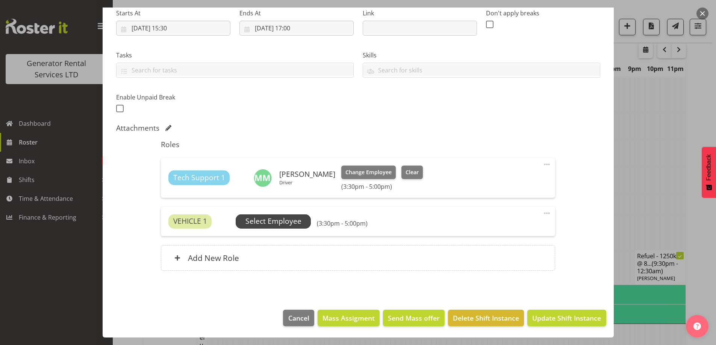
click at [290, 224] on span "Select Employee" at bounding box center [273, 221] width 56 height 11
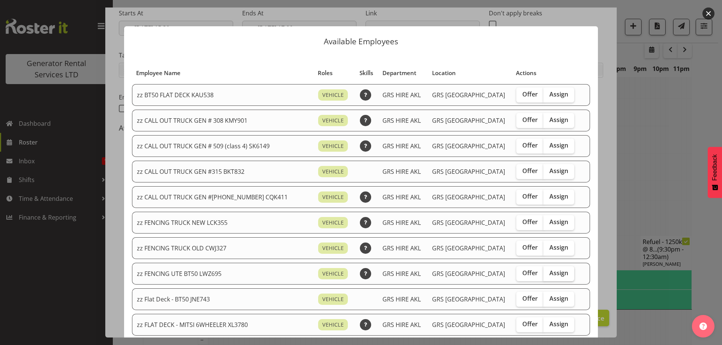
click at [549, 274] on span "Assign" at bounding box center [558, 274] width 19 height 8
click at [543, 274] on input "Assign" at bounding box center [545, 273] width 5 height 5
checkbox input "true"
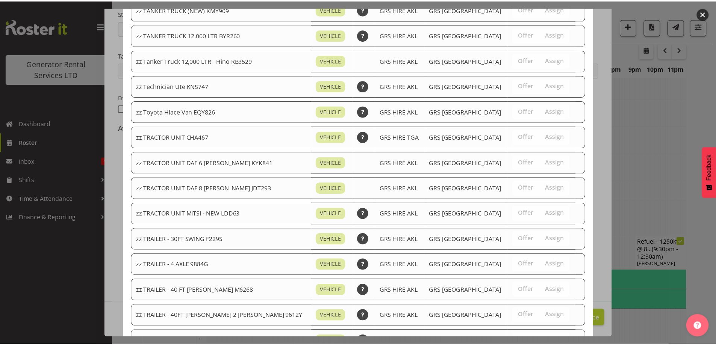
scroll to position [940, 0]
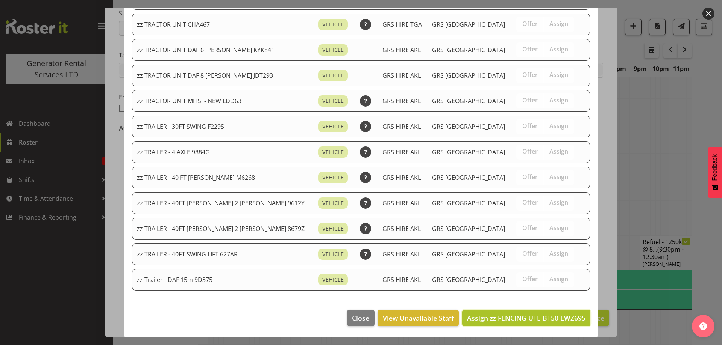
click at [543, 314] on span "Assign zz FENCING UTE BT50 LWZ695" at bounding box center [526, 318] width 118 height 9
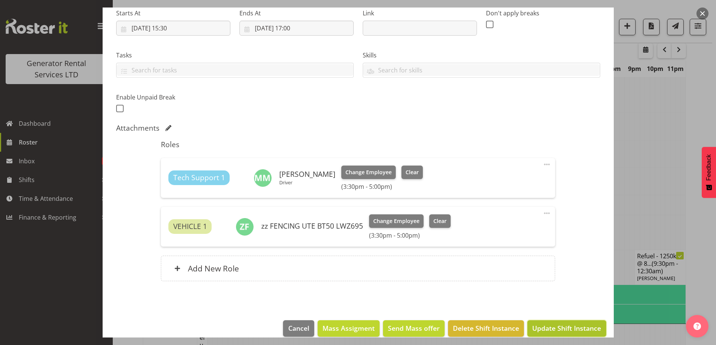
click at [548, 324] on span "Update Shift Instance" at bounding box center [566, 329] width 69 height 10
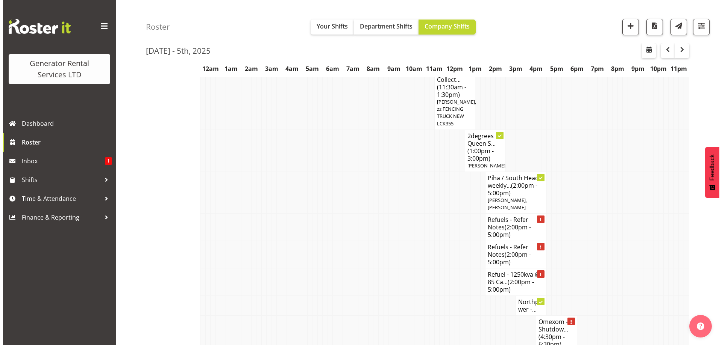
scroll to position [1265, 0]
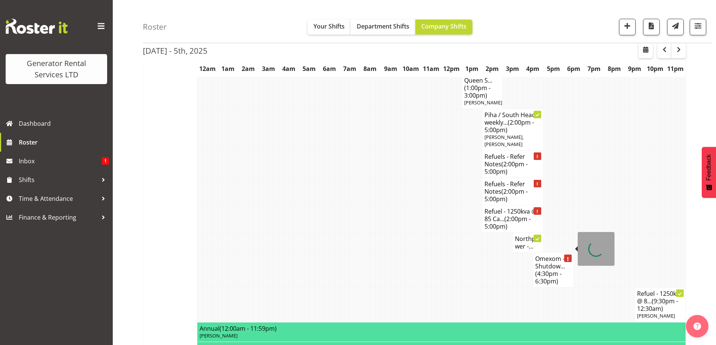
click at [548, 255] on h4 "Omexom - Shutdow... (4:30pm - 6:30pm)" at bounding box center [553, 270] width 36 height 30
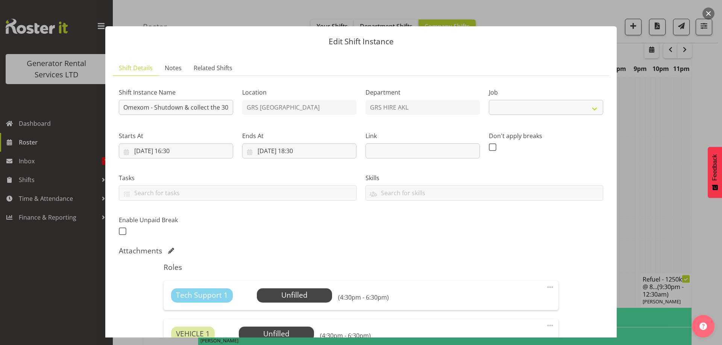
select select "7504"
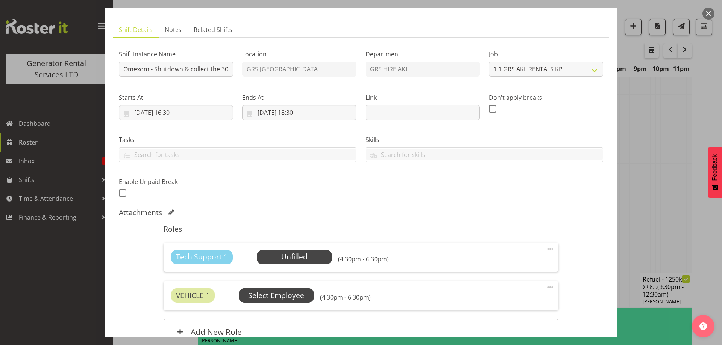
scroll to position [75, 0]
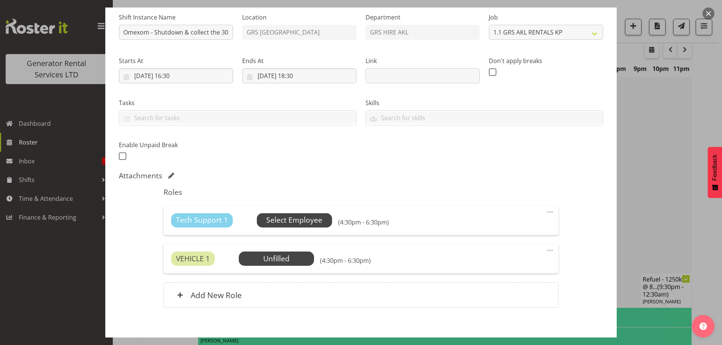
click at [291, 217] on span "Select Employee" at bounding box center [294, 220] width 56 height 11
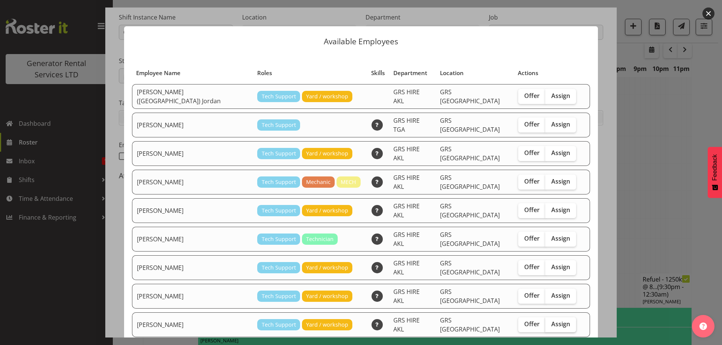
click at [551, 321] on span "Assign" at bounding box center [560, 325] width 19 height 8
click at [545, 322] on input "Assign" at bounding box center [547, 324] width 5 height 5
checkbox input "true"
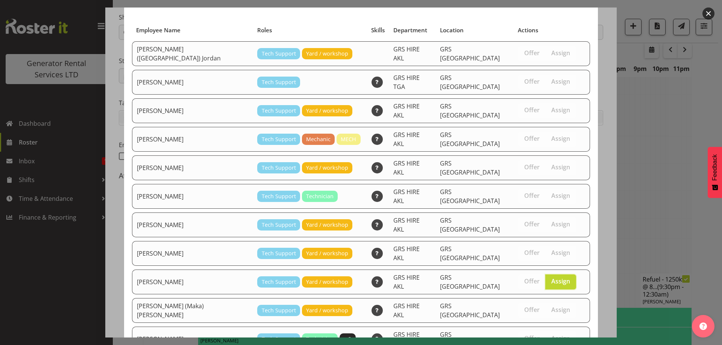
scroll to position [71, 0]
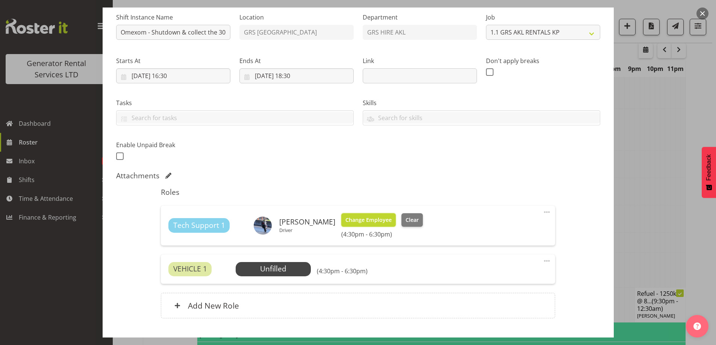
click at [352, 222] on span "Change Employee" at bounding box center [368, 220] width 46 height 8
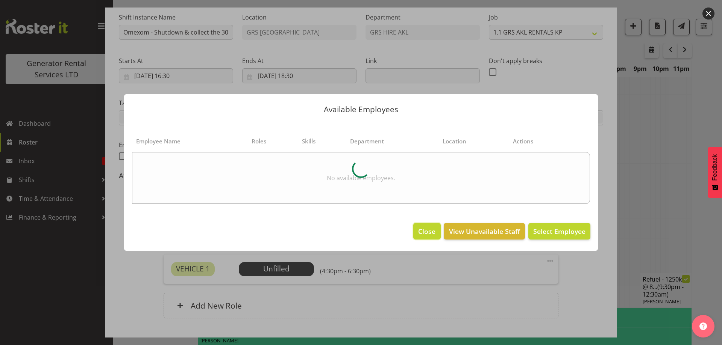
click at [420, 230] on span "Close" at bounding box center [426, 232] width 17 height 10
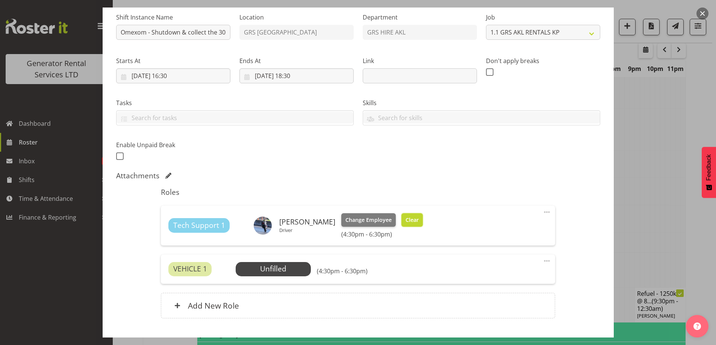
click at [414, 222] on button "Clear" at bounding box center [412, 221] width 21 height 14
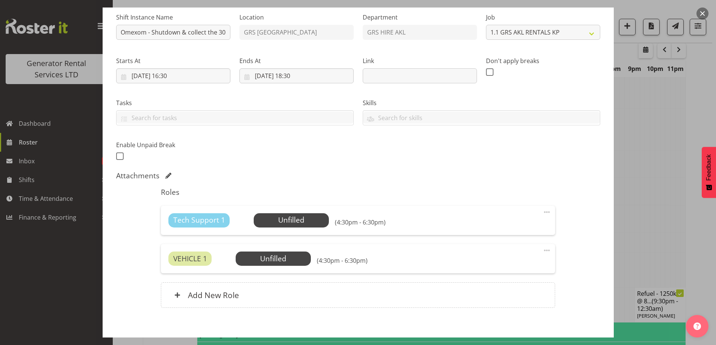
click at [542, 211] on span at bounding box center [546, 212] width 9 height 9
click at [317, 222] on span "Select Employee" at bounding box center [292, 220] width 56 height 11
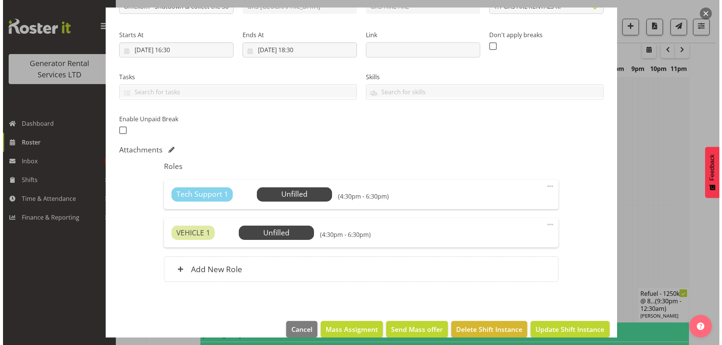
scroll to position [112, 0]
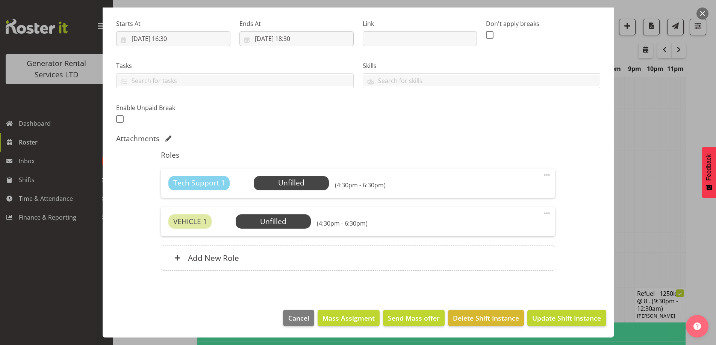
click at [638, 213] on div at bounding box center [358, 172] width 716 height 345
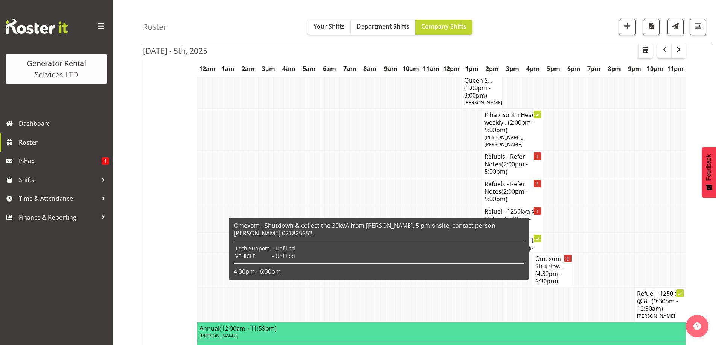
click at [558, 255] on h4 "Omexom - Shutdow... (4:30pm - 6:30pm)" at bounding box center [553, 270] width 36 height 30
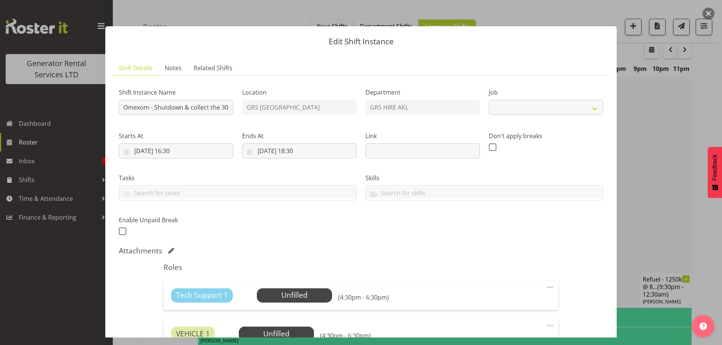
select select "7504"
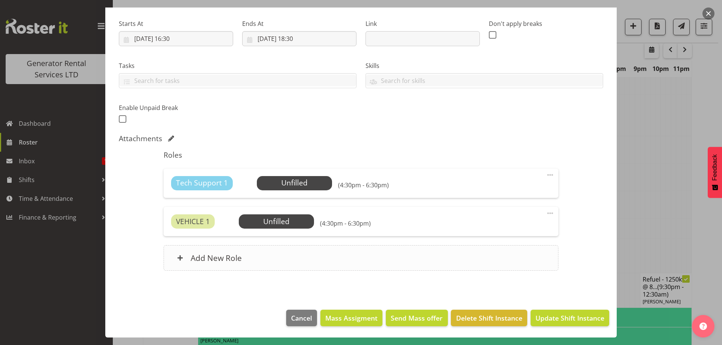
click at [330, 252] on div "Add New Role" at bounding box center [361, 258] width 394 height 26
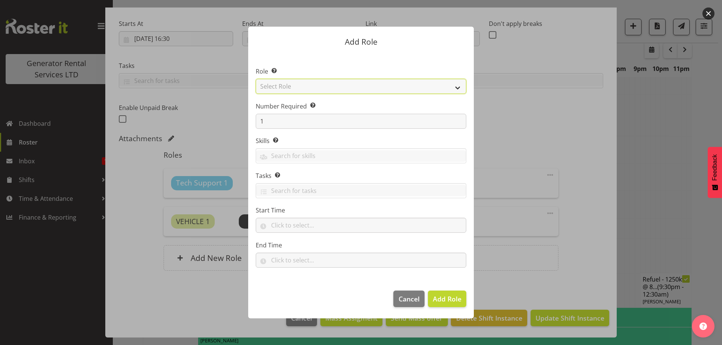
click at [294, 88] on select "Select Role Account Manager Electrician Engineering GM HSEQ manager MECH Mechan…" at bounding box center [361, 86] width 211 height 15
select select "21"
click at [256, 79] on select "Select Role Account Manager Electrician Engineering GM HSEQ manager MECH Mechan…" at bounding box center [361, 86] width 211 height 15
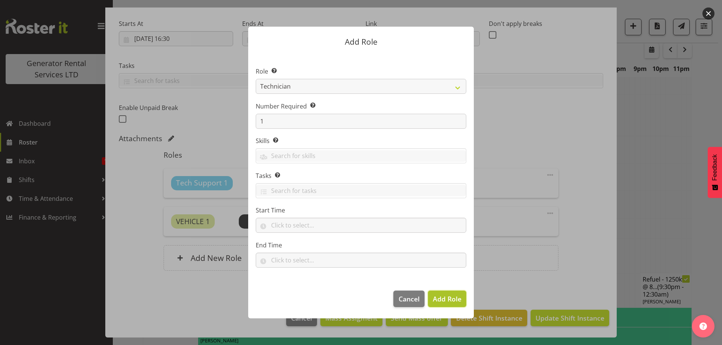
click at [439, 295] on span "Add Role" at bounding box center [447, 299] width 29 height 9
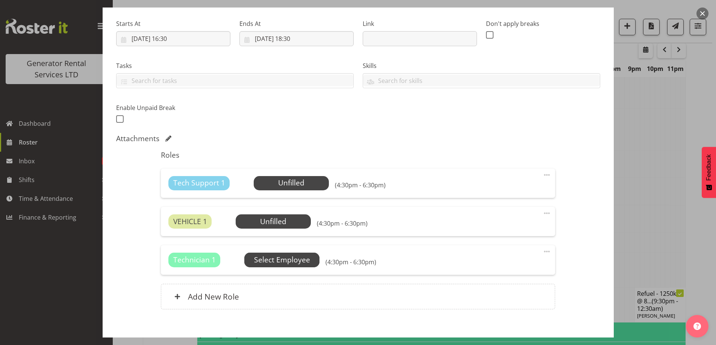
click at [314, 257] on span "Select Employee" at bounding box center [281, 260] width 75 height 14
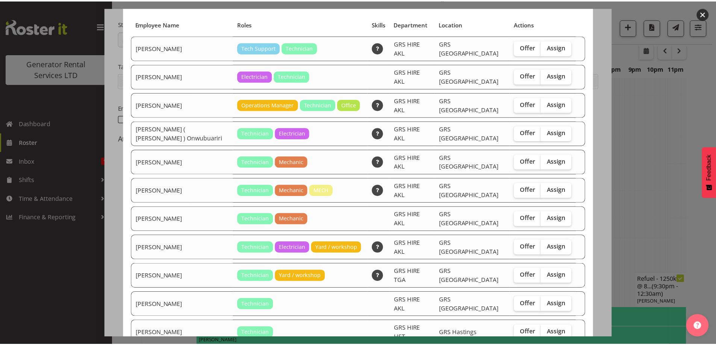
scroll to position [96, 0]
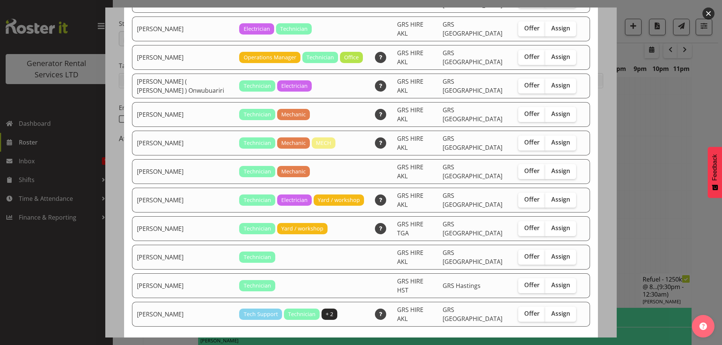
click at [629, 198] on div at bounding box center [361, 172] width 722 height 345
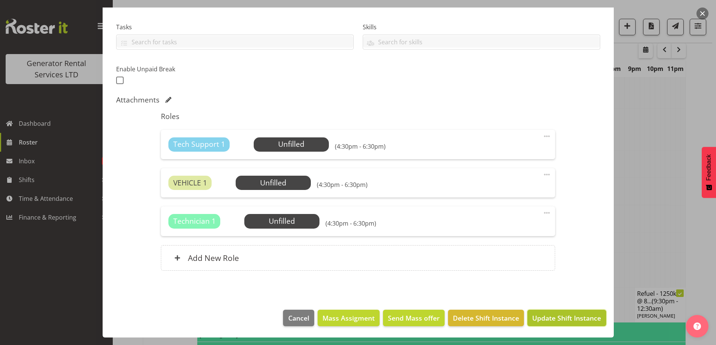
click at [558, 317] on span "Update Shift Instance" at bounding box center [566, 319] width 69 height 10
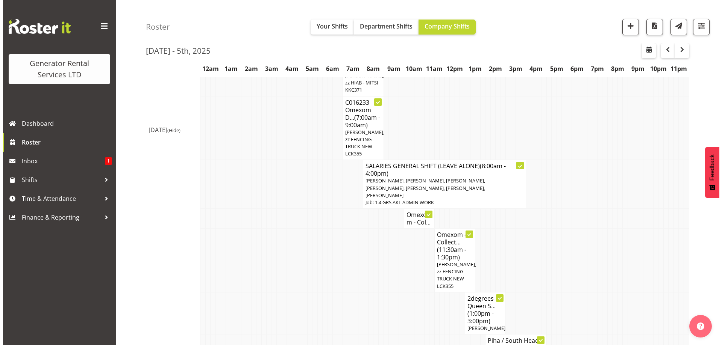
scroll to position [1152, 0]
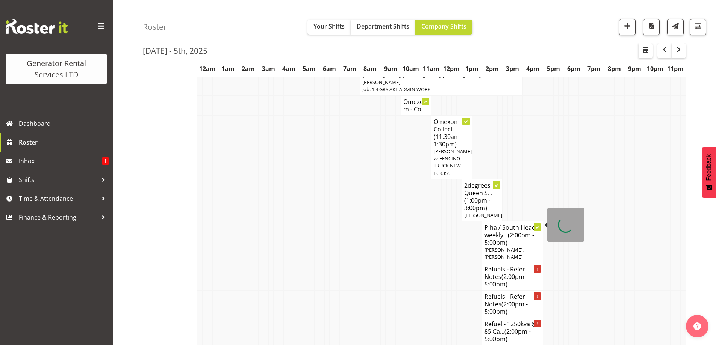
click at [506, 231] on span "(2:00pm - 5:00pm)" at bounding box center [510, 239] width 50 height 16
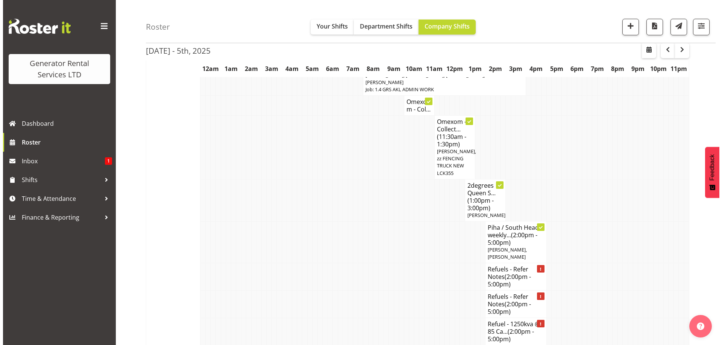
select select
select select "9"
select select "2025"
select select "14"
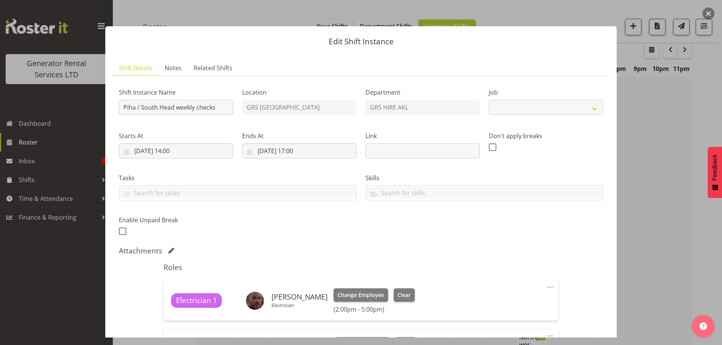
select select "9"
click at [195, 154] on input "[DATE] 14:00" at bounding box center [176, 151] width 114 height 15
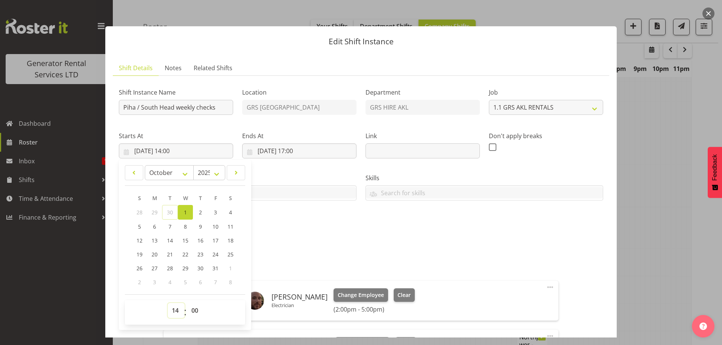
click at [177, 310] on select "00 01 02 03 04 05 06 07 08 09 10 11 12 13 14 15 16 17 18 19 20 21 22 23" at bounding box center [176, 310] width 17 height 15
select select "10"
click at [168, 303] on select "00 01 02 03 04 05 06 07 08 09 10 11 12 13 14 15 16 17 18 19 20 21 22 23" at bounding box center [176, 310] width 17 height 15
type input "[DATE] 10:00"
click at [306, 150] on input "[DATE] 17:00" at bounding box center [299, 151] width 114 height 15
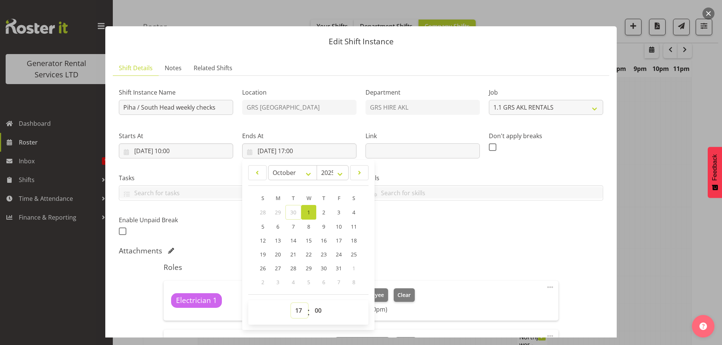
drag, startPoint x: 299, startPoint y: 312, endPoint x: 299, endPoint y: 304, distance: 8.6
click at [299, 312] on select "00 01 02 03 04 05 06 07 08 09 10 11 12 13 14 15 16 17 18 19 20 21 22 23" at bounding box center [299, 310] width 17 height 15
select select "12"
click at [291, 303] on select "00 01 02 03 04 05 06 07 08 09 10 11 12 13 14 15 16 17 18 19 20 21 22 23" at bounding box center [299, 310] width 17 height 15
type input "[DATE] 12:00"
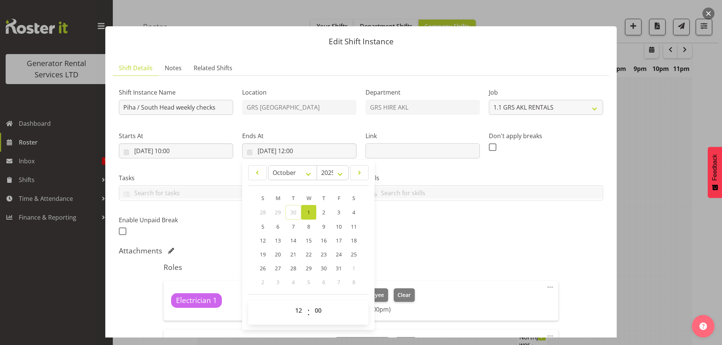
click at [391, 230] on div "Shift Instance Name Piha / South Head weekly checks Location [GEOGRAPHIC_DATA] …" at bounding box center [360, 159] width 493 height 165
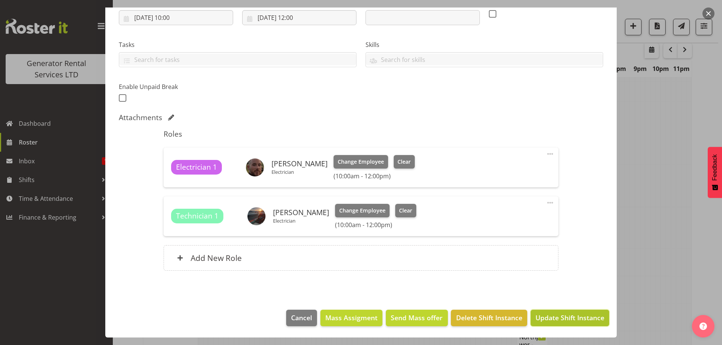
click at [550, 315] on span "Update Shift Instance" at bounding box center [569, 318] width 69 height 10
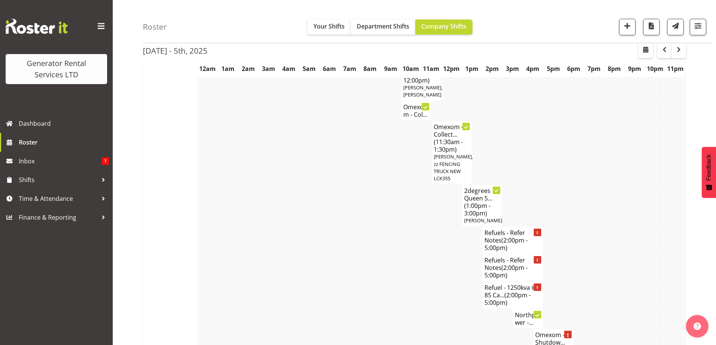
scroll to position [1227, 0]
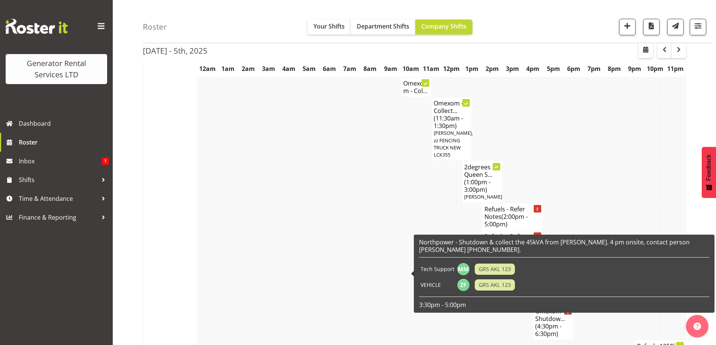
click at [546, 298] on div "Northpower - Shutdown & collect the 45kVA from [PERSON_NAME]. 4 pm onsite, cont…" at bounding box center [564, 274] width 290 height 71
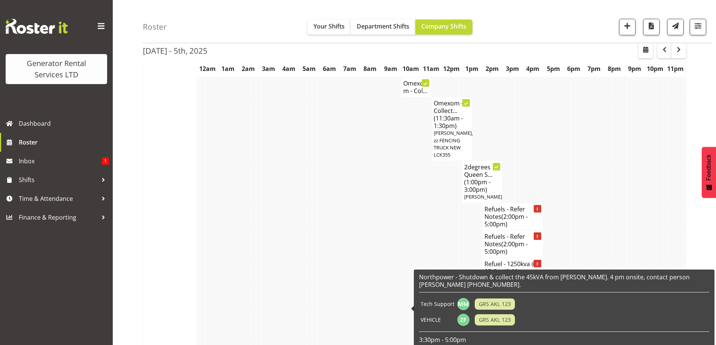
click at [554, 310] on div "Northpower - Shutdown & collect the 45kVA from [PERSON_NAME]. 4 pm onsite, cont…" at bounding box center [564, 309] width 290 height 71
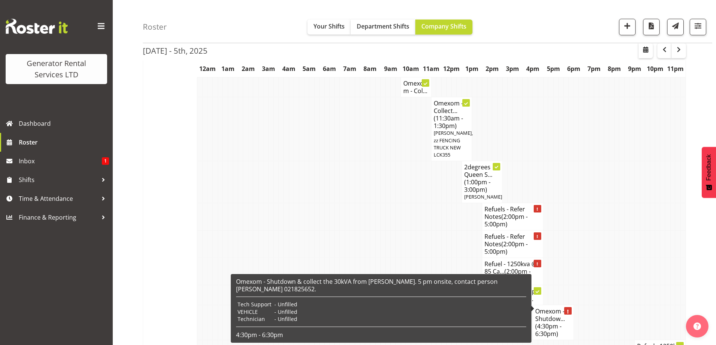
click at [549, 323] on span "(4:30pm - 6:30pm)" at bounding box center [548, 331] width 26 height 16
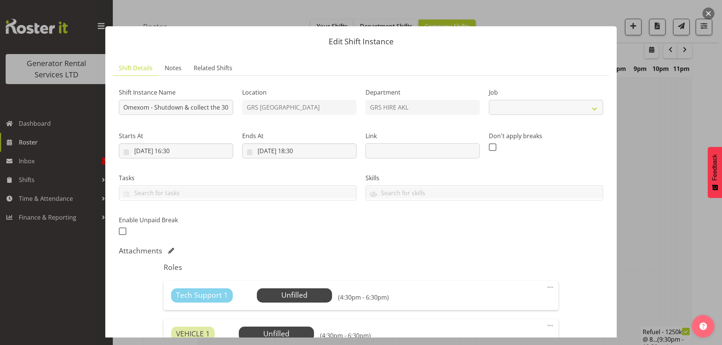
select select "7504"
click at [315, 297] on span "Select Employee" at bounding box center [294, 295] width 56 height 11
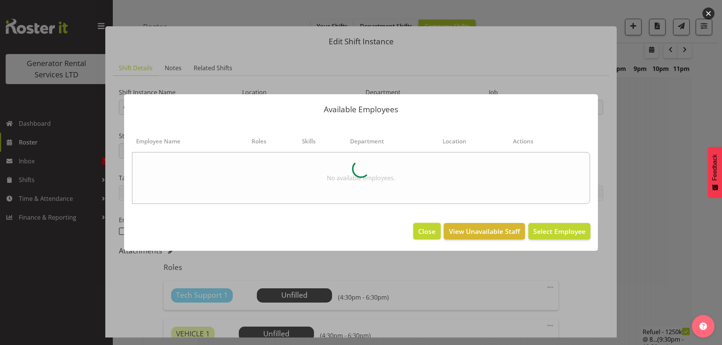
drag, startPoint x: 426, startPoint y: 234, endPoint x: 425, endPoint y: 238, distance: 3.8
click at [426, 235] on span "Close" at bounding box center [426, 232] width 17 height 10
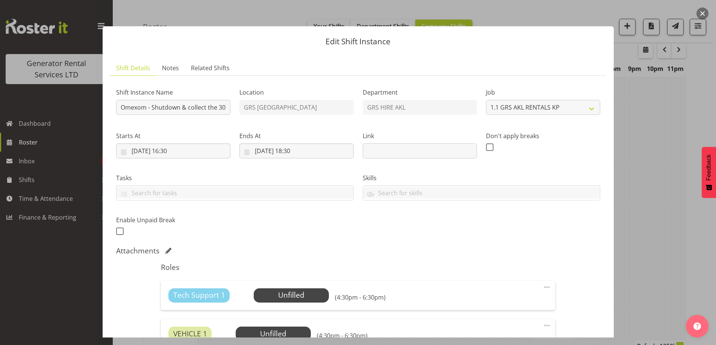
click at [542, 286] on span at bounding box center [546, 287] width 9 height 9
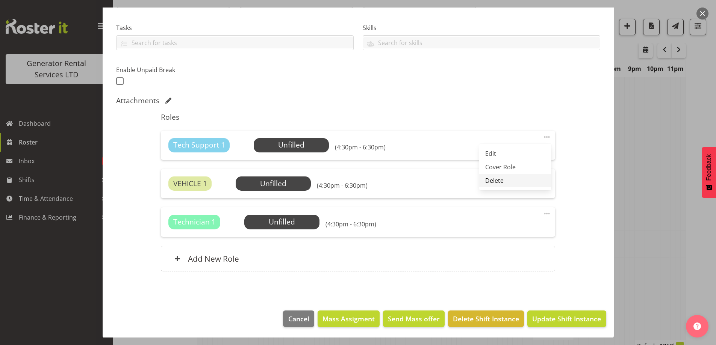
click at [493, 182] on link "Delete" at bounding box center [515, 181] width 72 height 14
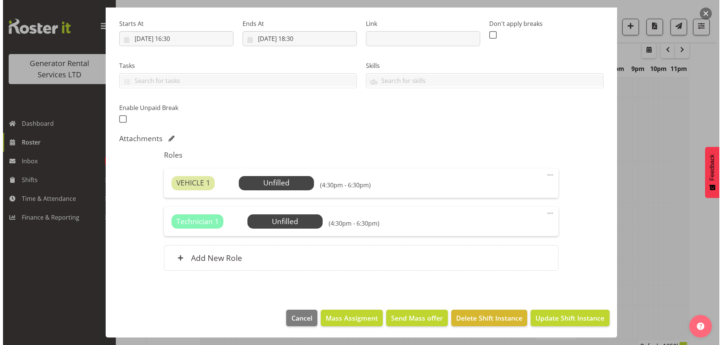
scroll to position [112, 0]
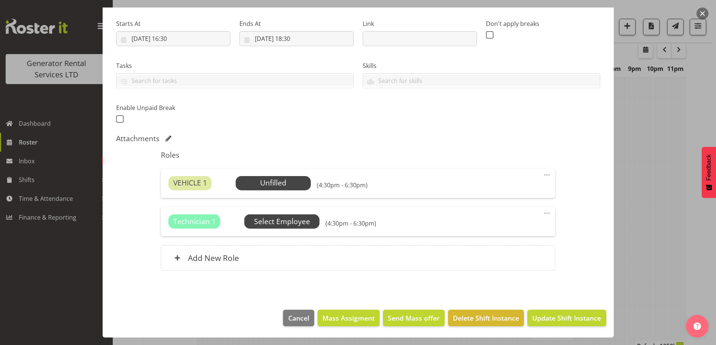
click at [283, 217] on span "Select Employee" at bounding box center [282, 222] width 56 height 11
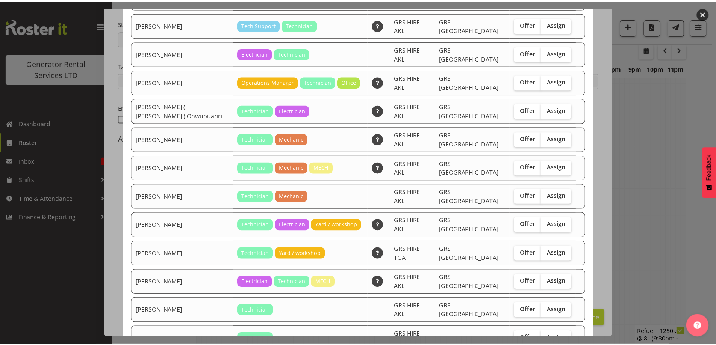
scroll to position [147, 0]
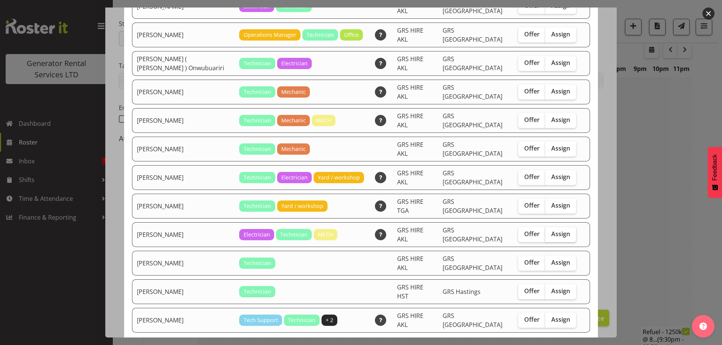
click at [551, 230] on span "Assign" at bounding box center [560, 234] width 19 height 8
click at [550, 232] on input "Assign" at bounding box center [547, 234] width 5 height 5
checkbox input "true"
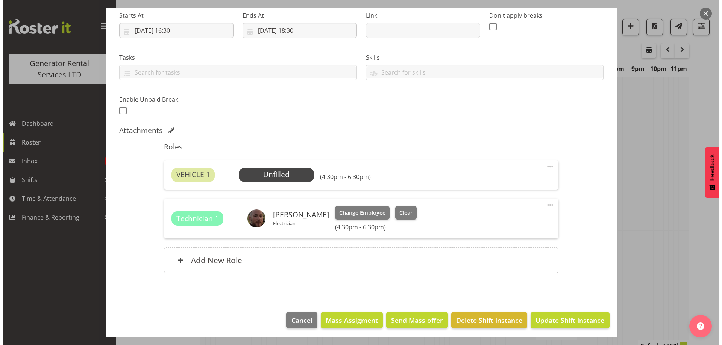
scroll to position [123, 0]
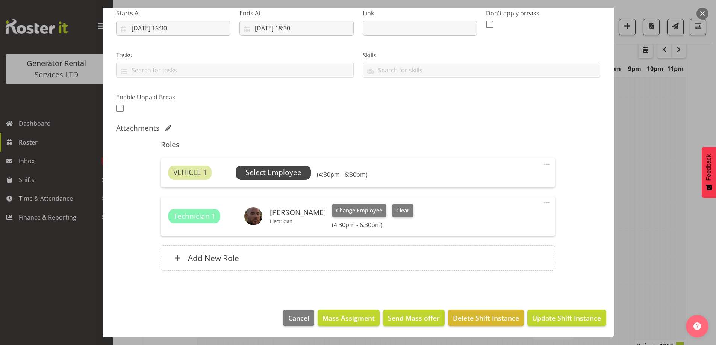
click at [296, 176] on span "Select Employee" at bounding box center [273, 172] width 56 height 11
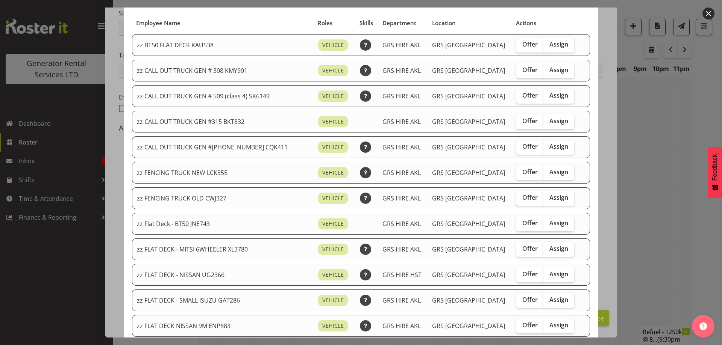
scroll to position [0, 0]
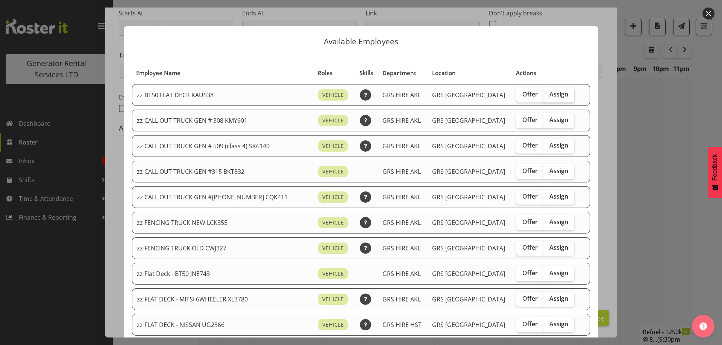
click at [547, 91] on label "Assign" at bounding box center [558, 95] width 31 height 15
click at [547, 92] on input "Assign" at bounding box center [545, 94] width 5 height 5
checkbox input "true"
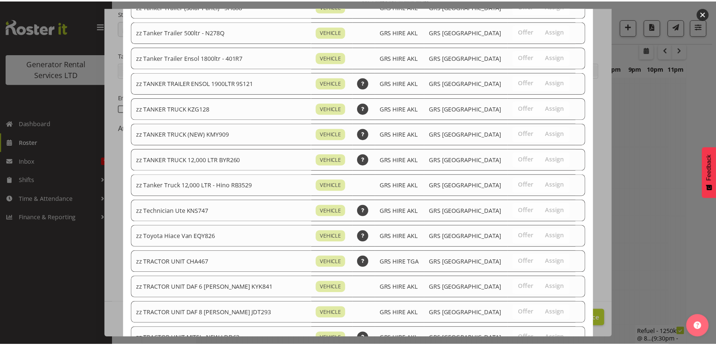
scroll to position [914, 0]
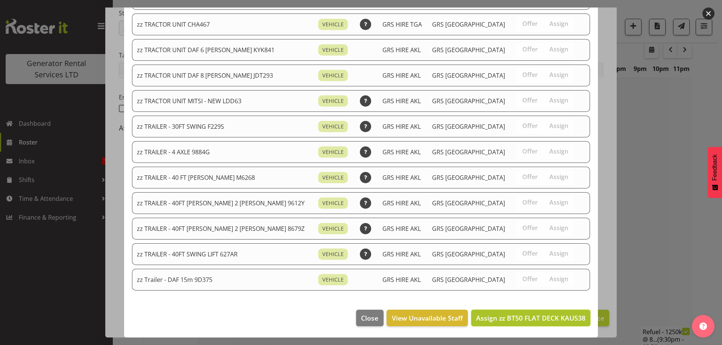
click at [566, 315] on span "Assign zz BT50 FLAT DECK KAU538" at bounding box center [530, 318] width 109 height 9
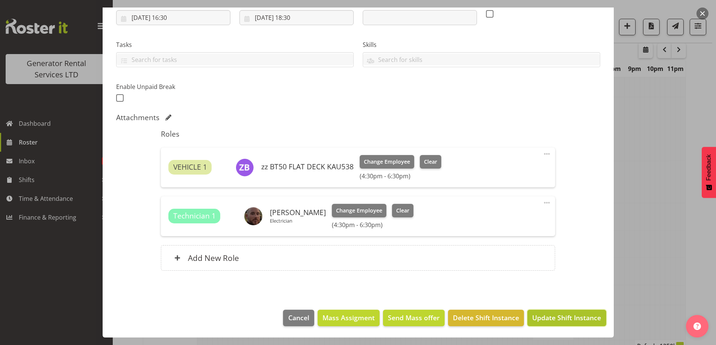
click at [554, 314] on span "Update Shift Instance" at bounding box center [566, 318] width 69 height 10
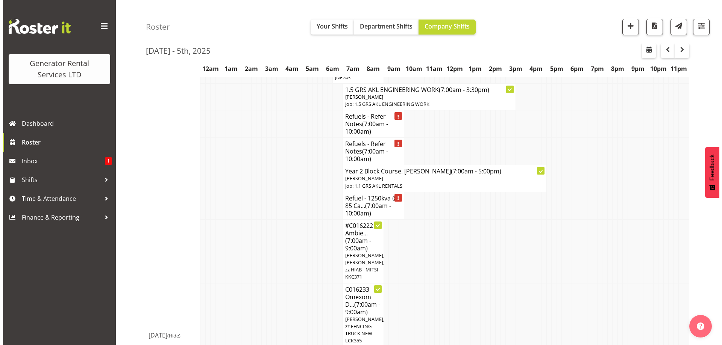
scroll to position [852, 0]
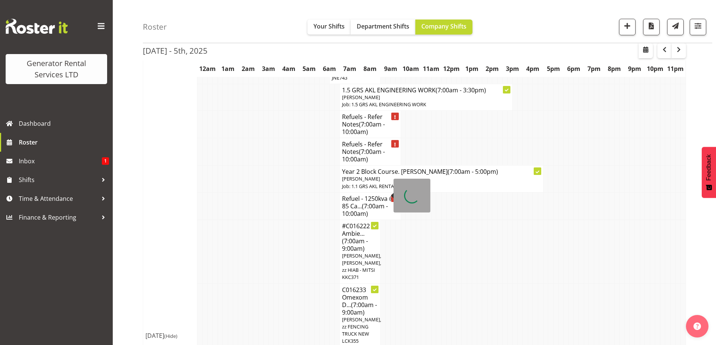
click at [356, 195] on h4 "Refuel - 1250kva @ 85 Ca... (7:00am - 10:00am)" at bounding box center [370, 206] width 56 height 23
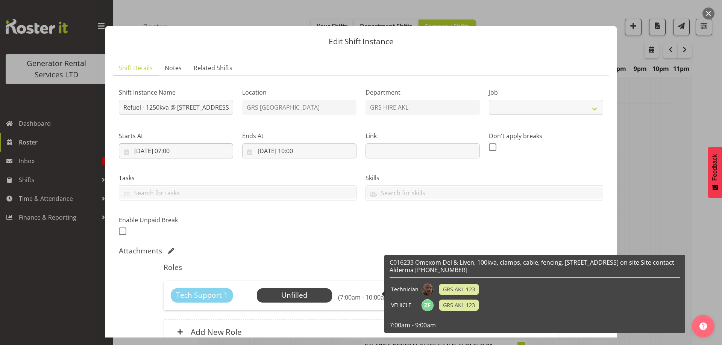
select select "9"
drag, startPoint x: 146, startPoint y: 108, endPoint x: 223, endPoint y: 114, distance: 76.6
click at [236, 118] on div "Shift Instance Name Refuel - 1250kva @ [STREET_ADDRESS][PERSON_NAME] (Taylors L…" at bounding box center [360, 159] width 493 height 165
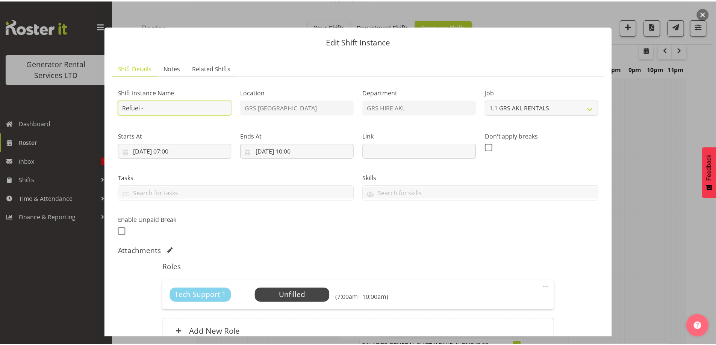
scroll to position [0, 0]
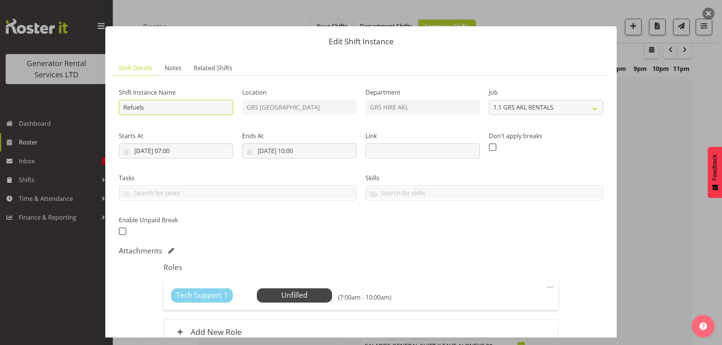
type input "Refuels - Using KMY"
click at [173, 66] on span "Notes" at bounding box center [173, 68] width 17 height 9
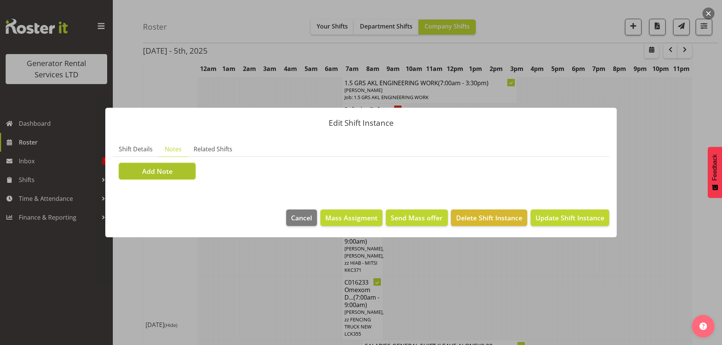
click at [184, 173] on button "Add Note" at bounding box center [157, 171] width 77 height 17
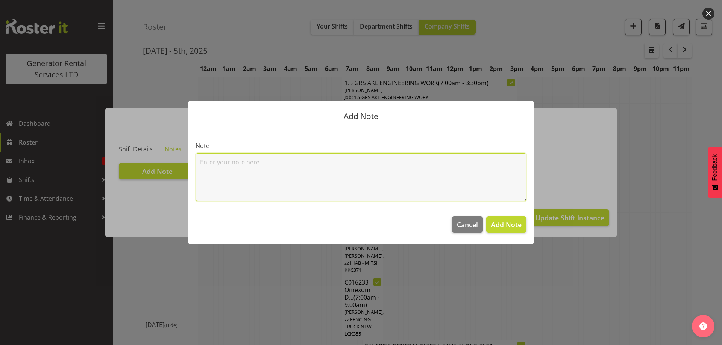
click at [225, 167] on textarea at bounding box center [360, 177] width 331 height 48
paste textarea "1250kva @ [STREET_ADDRESS][PERSON_NAME] (Taylors Laundry)"
click at [385, 168] on textarea "1250kva @ [STREET_ADDRESS][PERSON_NAME] (Taylors Laundry)" at bounding box center [360, 177] width 331 height 48
paste textarea "#312 @ [STREET_ADDRESS]"
drag, startPoint x: 326, startPoint y: 174, endPoint x: 199, endPoint y: 170, distance: 127.1
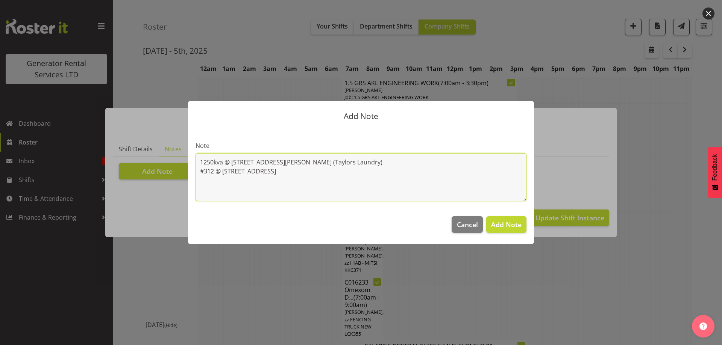
click at [199, 170] on textarea "1250kva @ [STREET_ADDRESS][PERSON_NAME] (Taylors Laundry) #312 @ [STREET_ADDRES…" at bounding box center [360, 177] width 331 height 48
click at [323, 174] on textarea "1250kva @ [STREET_ADDRESS][PERSON_NAME] (Taylors Laundry) #312 @ [STREET_ADDRES…" at bounding box center [360, 177] width 331 height 48
click at [363, 162] on textarea "1250kva @ [STREET_ADDRESS][PERSON_NAME] (Taylors Laundry) #312 @ [STREET_ADDRES…" at bounding box center [360, 177] width 331 height 48
paste textarea "100KVA @ [STREET_ADDRESS]"
type textarea "1250kva @ [STREET_ADDRESS][PERSON_NAME] (Taylors Laundry) 100KVA @ [STREET_ADDR…"
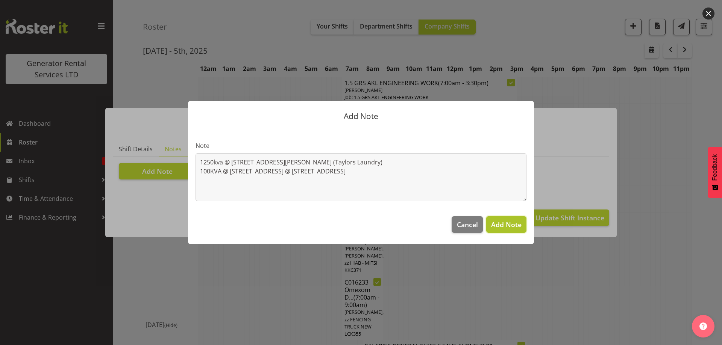
click at [498, 222] on span "Add Note" at bounding box center [506, 224] width 30 height 9
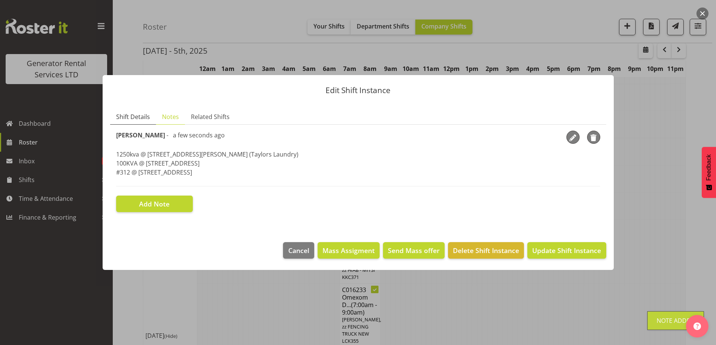
click at [138, 112] on span "Shift Details" at bounding box center [133, 116] width 34 height 9
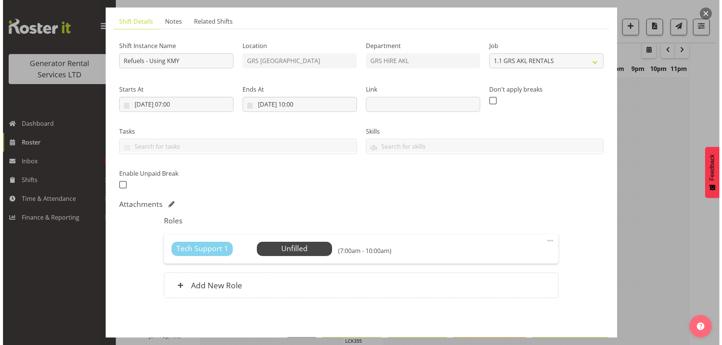
scroll to position [74, 0]
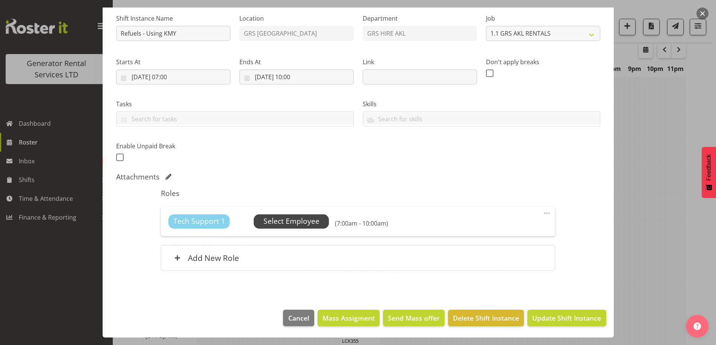
click at [285, 222] on span "Select Employee" at bounding box center [292, 221] width 56 height 11
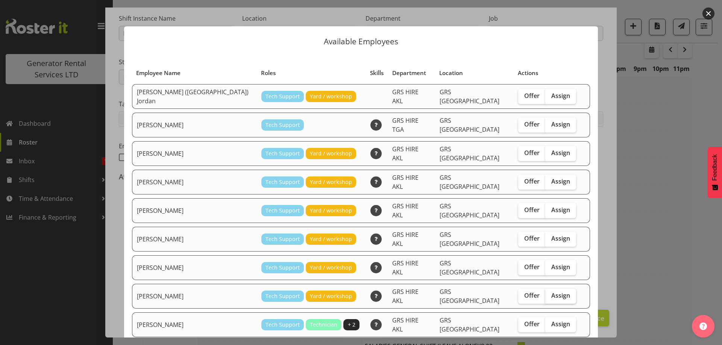
click at [551, 292] on span "Assign" at bounding box center [560, 296] width 19 height 8
click at [547, 294] on input "Assign" at bounding box center [547, 296] width 5 height 5
checkbox input "true"
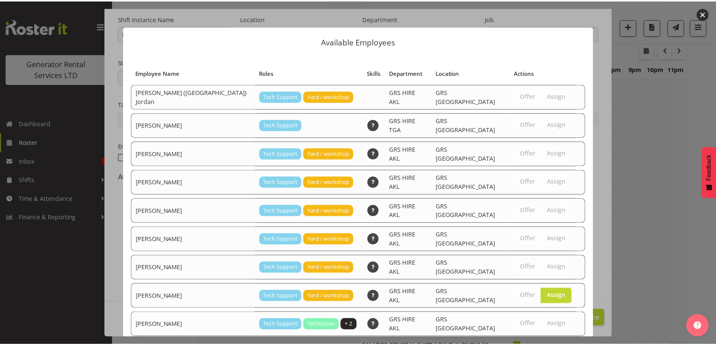
scroll to position [20, 0]
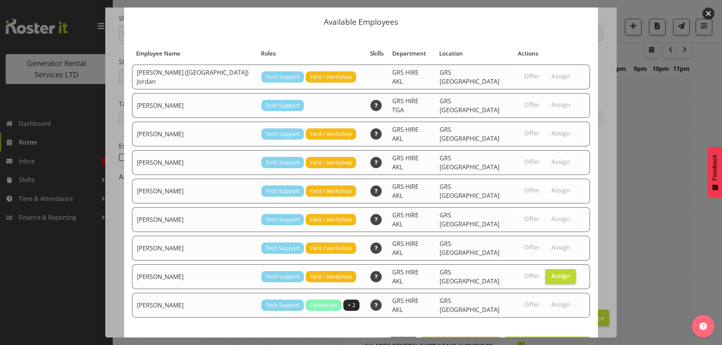
click at [540, 341] on span "Assign [PERSON_NAME]" at bounding box center [547, 345] width 76 height 9
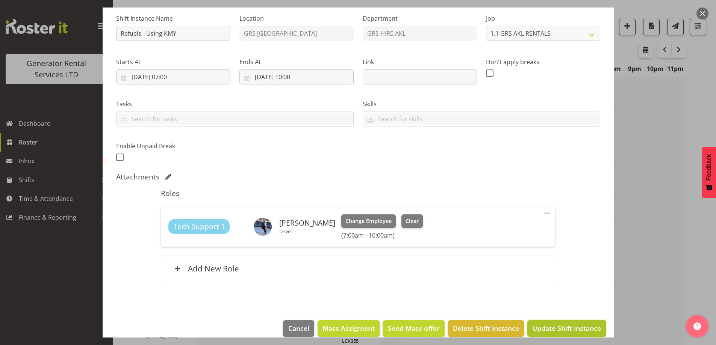
click at [566, 330] on span "Update Shift Instance" at bounding box center [566, 329] width 69 height 10
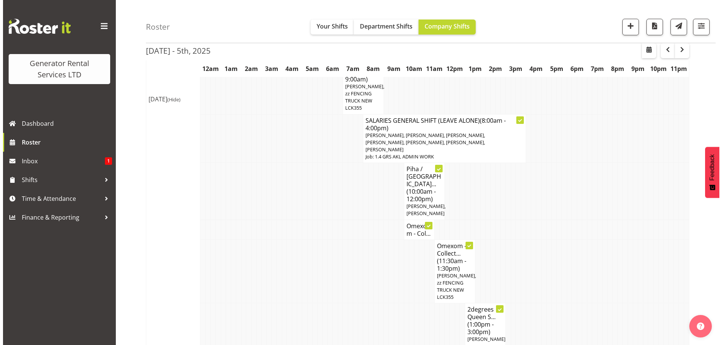
scroll to position [1077, 0]
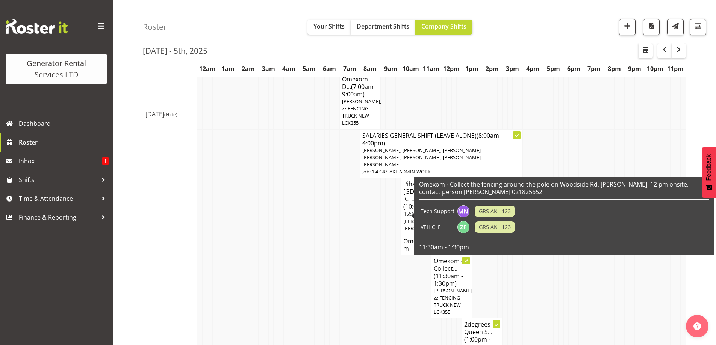
click at [417, 215] on div "Omexom - Collect the fencing around the pole on Woodside Rd, [PERSON_NAME]. 12 …" at bounding box center [564, 216] width 301 height 78
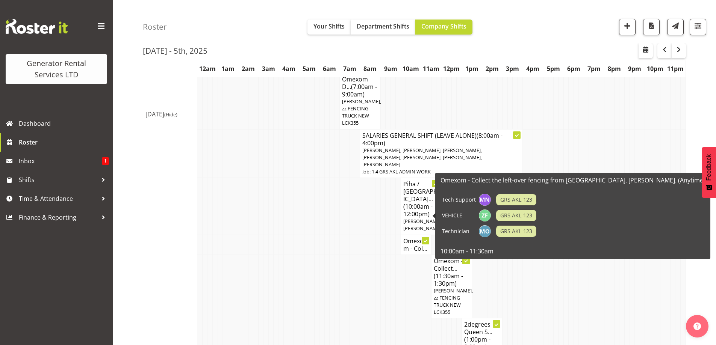
click at [408, 238] on h4 "Omexom - Col..." at bounding box center [416, 245] width 26 height 15
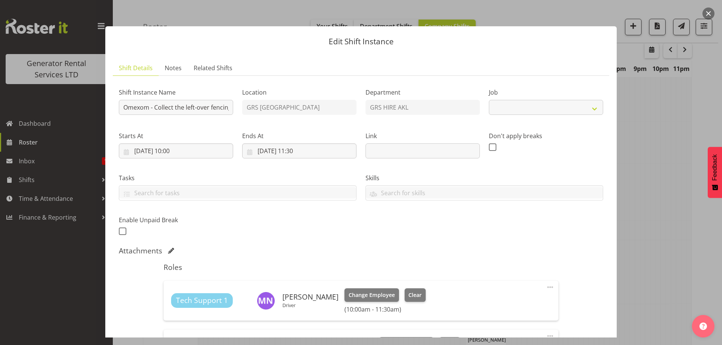
select select "7504"
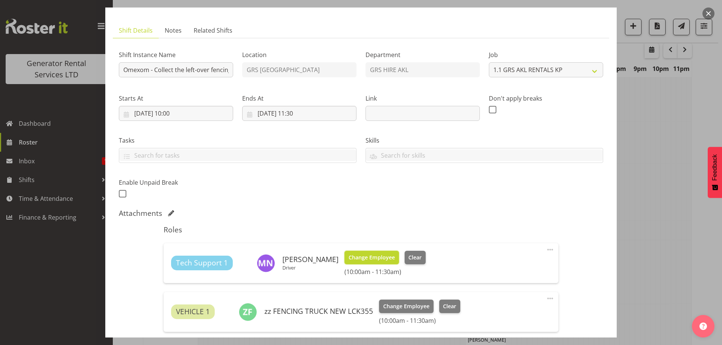
click at [356, 259] on span "Change Employee" at bounding box center [371, 258] width 46 height 8
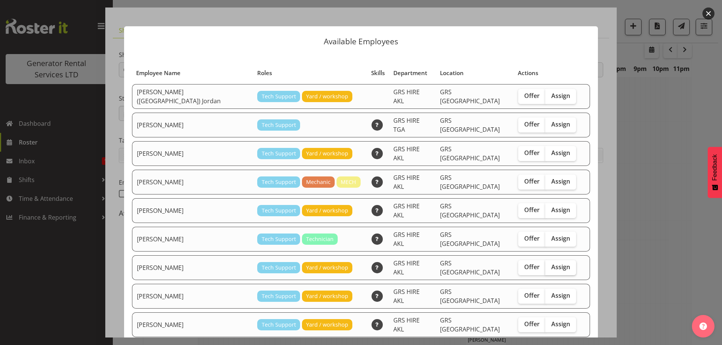
click at [551, 264] on span "Assign" at bounding box center [560, 268] width 19 height 8
click at [545, 265] on input "Assign" at bounding box center [547, 267] width 5 height 5
checkbox input "true"
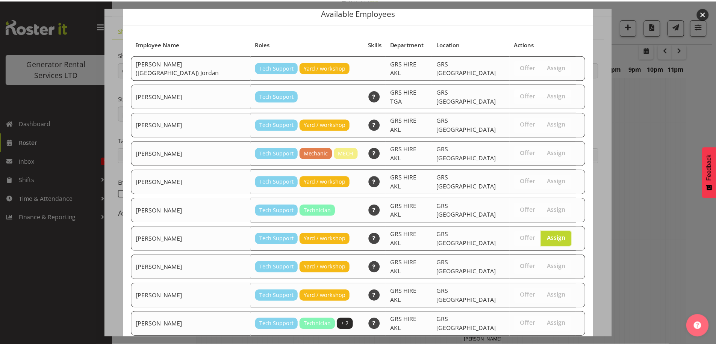
scroll to position [45, 0]
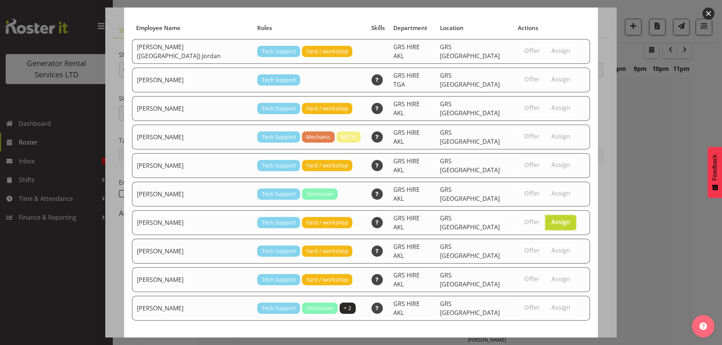
click at [568, 344] on span "Assign [PERSON_NAME]" at bounding box center [547, 348] width 76 height 9
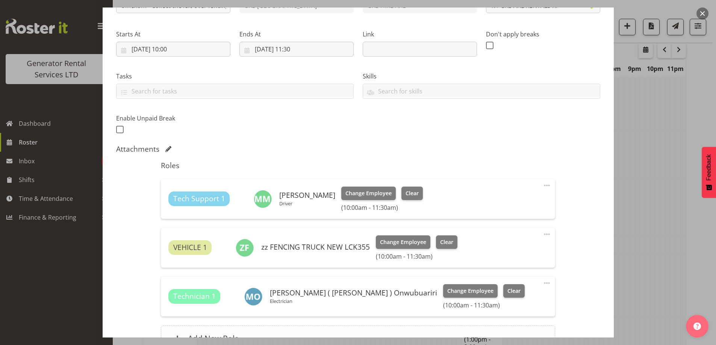
scroll to position [182, 0]
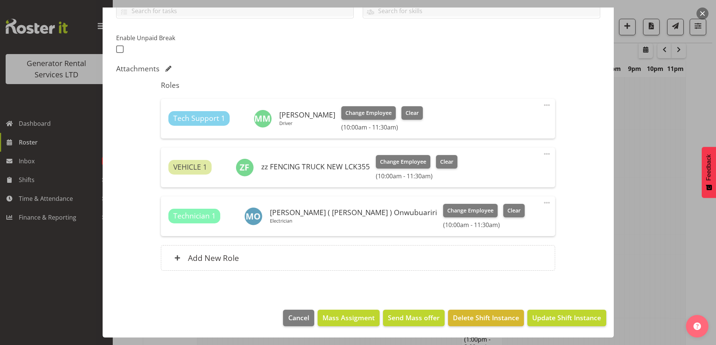
click at [545, 203] on span at bounding box center [546, 202] width 9 height 9
click at [497, 248] on link "Delete" at bounding box center [515, 247] width 72 height 14
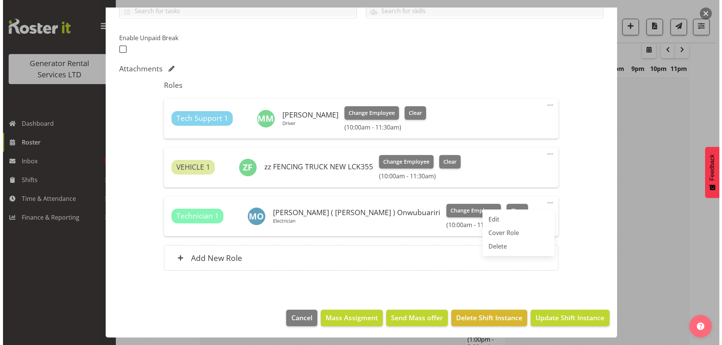
scroll to position [133, 0]
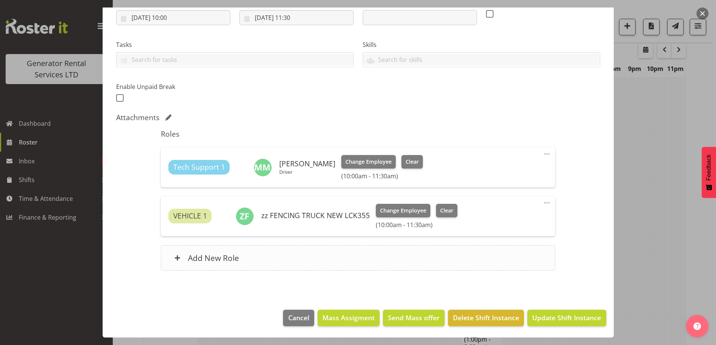
click at [352, 251] on div "Add New Role" at bounding box center [358, 258] width 394 height 26
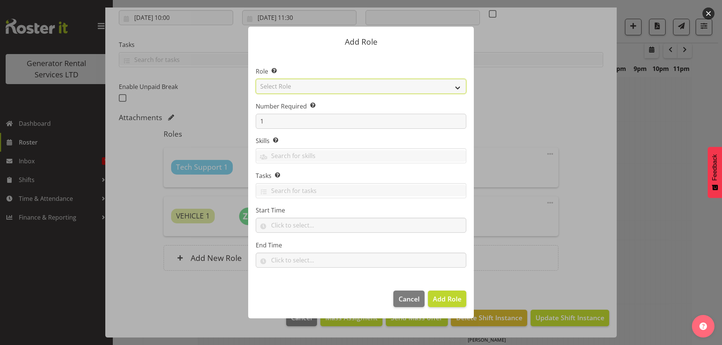
drag, startPoint x: 306, startPoint y: 86, endPoint x: 306, endPoint y: 91, distance: 4.1
click at [306, 86] on select "Select Role Account Manager Electrician Engineering GM HSEQ manager MECH Mechan…" at bounding box center [361, 86] width 211 height 15
select select "20"
click at [256, 79] on select "Select Role Account Manager Electrician Engineering GM HSEQ manager MECH Mechan…" at bounding box center [361, 86] width 211 height 15
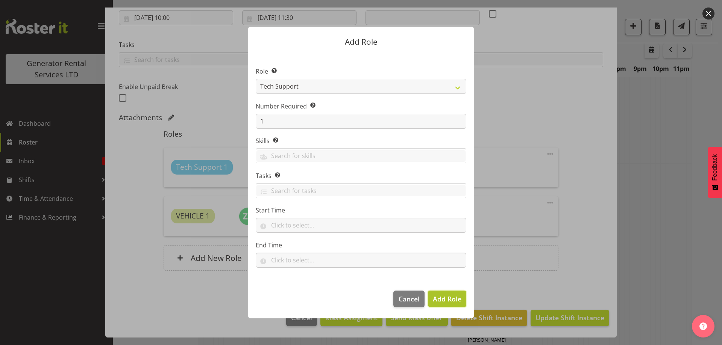
click at [447, 301] on span "Add Role" at bounding box center [447, 299] width 29 height 9
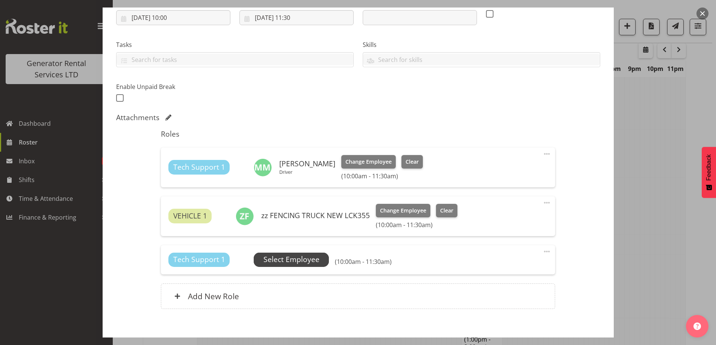
click at [298, 256] on span "Select Employee" at bounding box center [292, 260] width 56 height 11
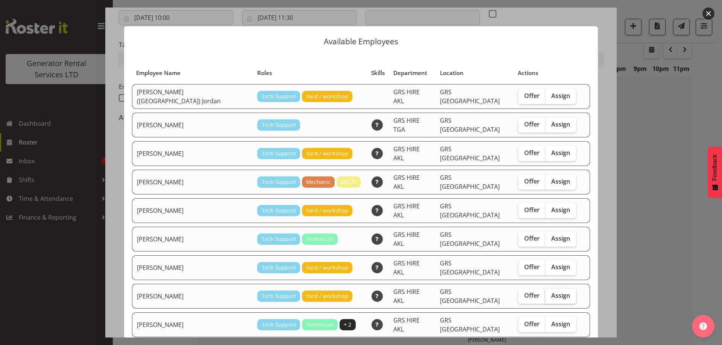
click at [551, 292] on span "Assign" at bounding box center [560, 296] width 19 height 8
click at [545, 294] on input "Assign" at bounding box center [547, 296] width 5 height 5
checkbox input "true"
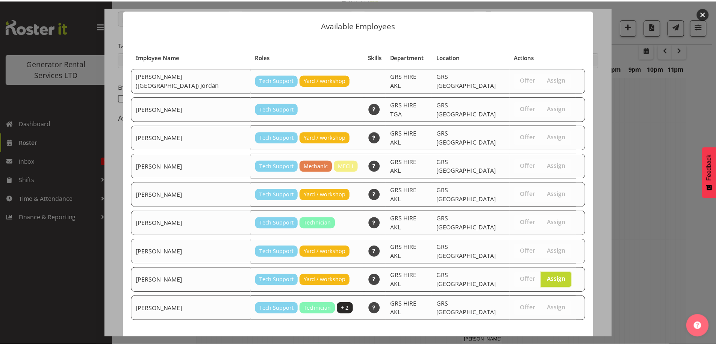
scroll to position [20, 0]
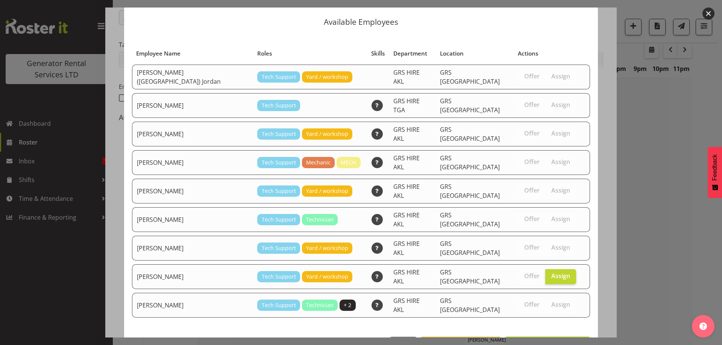
click at [539, 341] on span "Assign [PERSON_NAME]" at bounding box center [547, 345] width 76 height 9
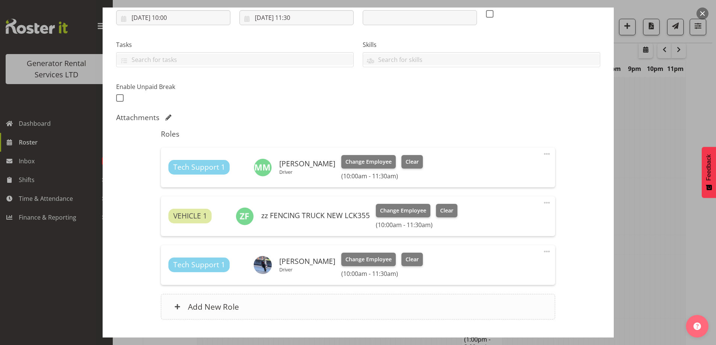
scroll to position [182, 0]
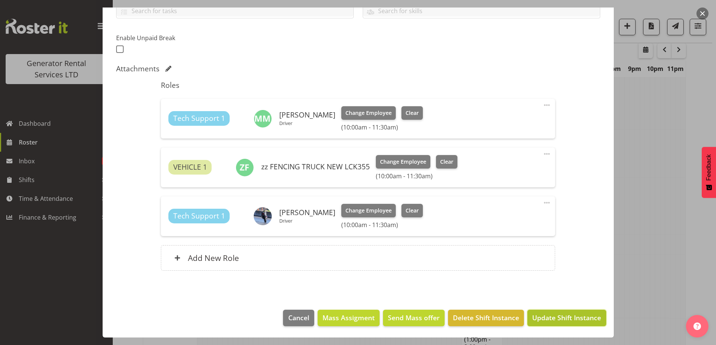
click at [550, 314] on span "Update Shift Instance" at bounding box center [566, 318] width 69 height 10
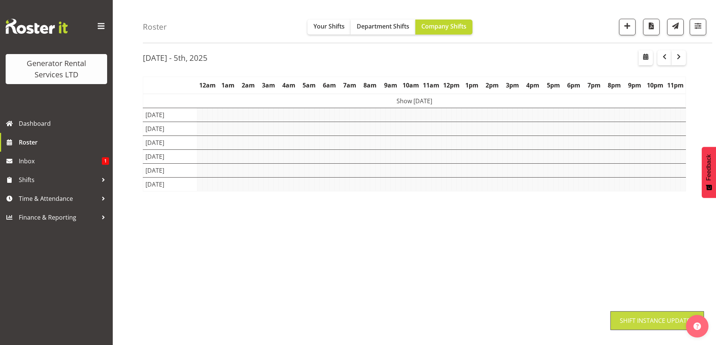
scroll to position [24, 0]
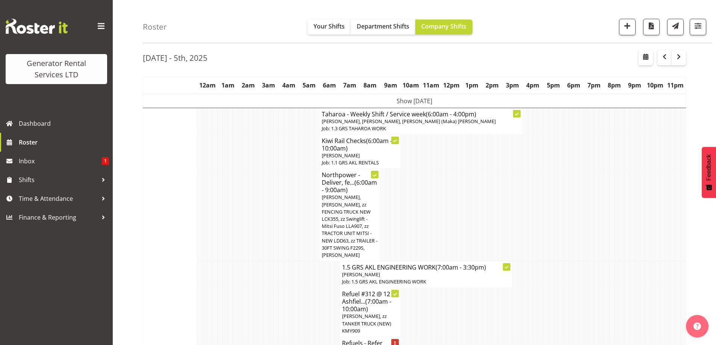
click at [300, 299] on td at bounding box center [301, 312] width 5 height 49
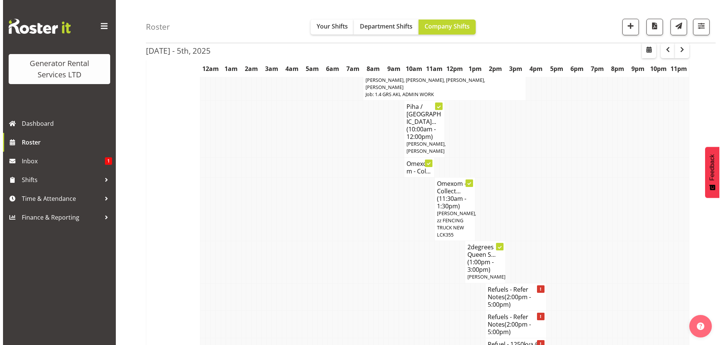
scroll to position [1227, 0]
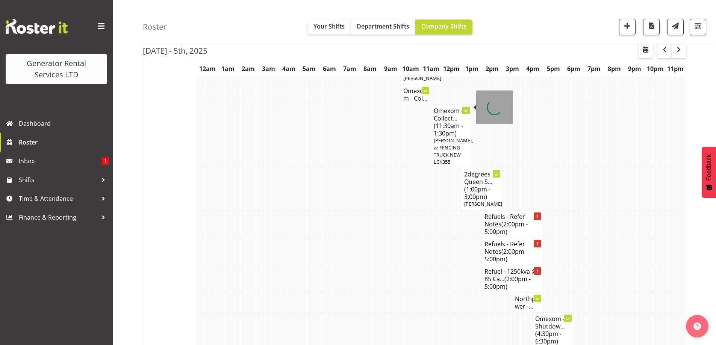
click at [454, 137] on span "[PERSON_NAME], zz FENCING TRUCK NEW LCK355" at bounding box center [453, 151] width 39 height 29
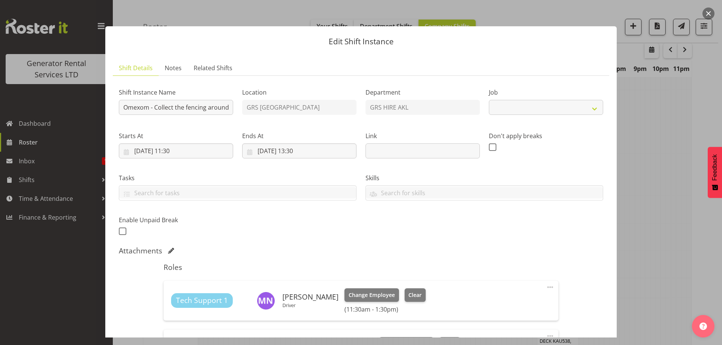
select select "7504"
click at [348, 296] on span "Change Employee" at bounding box center [371, 295] width 46 height 8
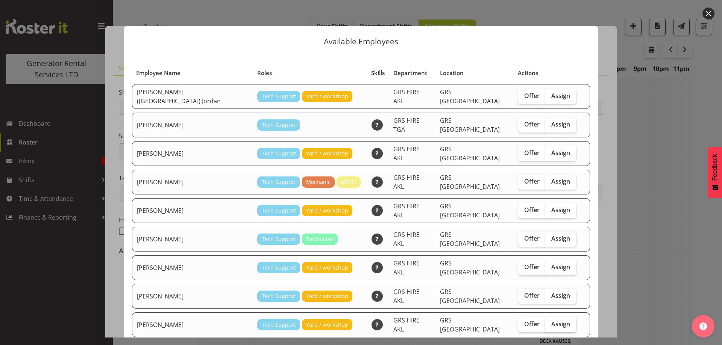
click at [551, 321] on span "Assign" at bounding box center [560, 325] width 19 height 8
click at [548, 322] on input "Assign" at bounding box center [547, 324] width 5 height 5
checkbox input "true"
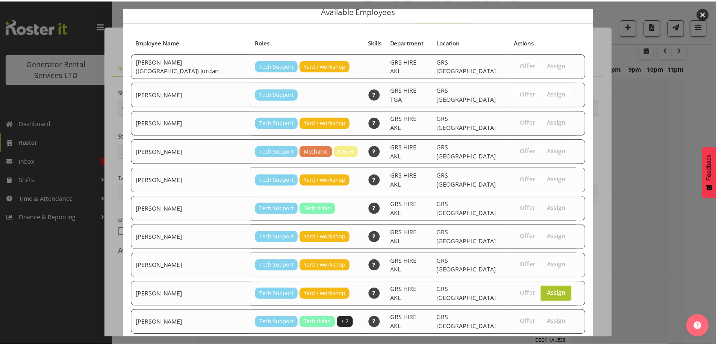
scroll to position [45, 0]
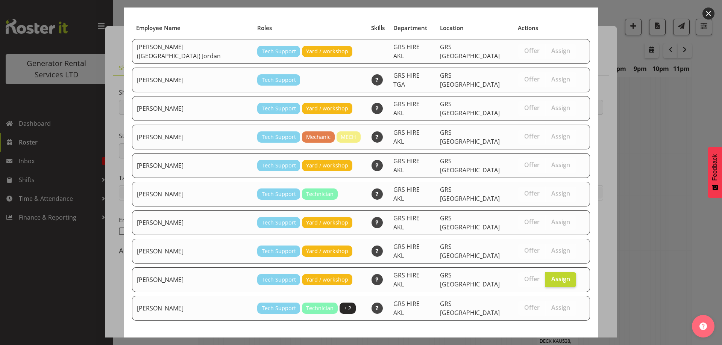
click at [552, 344] on span "Assign [PERSON_NAME]" at bounding box center [547, 348] width 76 height 9
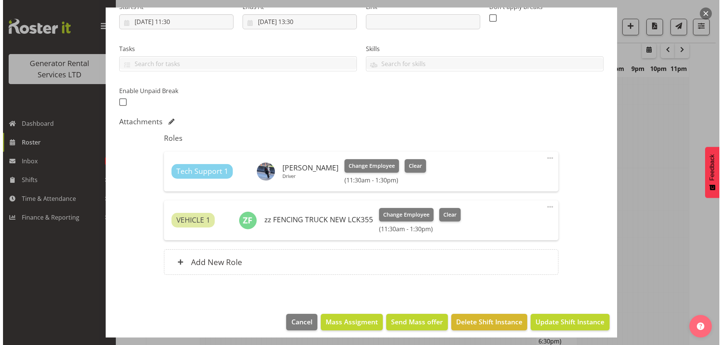
scroll to position [133, 0]
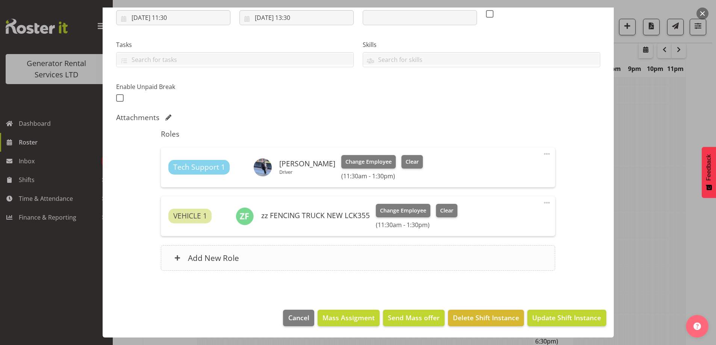
click at [423, 260] on div "Add New Role" at bounding box center [358, 258] width 394 height 26
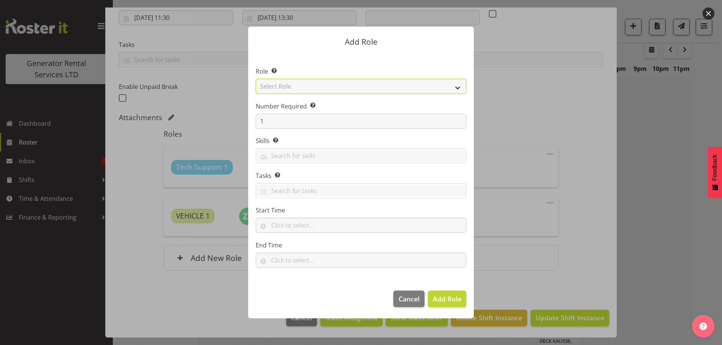
click at [355, 85] on select "Select Role Account Manager Electrician Engineering GM HSEQ manager MECH Mechan…" at bounding box center [361, 86] width 211 height 15
select select "20"
click at [256, 79] on select "Select Role Account Manager Electrician Engineering GM HSEQ manager MECH Mechan…" at bounding box center [361, 86] width 211 height 15
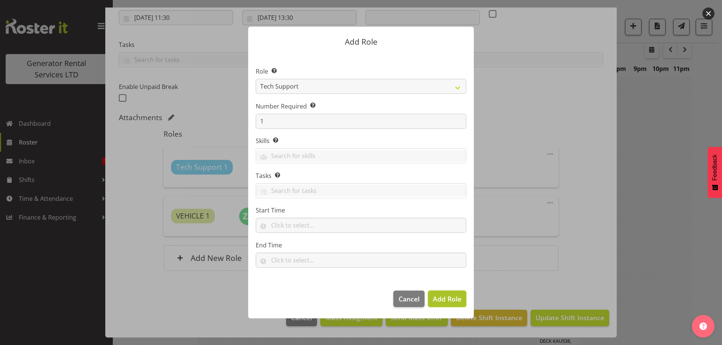
click at [442, 295] on span "Add Role" at bounding box center [447, 299] width 29 height 9
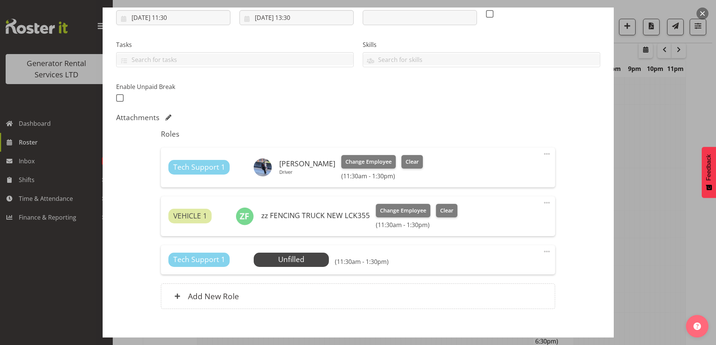
click at [305, 252] on div "Tech Support 1 Unfilled Select Employee (11:30am - 1:30pm) Edit Cover Role Dele…" at bounding box center [358, 259] width 394 height 29
click at [306, 260] on span "Select Employee" at bounding box center [292, 260] width 56 height 11
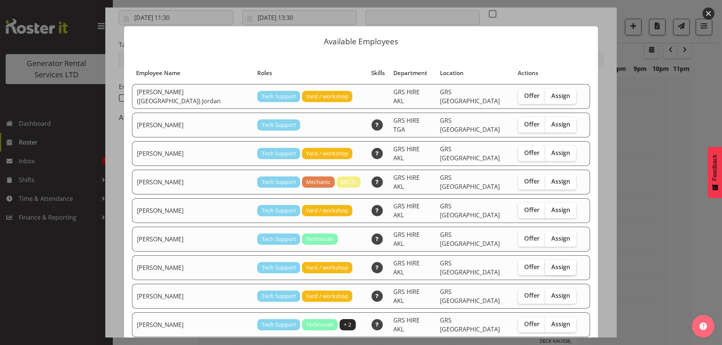
click at [551, 264] on span "Assign" at bounding box center [560, 268] width 19 height 8
click at [545, 265] on input "Assign" at bounding box center [547, 267] width 5 height 5
checkbox input "true"
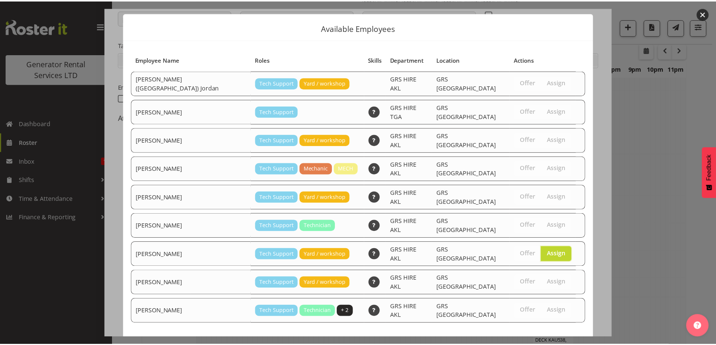
scroll to position [20, 0]
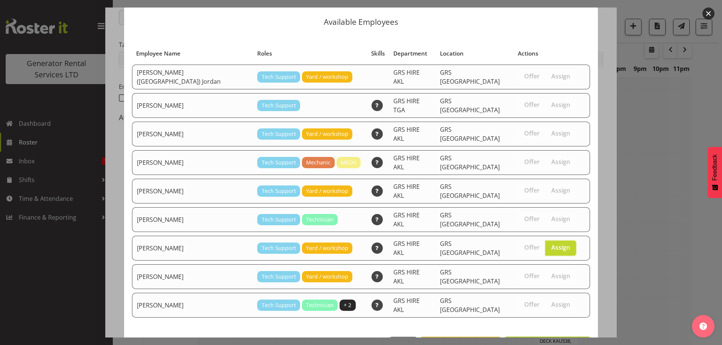
click at [550, 337] on button "Assign [PERSON_NAME]" at bounding box center [548, 345] width 86 height 17
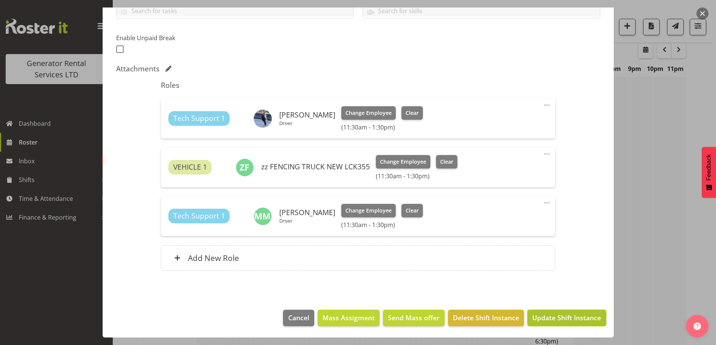
click at [565, 319] on span "Update Shift Instance" at bounding box center [566, 318] width 69 height 10
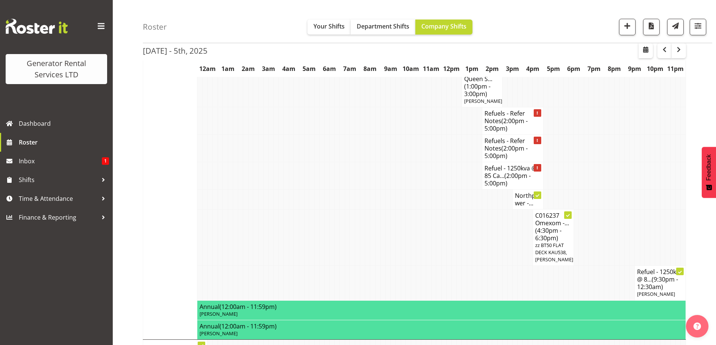
scroll to position [1340, 0]
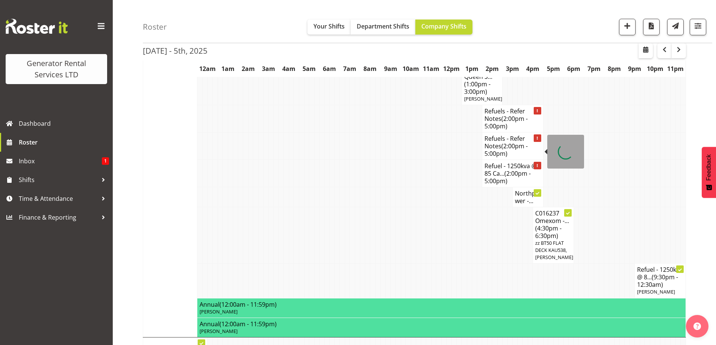
click at [500, 170] on span "(2:00pm - 5:00pm)" at bounding box center [508, 178] width 46 height 16
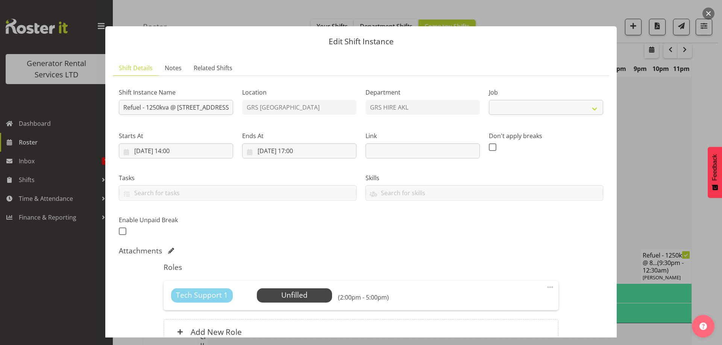
select select "9"
drag, startPoint x: 169, startPoint y: 67, endPoint x: 204, endPoint y: 90, distance: 41.9
click at [170, 67] on span "Notes" at bounding box center [173, 68] width 17 height 9
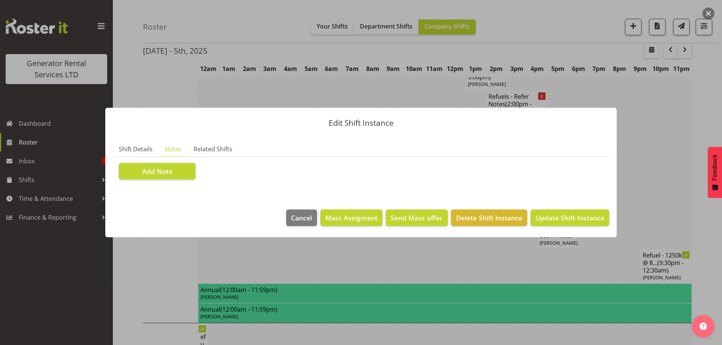
click at [246, 88] on div "Edit Shift Instance Shift Details Notes Related Shifts Shift Instance Name Refu…" at bounding box center [361, 172] width 722 height 345
click at [249, 88] on div at bounding box center [361, 172] width 722 height 345
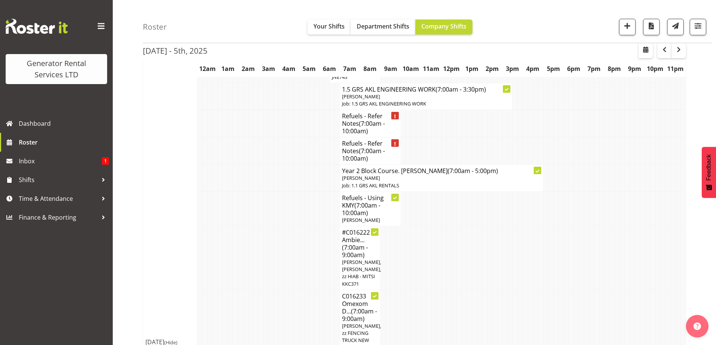
scroll to position [852, 0]
click at [352, 202] on span "(7:00am - 10:00am)" at bounding box center [361, 210] width 38 height 16
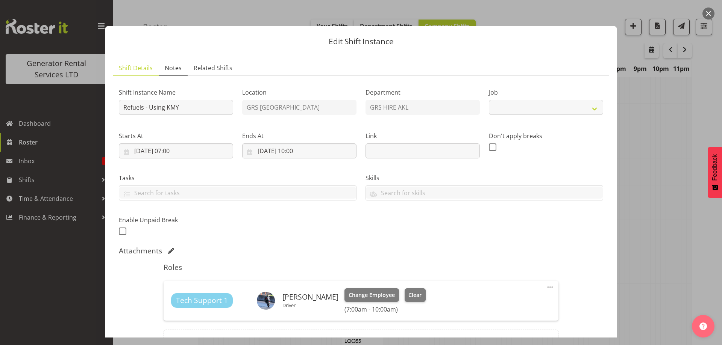
select select "9"
click at [168, 69] on span "Notes" at bounding box center [173, 68] width 17 height 9
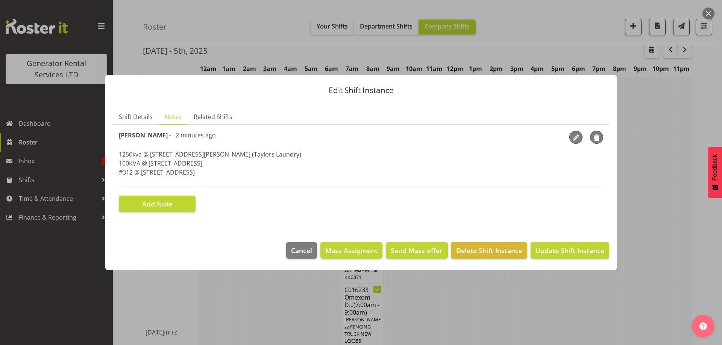
click at [239, 180] on div "[PERSON_NAME] - 2 minutes ago 1250kva @ [STREET_ADDRESS][PERSON_NAME] (Taylors …" at bounding box center [361, 159] width 484 height 56
drag, startPoint x: 240, startPoint y: 163, endPoint x: 100, endPoint y: 153, distance: 140.2
click at [100, 153] on div "Edit Shift Instance Shift Details Notes Related Shifts Shift Instance Name Refu…" at bounding box center [361, 172] width 526 height 233
copy p "1250kva @ [STREET_ADDRESS][PERSON_NAME] (Taylors Laundry) 100KVA @ [STREET_ADDR…"
click at [273, 289] on div at bounding box center [361, 172] width 722 height 345
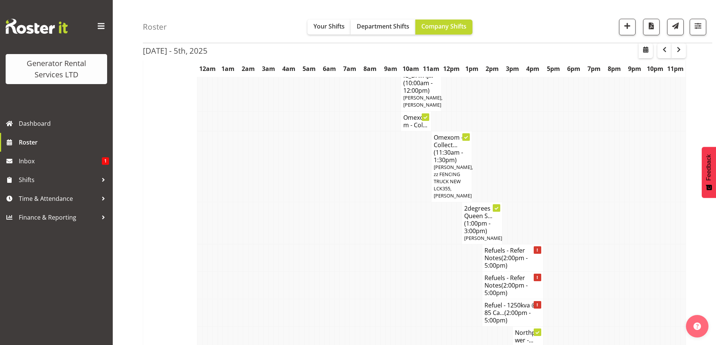
scroll to position [1265, 0]
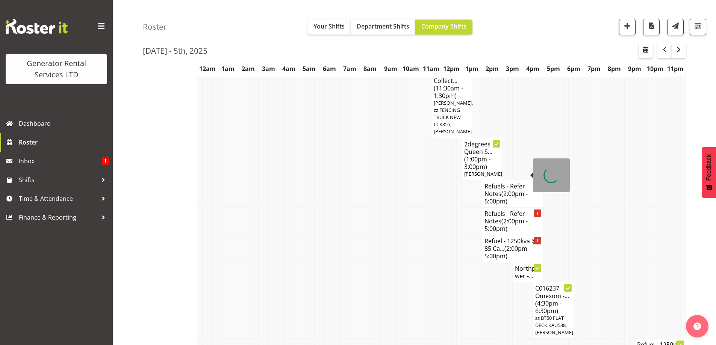
click at [504, 190] on span "(2:00pm - 5:00pm)" at bounding box center [506, 198] width 43 height 16
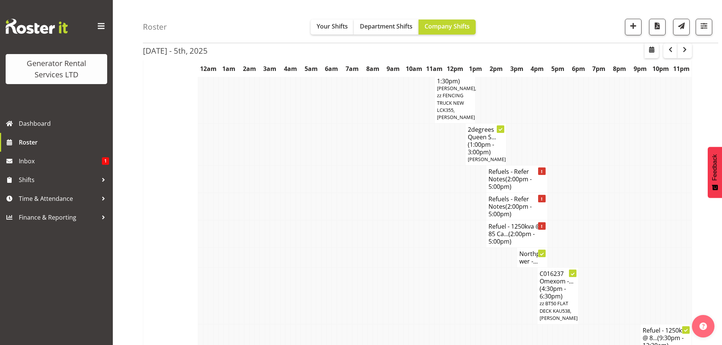
select select
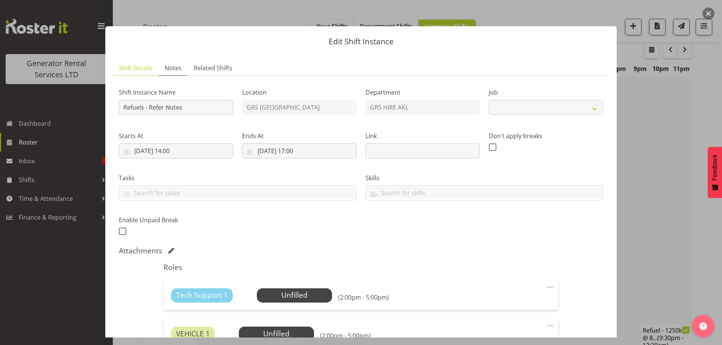
click at [168, 71] on span "Notes" at bounding box center [173, 68] width 17 height 9
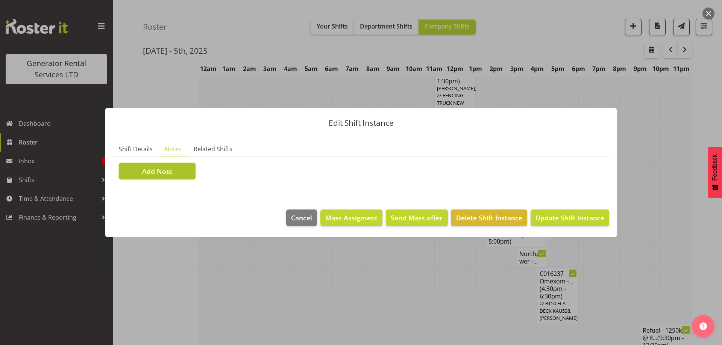
click at [167, 171] on span "Add Note" at bounding box center [157, 172] width 30 height 10
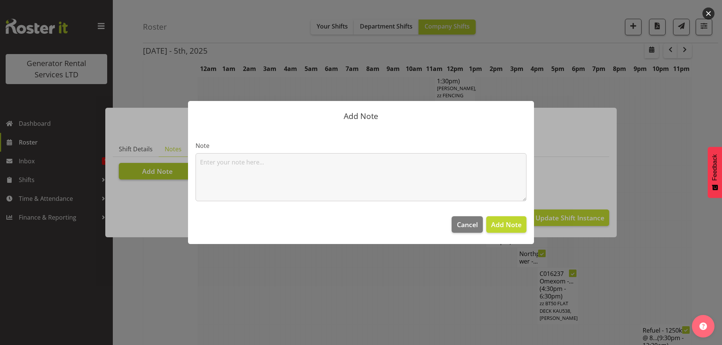
click at [206, 170] on textarea at bounding box center [360, 177] width 331 height 48
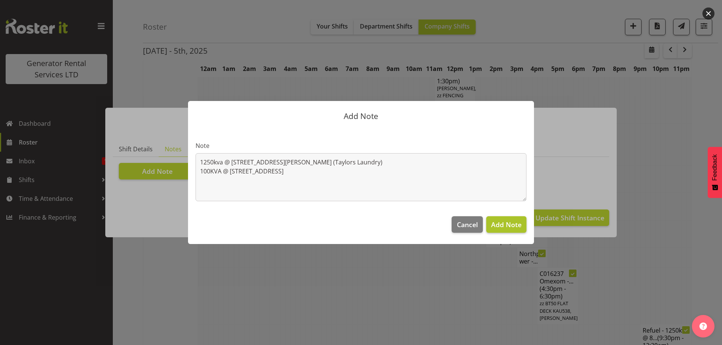
type textarea "1250kva @ [STREET_ADDRESS][PERSON_NAME] (Taylors Laundry) 100KVA @ [STREET_ADDR…"
click at [507, 225] on span "Add Note" at bounding box center [506, 224] width 30 height 9
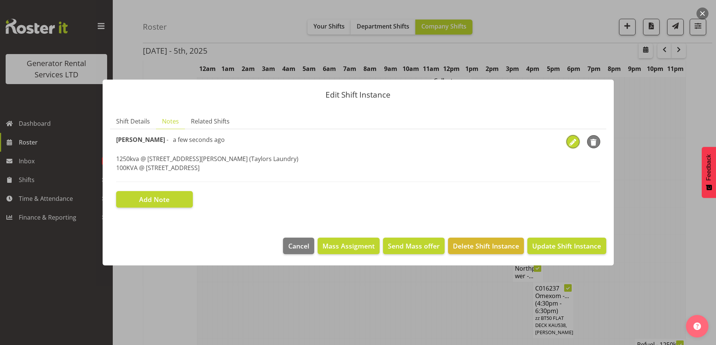
click at [571, 143] on span "button" at bounding box center [572, 142] width 11 height 11
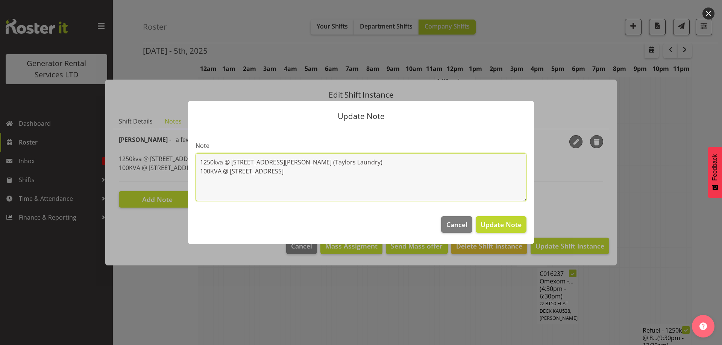
drag, startPoint x: 362, startPoint y: 165, endPoint x: 197, endPoint y: 165, distance: 165.8
click at [197, 165] on textarea "1250kva @ [STREET_ADDRESS][PERSON_NAME] (Taylors Laundry) 100KVA @ [STREET_ADDR…" at bounding box center [360, 177] width 331 height 48
paste textarea "1250kva @ [STREET_ADDRESS][PERSON_NAME] (Taylors Laundry)"
type textarea "100KVA @ [STREET_ADDRESS] @ [STREET_ADDRESS][PERSON_NAME] (Taylors Laundry)"
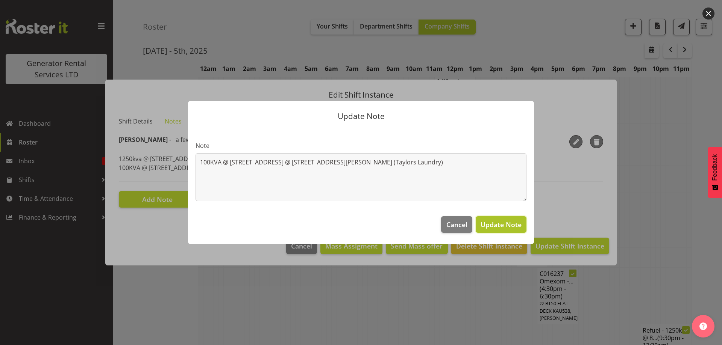
click at [508, 223] on span "Update Note" at bounding box center [500, 224] width 41 height 9
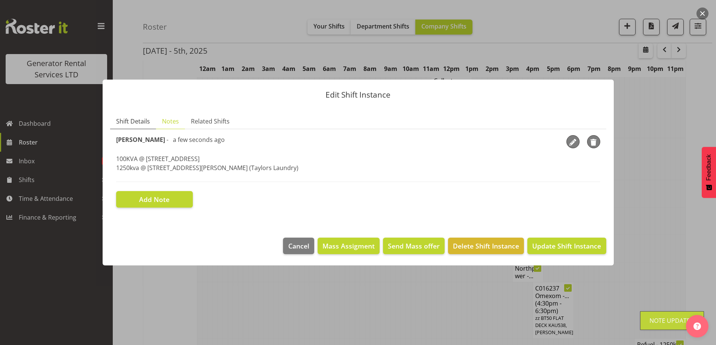
click at [135, 121] on span "Shift Details" at bounding box center [133, 121] width 34 height 9
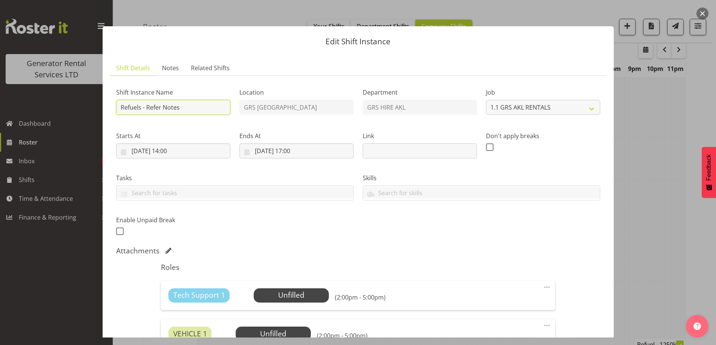
drag, startPoint x: 192, startPoint y: 113, endPoint x: 146, endPoint y: 109, distance: 46.4
click at [146, 109] on input "Refuels - Refer Notes" at bounding box center [173, 107] width 114 height 15
type input "Refuels - Using KMY"
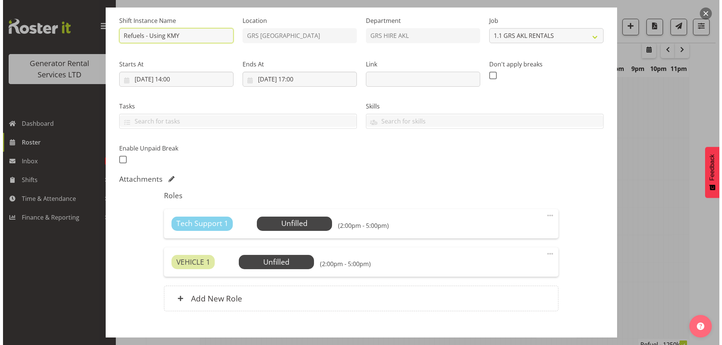
scroll to position [112, 0]
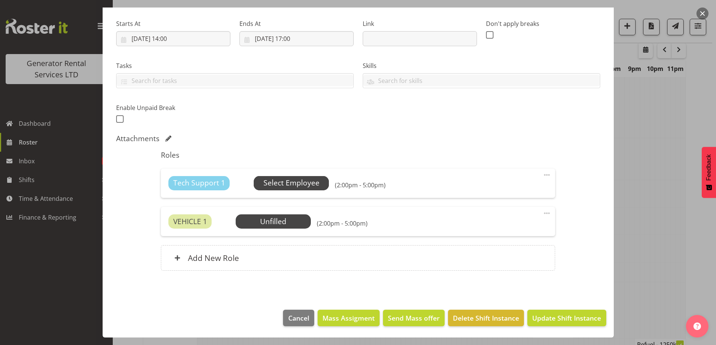
click at [293, 180] on span "Select Employee" at bounding box center [292, 183] width 56 height 11
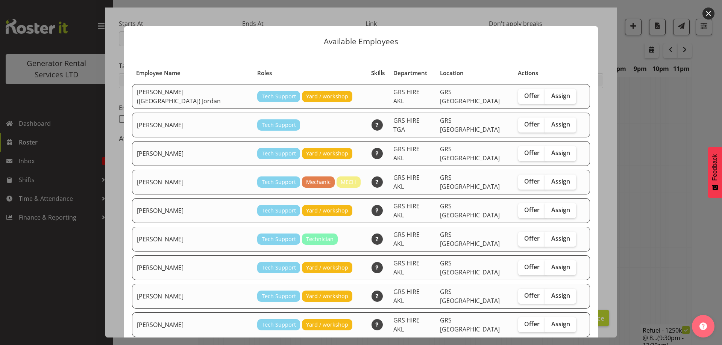
click at [556, 232] on div "Offer Assign" at bounding box center [547, 239] width 58 height 15
click at [547, 231] on td "Offer Assign" at bounding box center [547, 239] width 67 height 25
drag, startPoint x: 545, startPoint y: 226, endPoint x: 548, endPoint y: 234, distance: 9.0
click at [551, 235] on span "Assign" at bounding box center [560, 239] width 19 height 8
click at [545, 236] on input "Assign" at bounding box center [547, 238] width 5 height 5
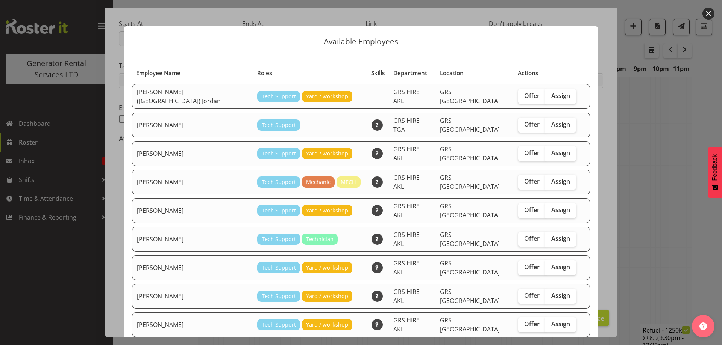
checkbox input "true"
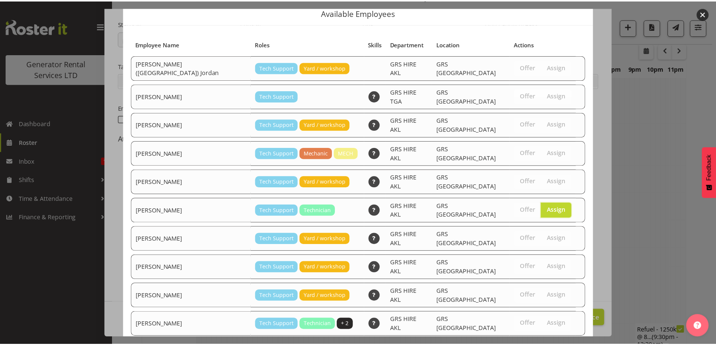
scroll to position [45, 0]
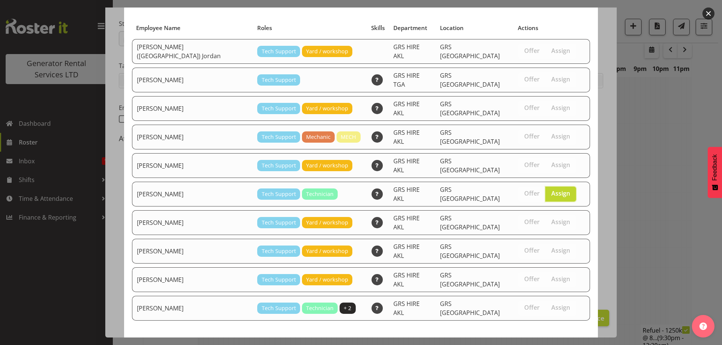
click at [541, 344] on span "Assign [PERSON_NAME]" at bounding box center [547, 348] width 76 height 9
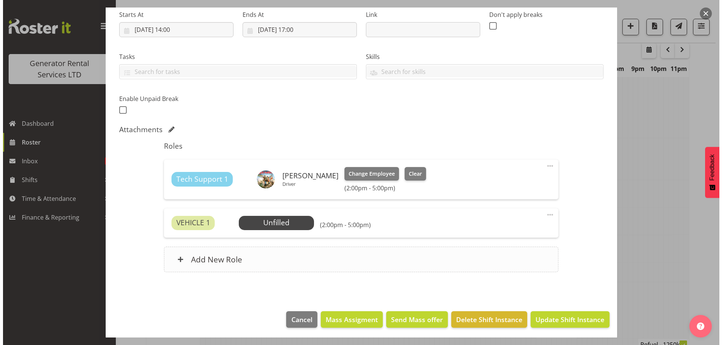
scroll to position [123, 0]
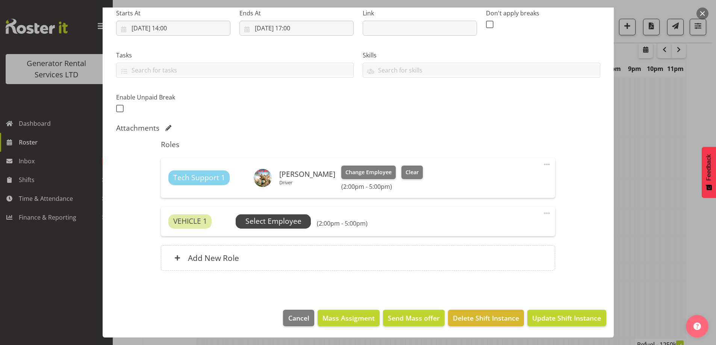
click at [307, 222] on span "Select Employee" at bounding box center [273, 222] width 75 height 14
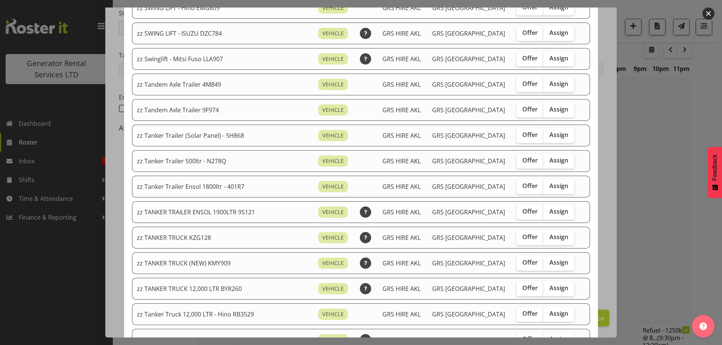
scroll to position [526, 0]
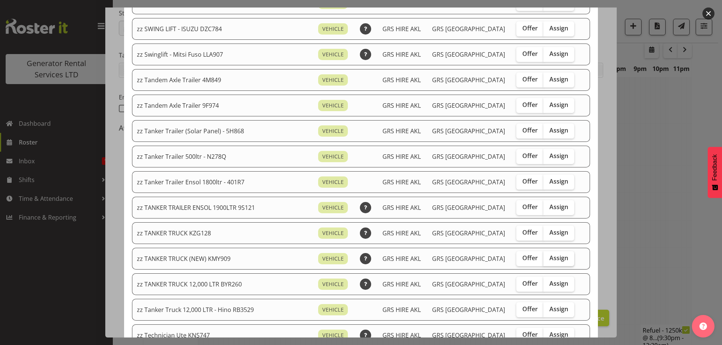
click at [549, 262] on span "Assign" at bounding box center [558, 259] width 19 height 8
click at [545, 261] on input "Assign" at bounding box center [545, 258] width 5 height 5
checkbox input "true"
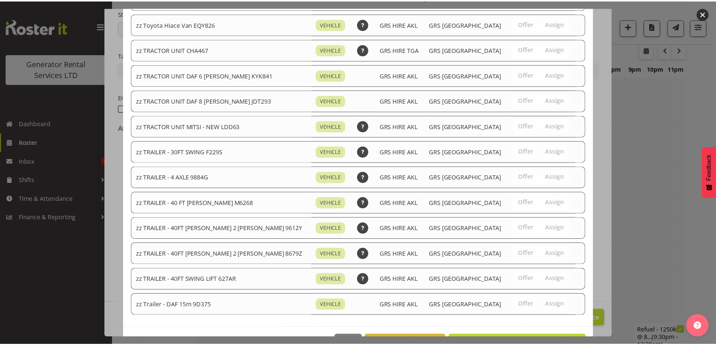
scroll to position [889, 0]
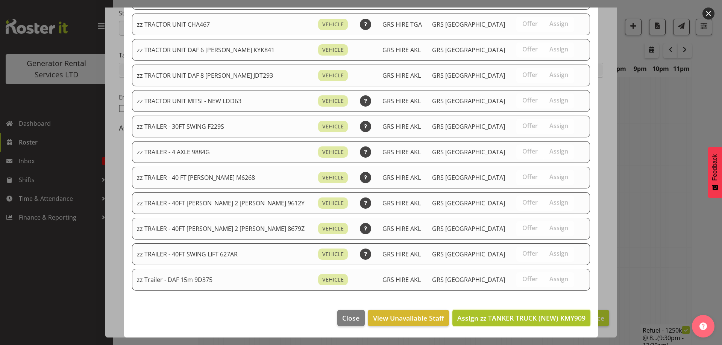
click at [533, 321] on span "Assign zz TANKER TRUCK (NEW) KMY909" at bounding box center [521, 318] width 128 height 9
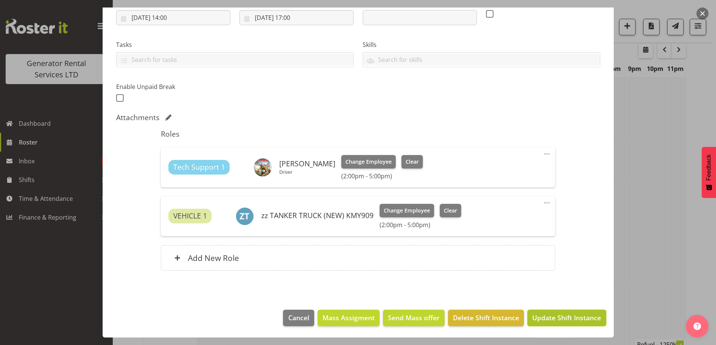
click at [547, 317] on span "Update Shift Instance" at bounding box center [566, 318] width 69 height 10
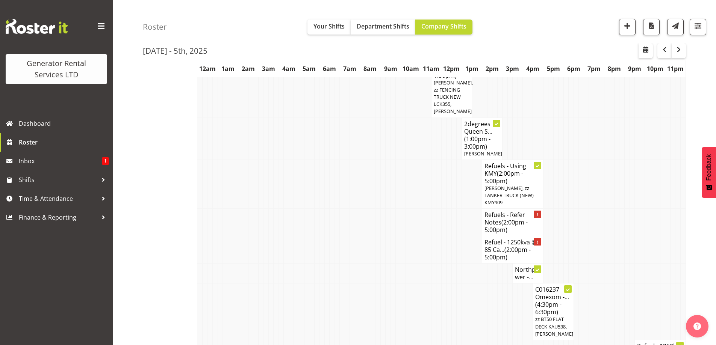
scroll to position [1378, 0]
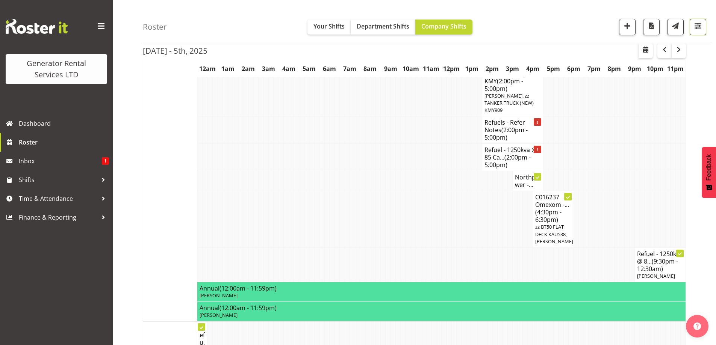
click at [697, 29] on span "button" at bounding box center [698, 26] width 10 height 10
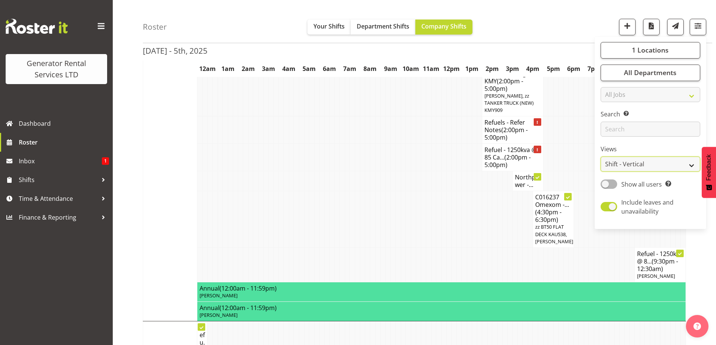
drag, startPoint x: 647, startPoint y: 166, endPoint x: 644, endPoint y: 171, distance: 5.7
click at [647, 166] on select "Staff Role Shift - Horizontal Shift - Vertical Staff - Location" at bounding box center [651, 164] width 100 height 15
select select "role"
click at [601, 157] on select "Staff Role Shift - Horizontal Shift - Vertical Staff - Location" at bounding box center [651, 164] width 100 height 15
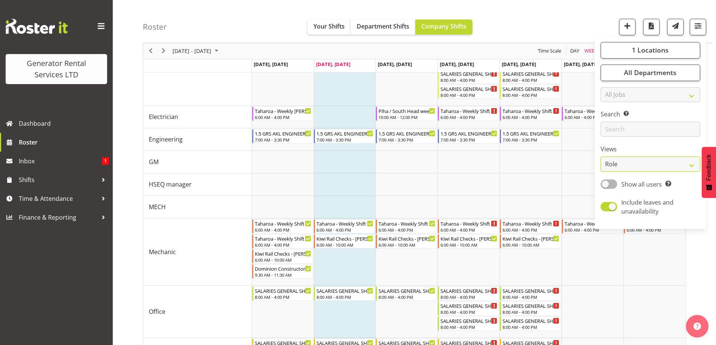
scroll to position [786, 0]
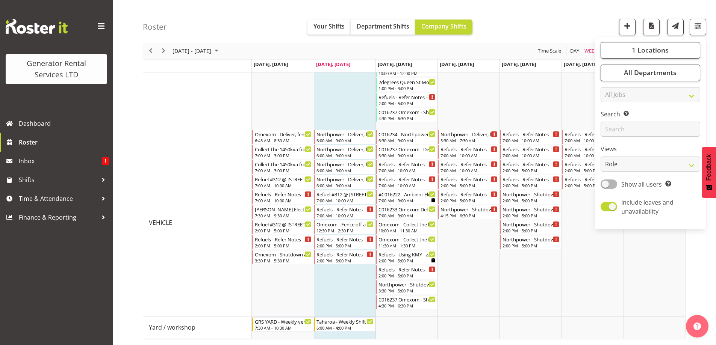
click at [519, 16] on div "Roster Your Shifts Department Shifts Company Shifts 1 Locations Clear GRS [GEOG…" at bounding box center [428, 21] width 570 height 43
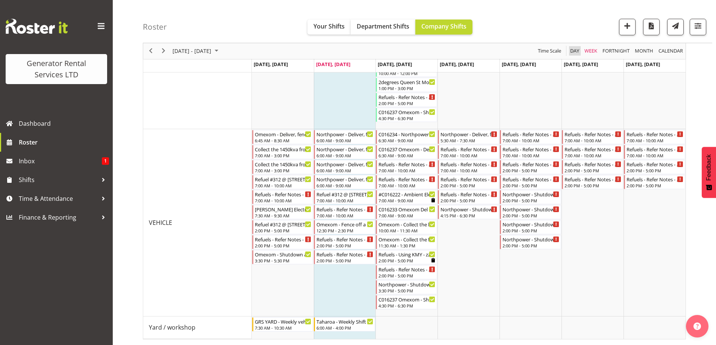
click at [574, 51] on span "Day" at bounding box center [575, 51] width 11 height 9
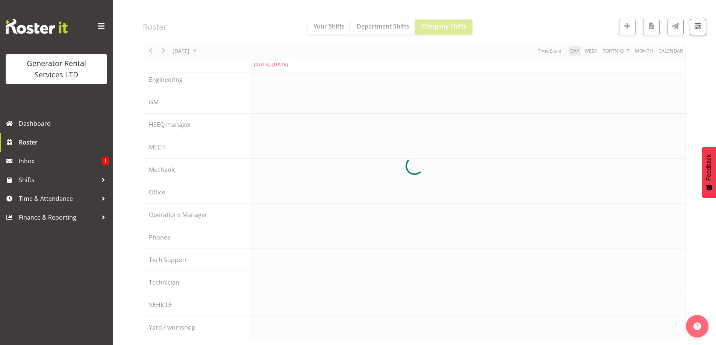
scroll to position [82, 0]
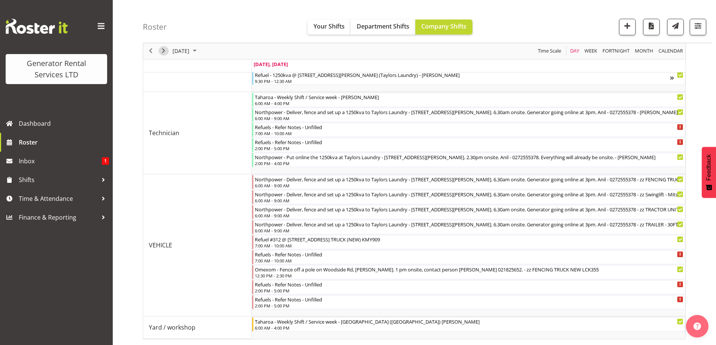
click at [165, 54] on span "Next" at bounding box center [163, 51] width 9 height 9
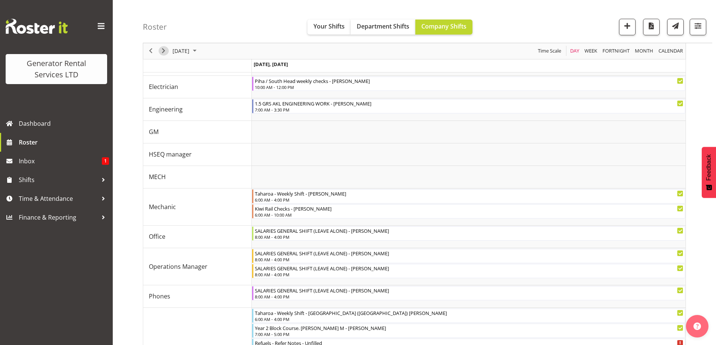
scroll to position [456, 0]
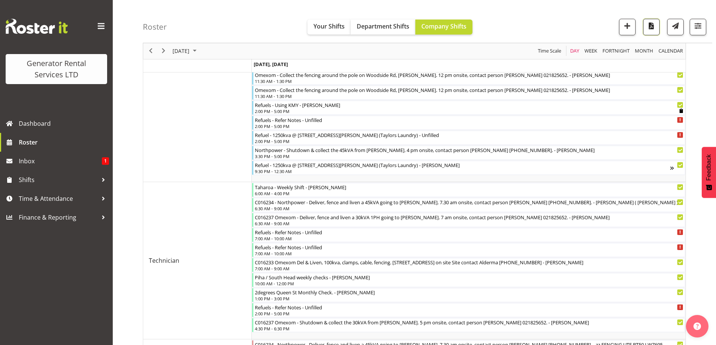
click at [648, 31] on button "button" at bounding box center [651, 27] width 17 height 17
click at [50, 143] on span "Roster" at bounding box center [64, 142] width 90 height 11
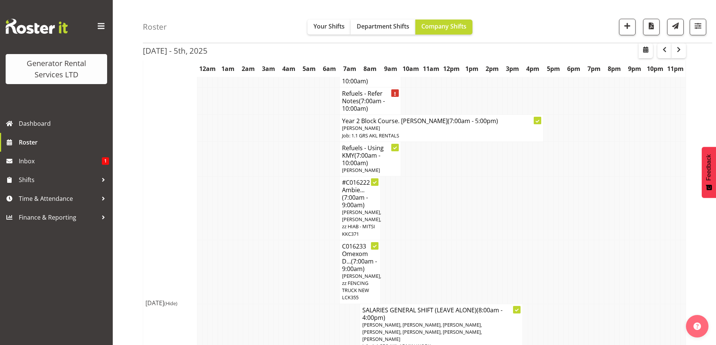
scroll to position [940, 0]
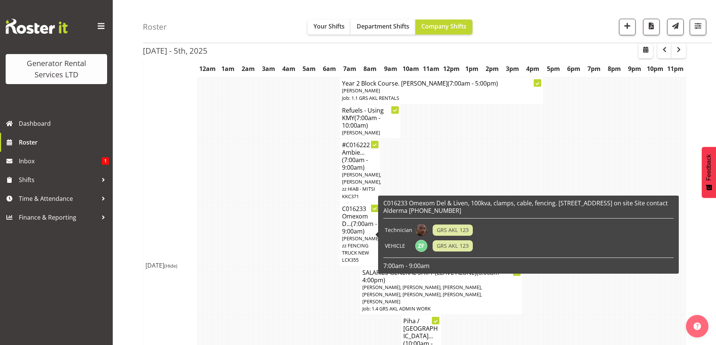
click at [356, 235] on span "[PERSON_NAME], zz FENCING TRUCK NEW LCK355" at bounding box center [361, 249] width 39 height 29
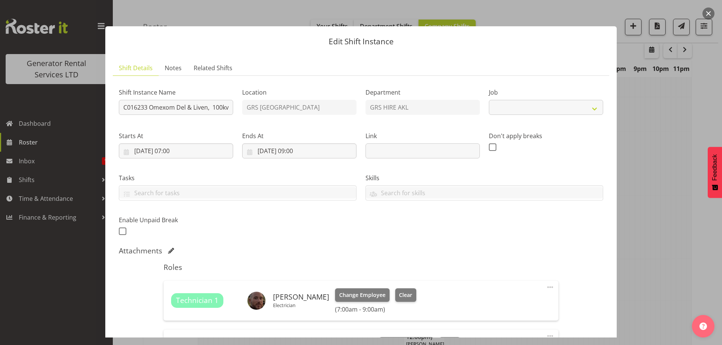
select select "9"
click at [343, 290] on button "Change Employee" at bounding box center [362, 296] width 55 height 14
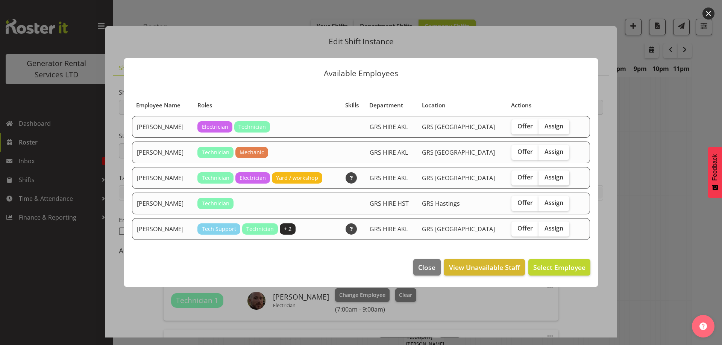
click at [549, 180] on span "Assign" at bounding box center [553, 178] width 19 height 8
click at [543, 180] on input "Assign" at bounding box center [540, 177] width 5 height 5
checkbox input "true"
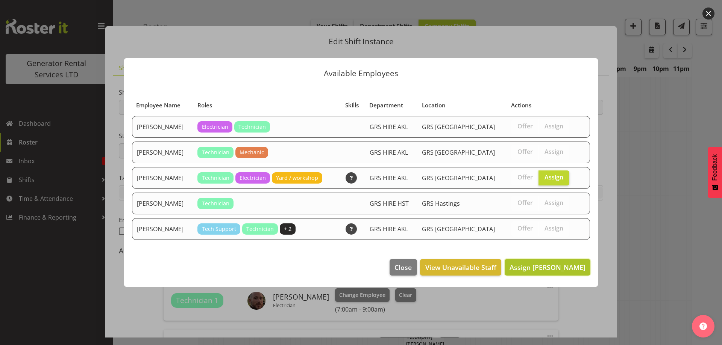
click at [552, 261] on button "Assign [PERSON_NAME]" at bounding box center [548, 267] width 86 height 17
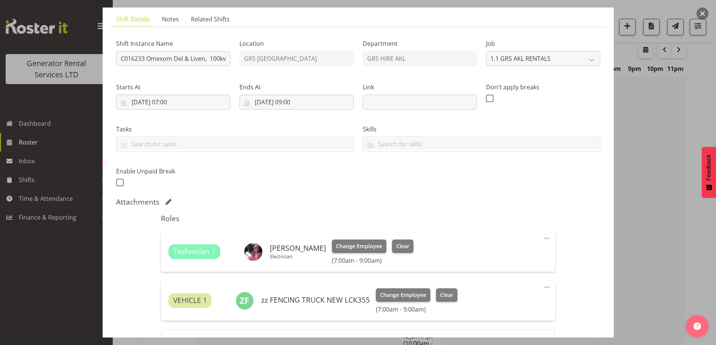
scroll to position [113, 0]
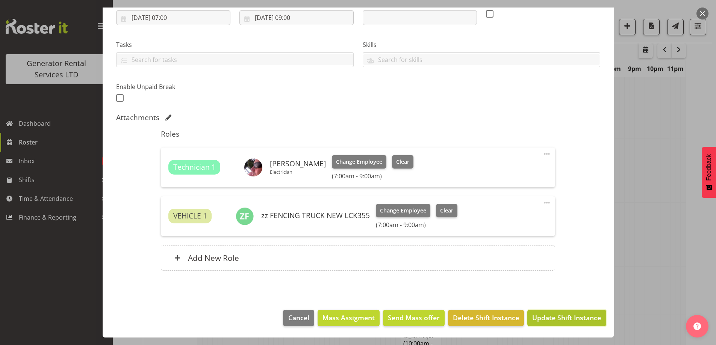
click at [559, 314] on span "Update Shift Instance" at bounding box center [566, 318] width 69 height 10
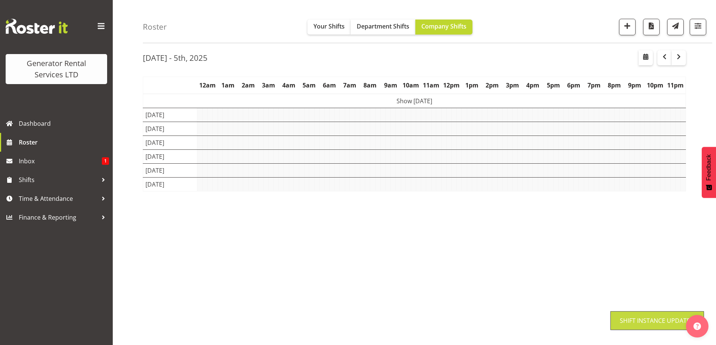
scroll to position [24, 0]
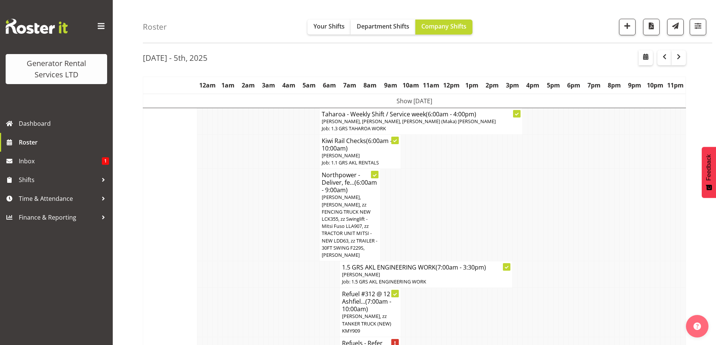
click at [197, 200] on td at bounding box center [199, 215] width 5 height 92
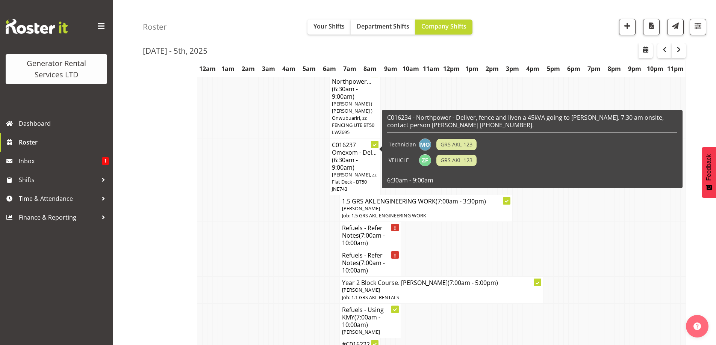
scroll to position [814, 0]
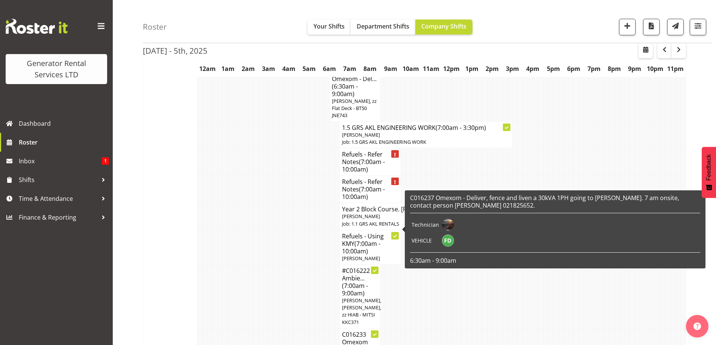
click at [345, 240] on span "(7:00am - 10:00am)" at bounding box center [361, 248] width 38 height 16
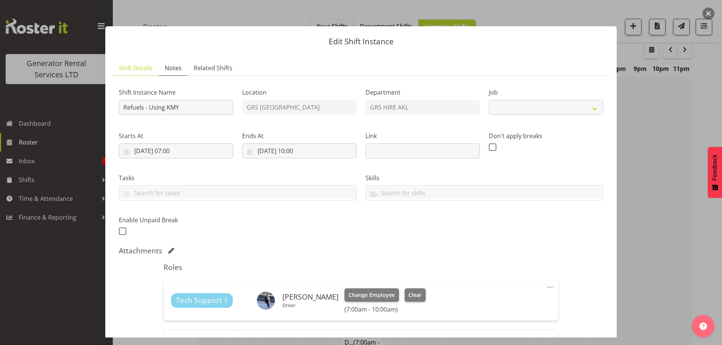
select select "9"
click at [173, 70] on span "Notes" at bounding box center [173, 68] width 17 height 9
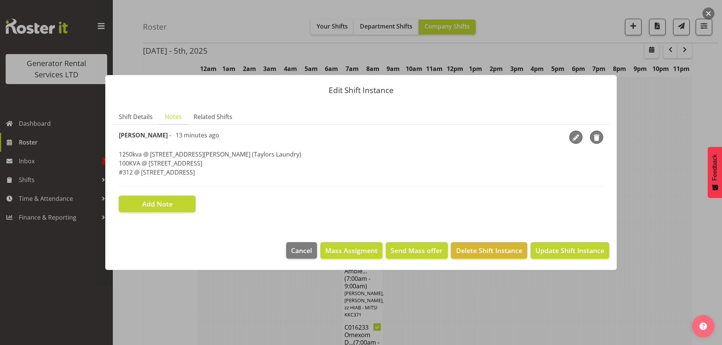
drag, startPoint x: 239, startPoint y: 174, endPoint x: 118, endPoint y: 158, distance: 122.5
click at [118, 158] on section "Shift Instance Name Refuels - Using KMY Location GRS Auckland Department GRS HI…" at bounding box center [361, 172] width 496 height 94
copy p "1250kva @ 85 Carrington road, Pt Chev (Taylors Laundry) 100KVA @ 92 Princes Str…"
click at [217, 312] on div at bounding box center [361, 172] width 722 height 345
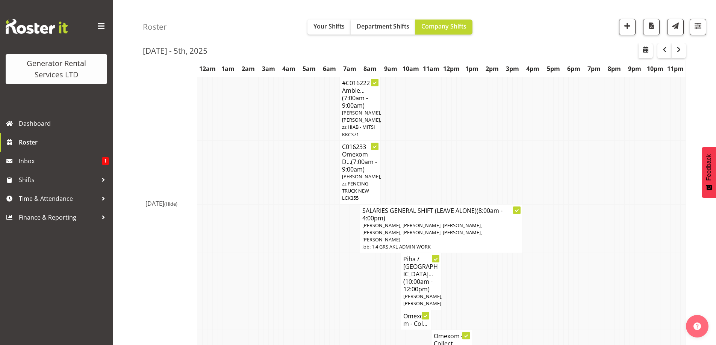
scroll to position [1190, 0]
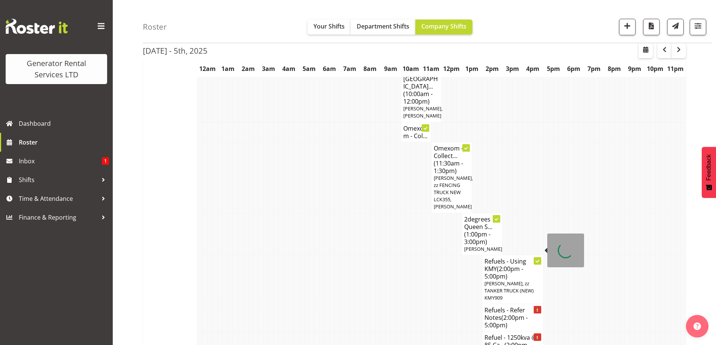
click at [492, 280] on span "[PERSON_NAME], zz TANKER TRUCK (NEW) KMY909" at bounding box center [509, 290] width 49 height 21
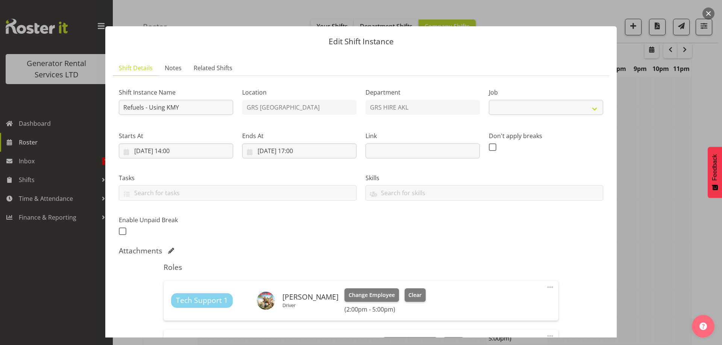
select select "9"
click at [174, 64] on span "Notes" at bounding box center [173, 68] width 17 height 9
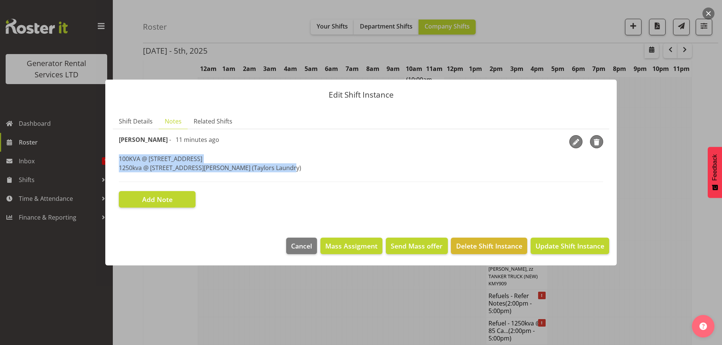
drag, startPoint x: 284, startPoint y: 170, endPoint x: 109, endPoint y: 154, distance: 175.6
click at [109, 154] on section "Shift Details Notes Related Shifts Shift Instance Name Refuels - Using KMY Loca…" at bounding box center [360, 168] width 511 height 124
copy p "100KVA @ 92 Princes Street, Onehunga 1250kva @ 85 Carrington road, Pt Chev (Tay…"
click at [277, 321] on div at bounding box center [361, 172] width 722 height 345
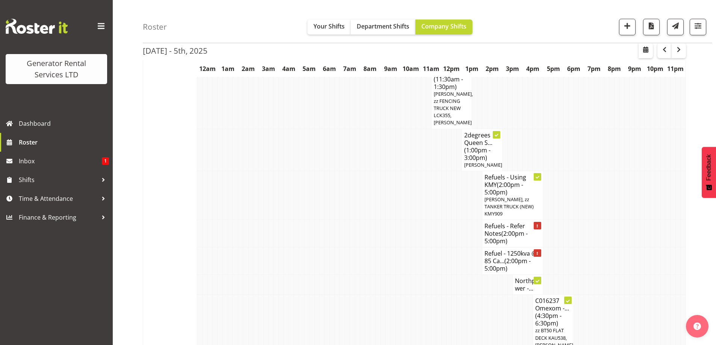
scroll to position [1340, 0]
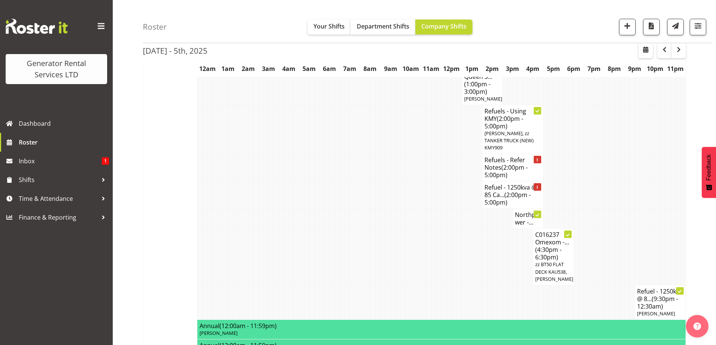
click at [300, 229] on td at bounding box center [301, 257] width 5 height 57
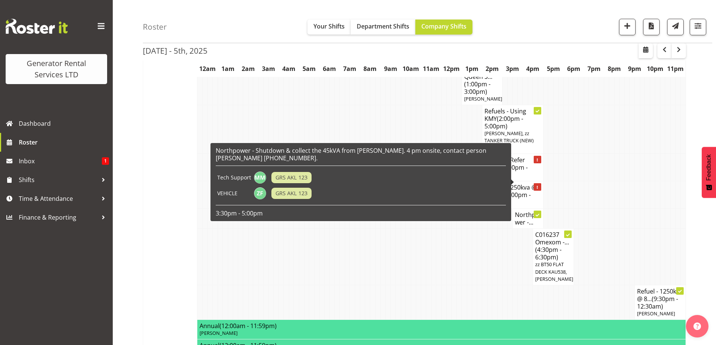
click at [525, 211] on h4 "Northpower -..." at bounding box center [528, 218] width 26 height 15
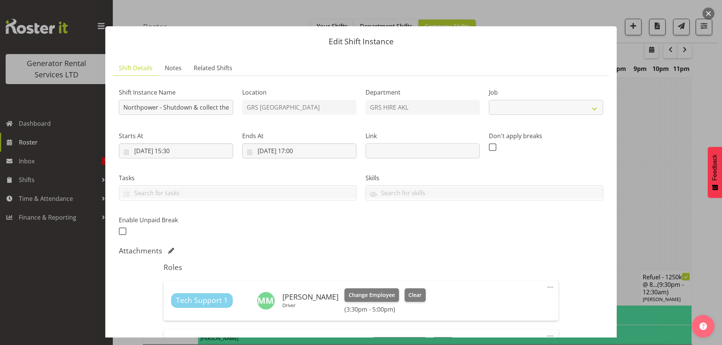
select select "7504"
click at [680, 199] on div at bounding box center [361, 172] width 722 height 345
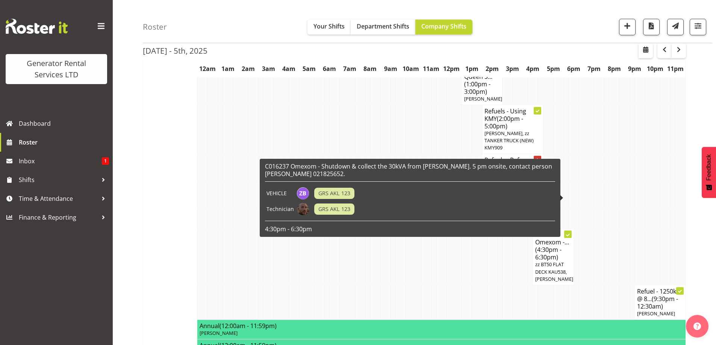
click at [575, 182] on td at bounding box center [576, 195] width 5 height 27
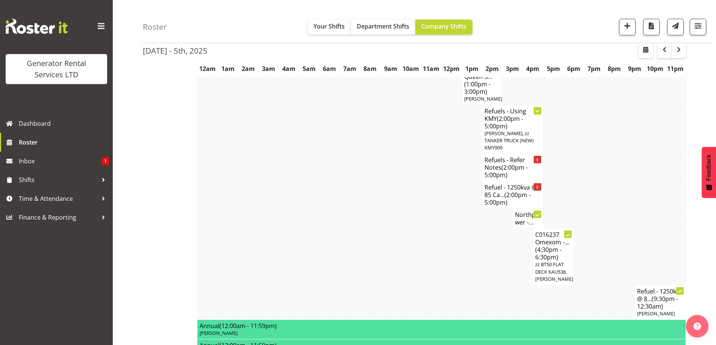
click at [313, 229] on td at bounding box center [311, 257] width 5 height 57
click at [385, 229] on td at bounding box center [382, 257] width 5 height 57
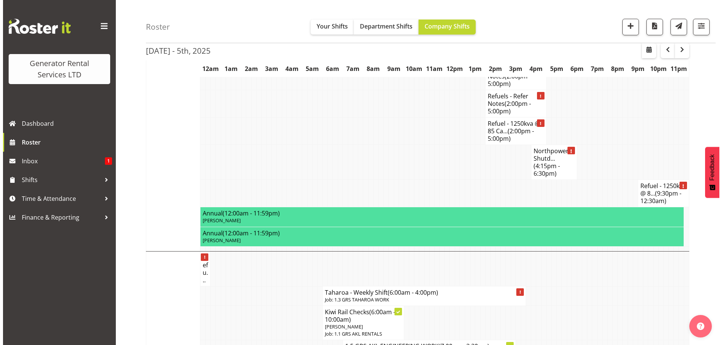
scroll to position [1904, 0]
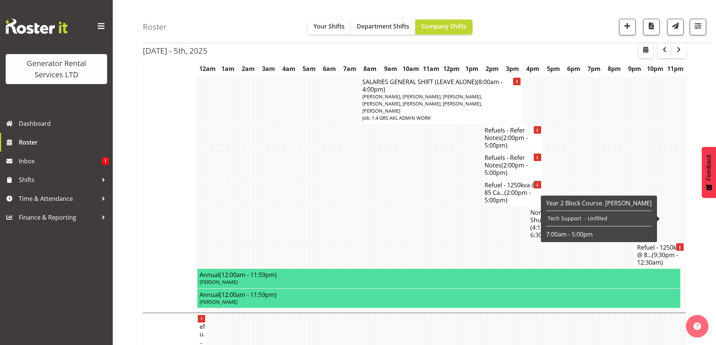
click at [648, 244] on h4 "Refuel - 1250kva @ 8... (9:30pm - 12:30am)" at bounding box center [660, 255] width 46 height 23
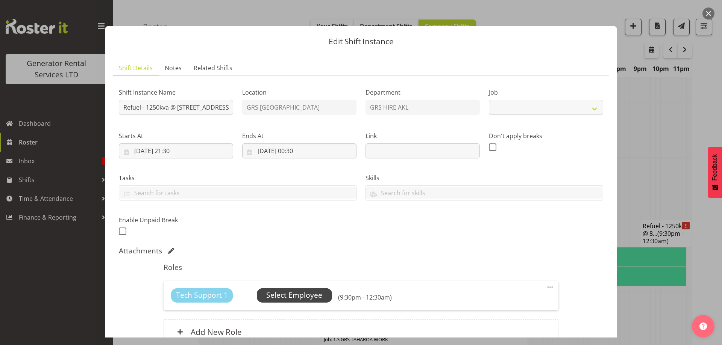
select select "9"
click at [286, 302] on span "Select Employee" at bounding box center [294, 296] width 75 height 14
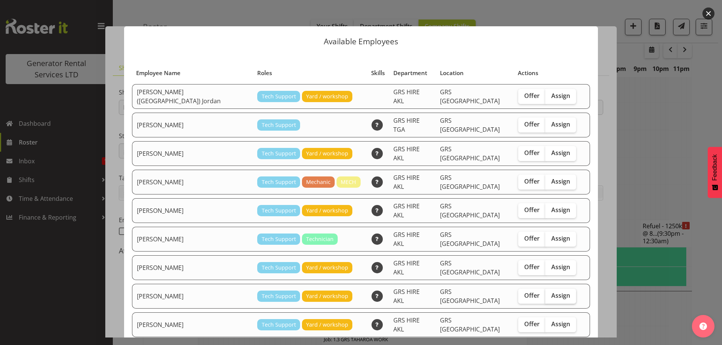
click at [551, 292] on span "Assign" at bounding box center [560, 296] width 19 height 8
click at [545, 294] on input "Assign" at bounding box center [547, 296] width 5 height 5
checkbox input "true"
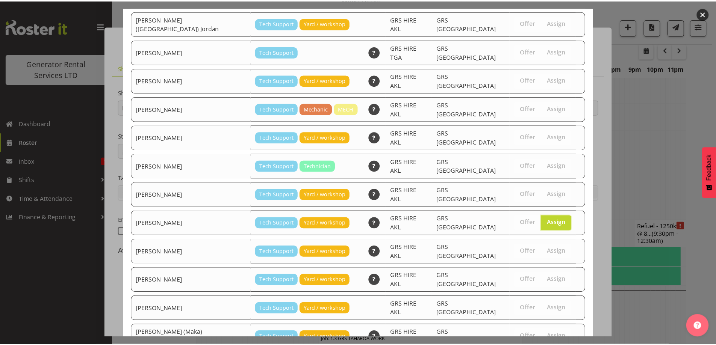
scroll to position [122, 0]
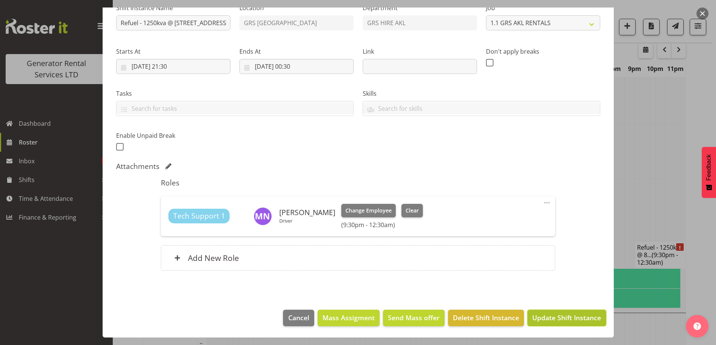
click at [555, 317] on span "Update Shift Instance" at bounding box center [566, 318] width 69 height 10
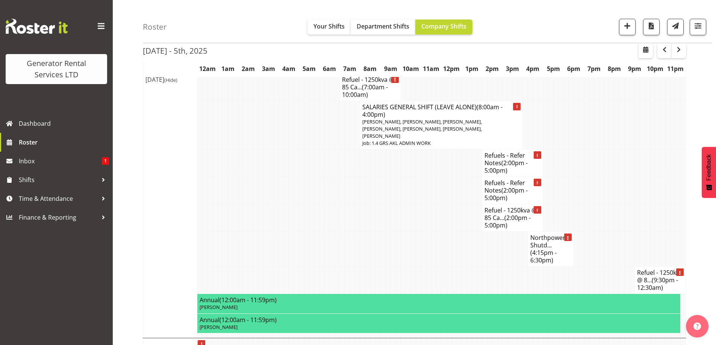
scroll to position [1942, 0]
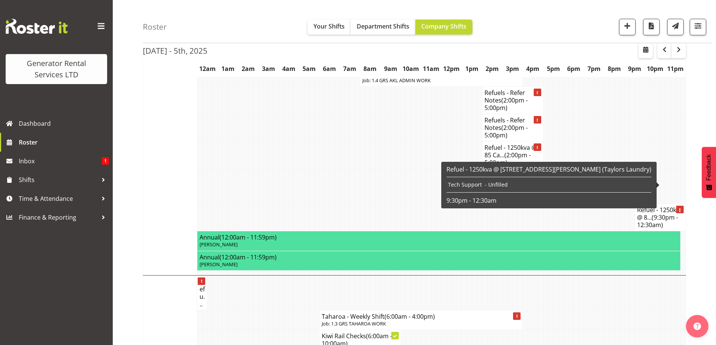
click at [645, 214] on span "(9:30pm - 12:30am)" at bounding box center [657, 222] width 41 height 16
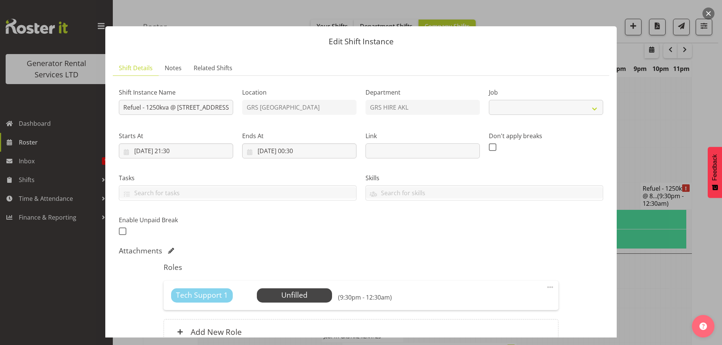
select select "9"
click at [644, 133] on div at bounding box center [361, 172] width 722 height 345
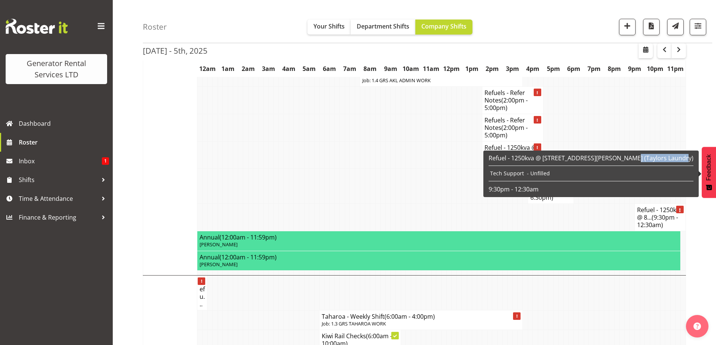
drag, startPoint x: 622, startPoint y: 158, endPoint x: 670, endPoint y: 159, distance: 48.1
click at [670, 159] on h6 "Refuel - 1250kva @ [STREET_ADDRESS][PERSON_NAME] (Taylors Laundry)" at bounding box center [591, 159] width 205 height 8
copy h6 "(Taylors Laundry)"
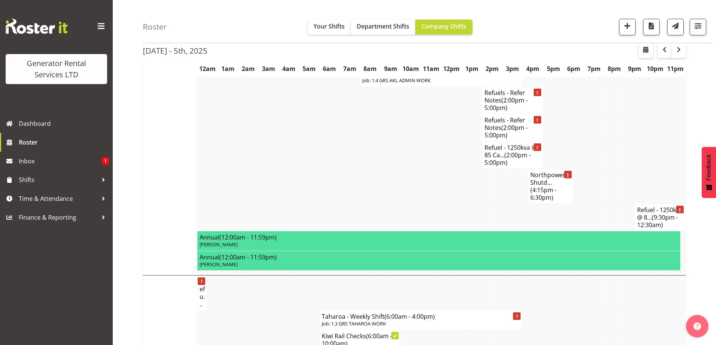
click at [656, 206] on h4 "Refuel - 1250kva @ 8... (9:30pm - 12:30am)" at bounding box center [660, 217] width 46 height 23
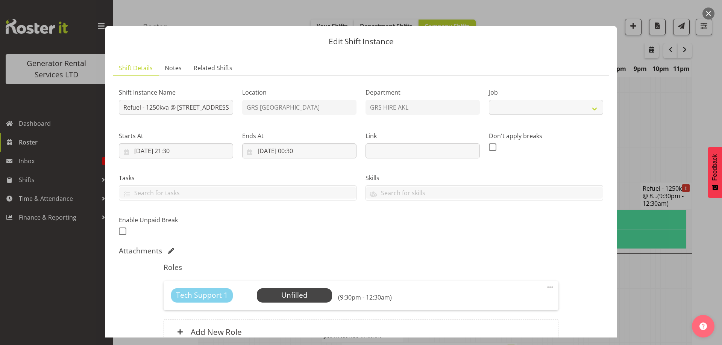
select select "9"
click at [638, 139] on div at bounding box center [361, 172] width 722 height 345
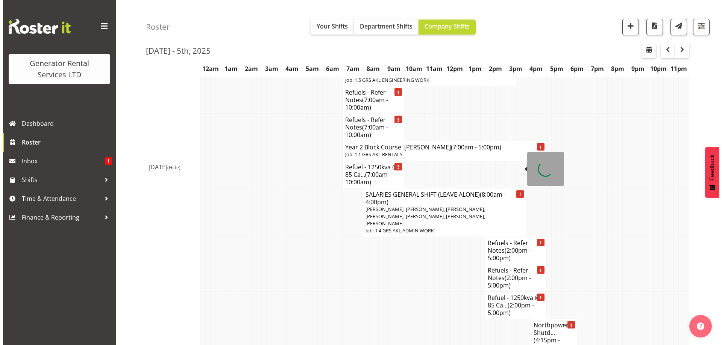
scroll to position [1904, 0]
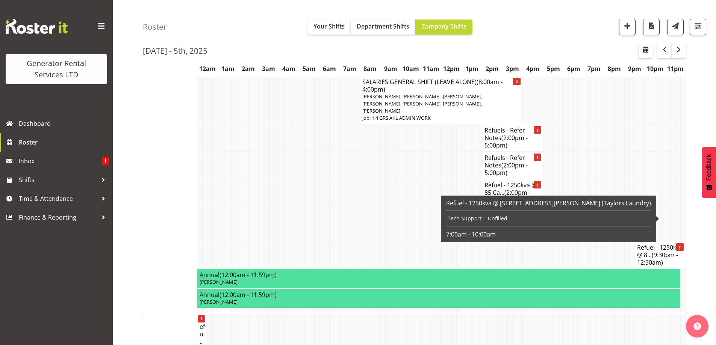
click at [655, 251] on span "(9:30pm - 12:30am)" at bounding box center [657, 259] width 41 height 16
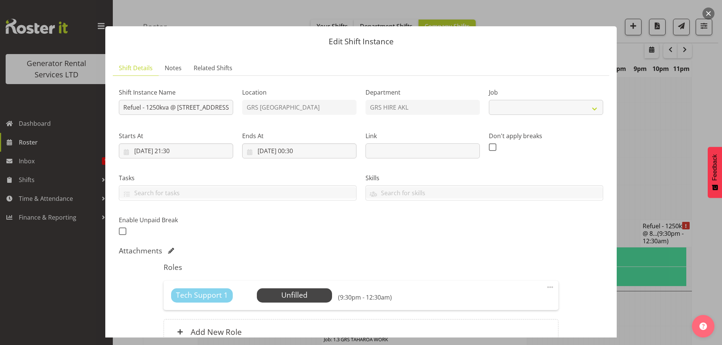
select select "9"
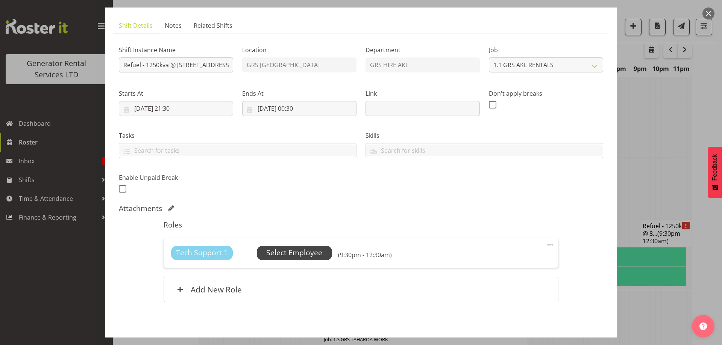
scroll to position [74, 0]
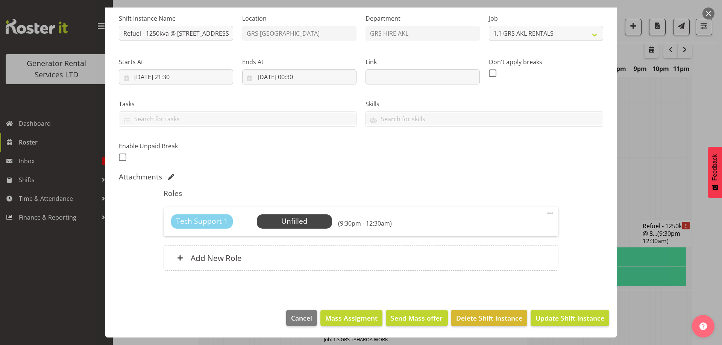
click at [322, 209] on div "Tech Support 1 Unfilled Select Employee (9:30pm - 12:30am) Edit Cover Role Dele…" at bounding box center [361, 221] width 394 height 29
click at [319, 219] on span "Select Employee" at bounding box center [294, 221] width 56 height 11
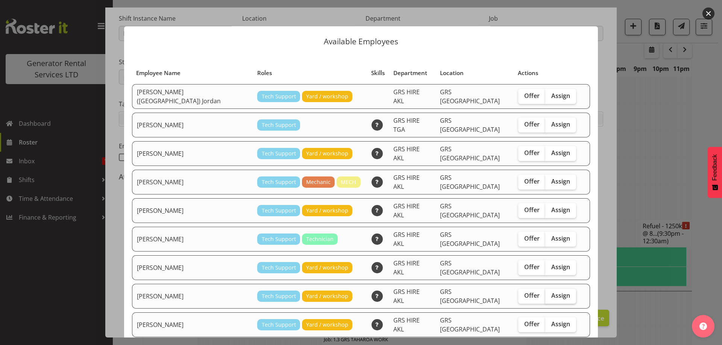
click at [551, 292] on span "Assign" at bounding box center [560, 296] width 19 height 8
click at [545, 294] on input "Assign" at bounding box center [547, 296] width 5 height 5
checkbox input "true"
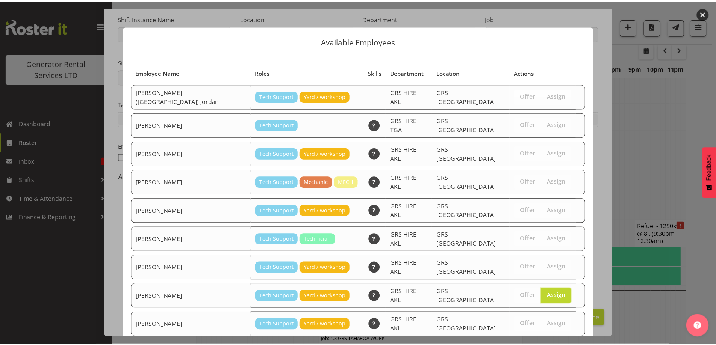
scroll to position [122, 0]
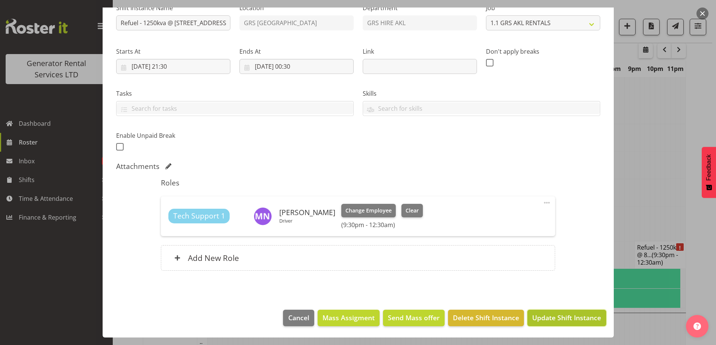
click at [550, 313] on button "Update Shift Instance" at bounding box center [566, 318] width 79 height 17
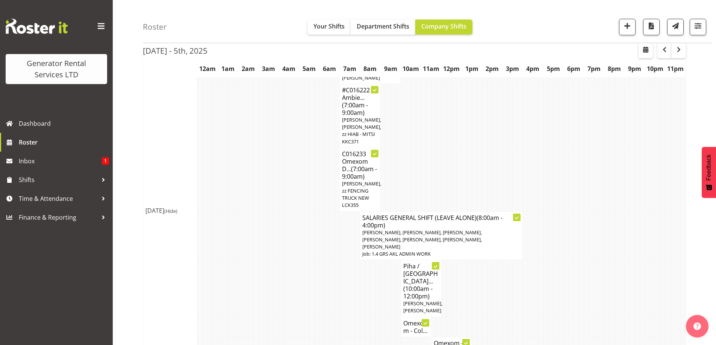
scroll to position [1039, 0]
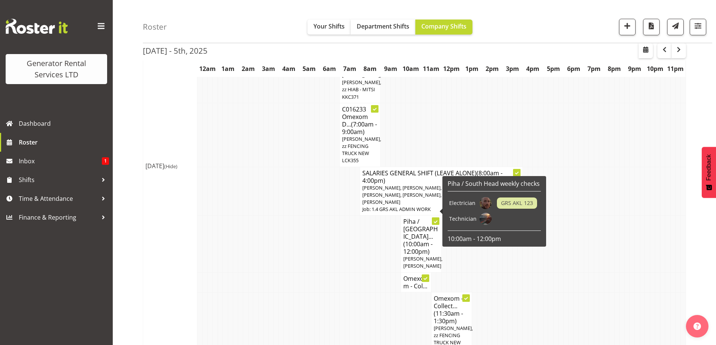
click at [338, 226] on td at bounding box center [337, 244] width 5 height 57
